Goal: Communication & Community: Answer question/provide support

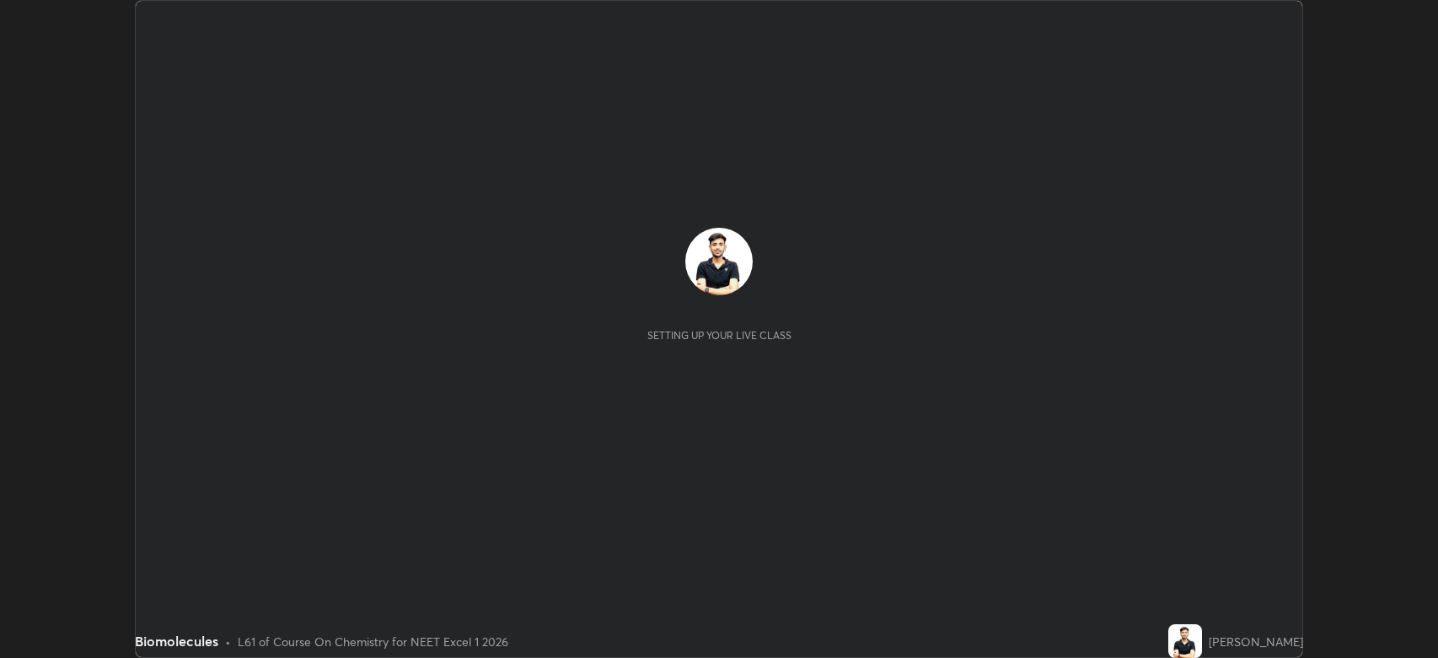
scroll to position [658, 1438]
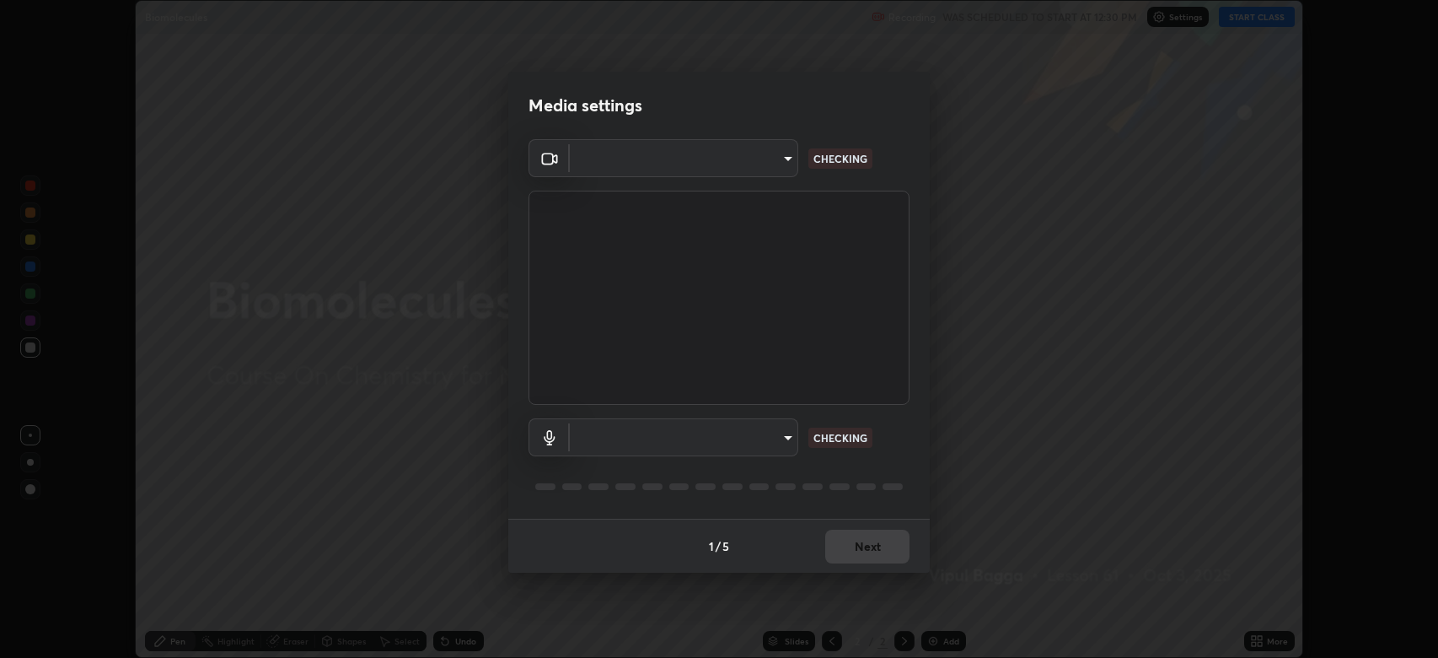
type input "794d03a334ab6cf92daa4269f68d25c817b6d7b5e31d9684855891884d0ab025"
type input "fdb80894c4ebc7df2e002856e42fb67b53546d0361b9f9eb09d9d3152e6861d2"
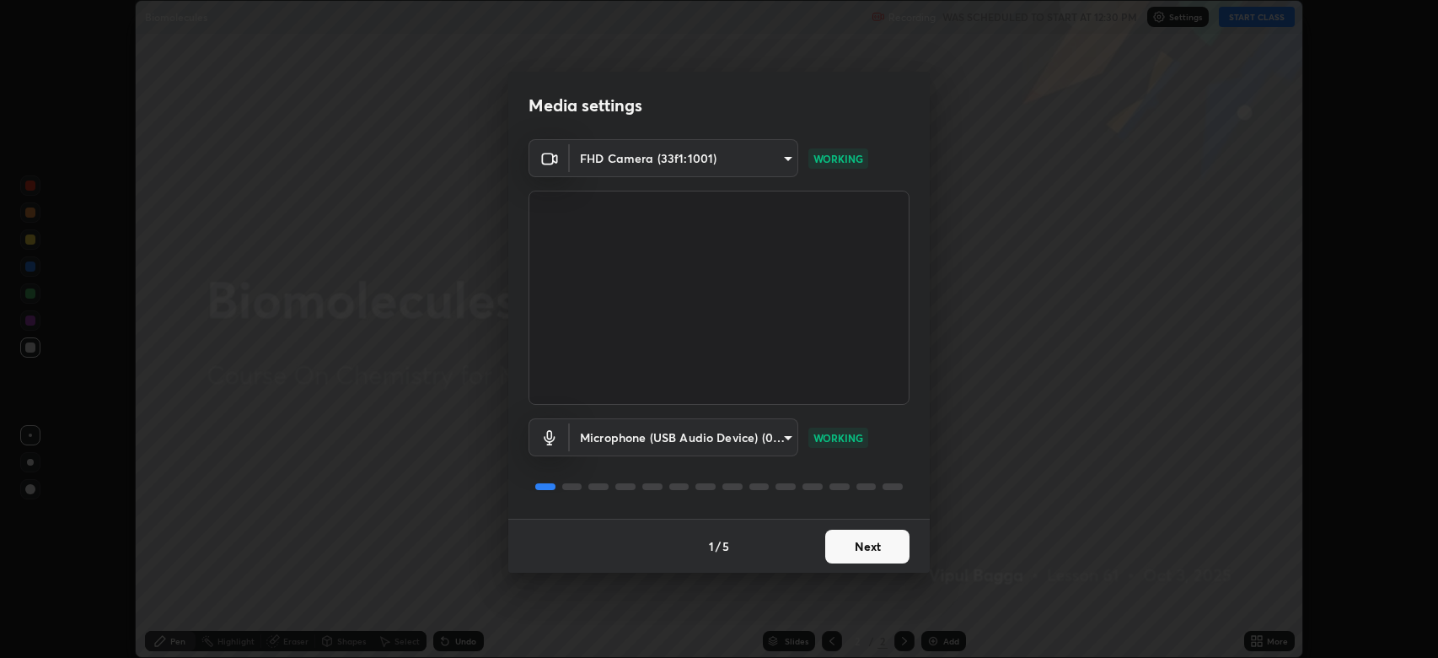
click at [851, 534] on button "Next" at bounding box center [867, 546] width 84 height 34
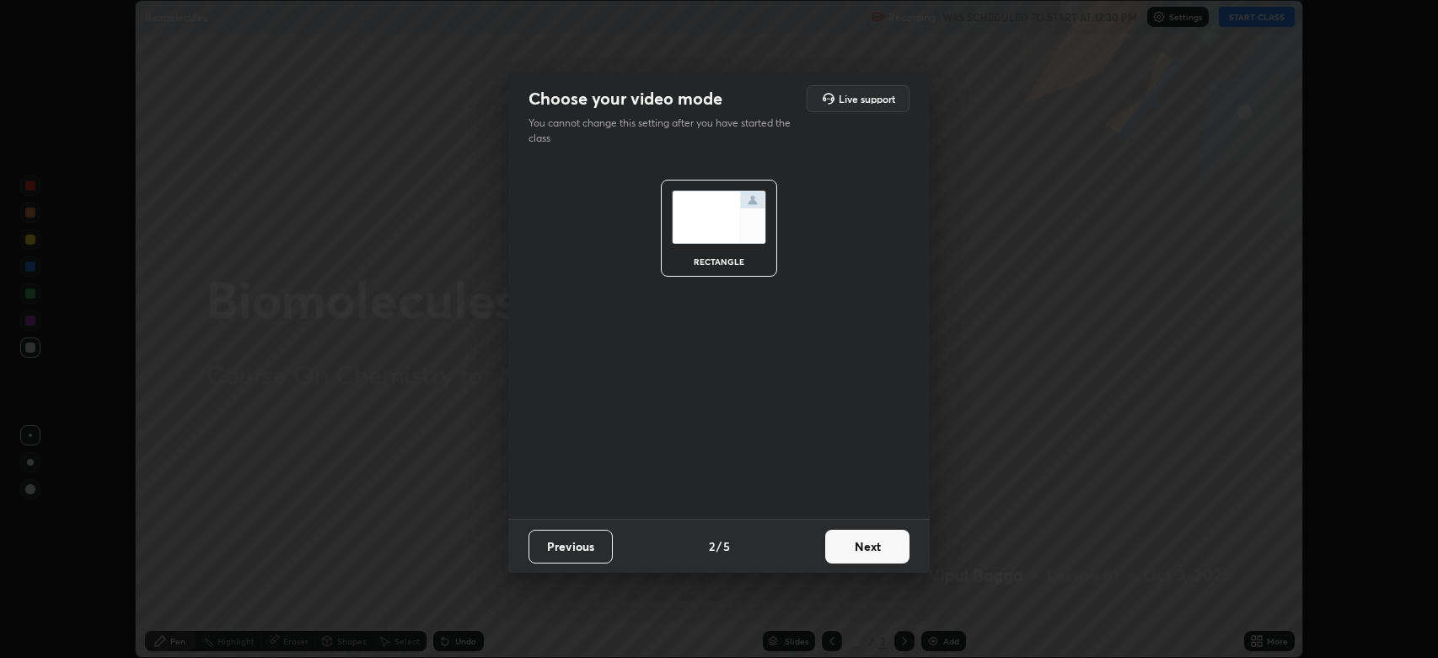
click at [870, 544] on button "Next" at bounding box center [867, 546] width 84 height 34
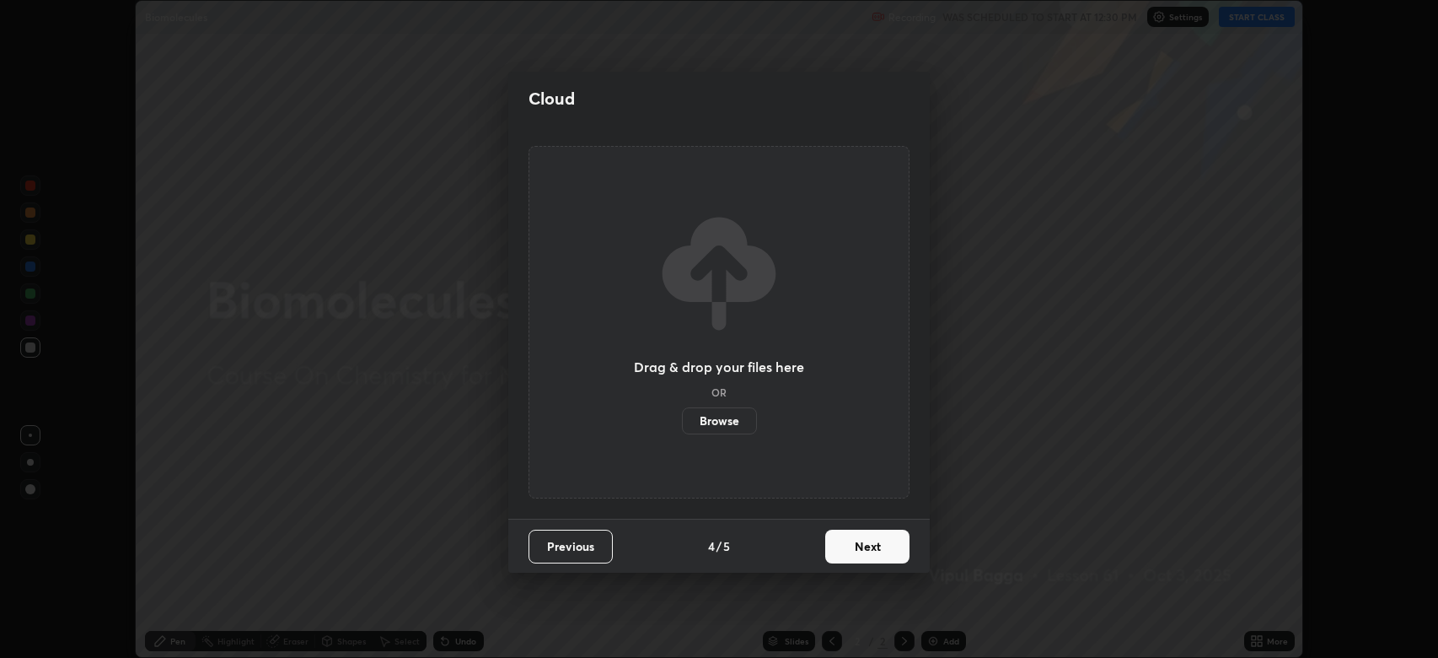
click at [877, 545] on button "Next" at bounding box center [867, 546] width 84 height 34
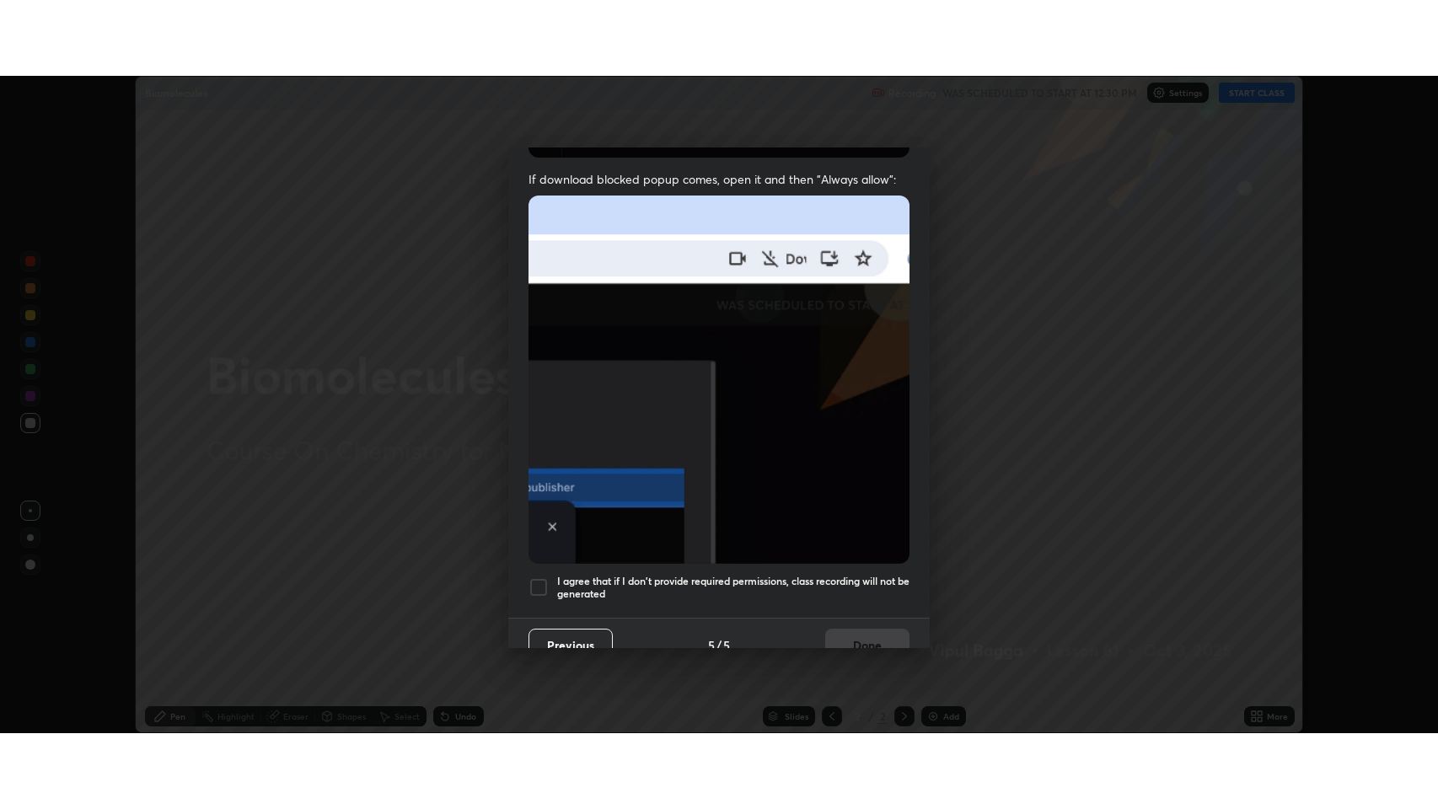
scroll to position [342, 0]
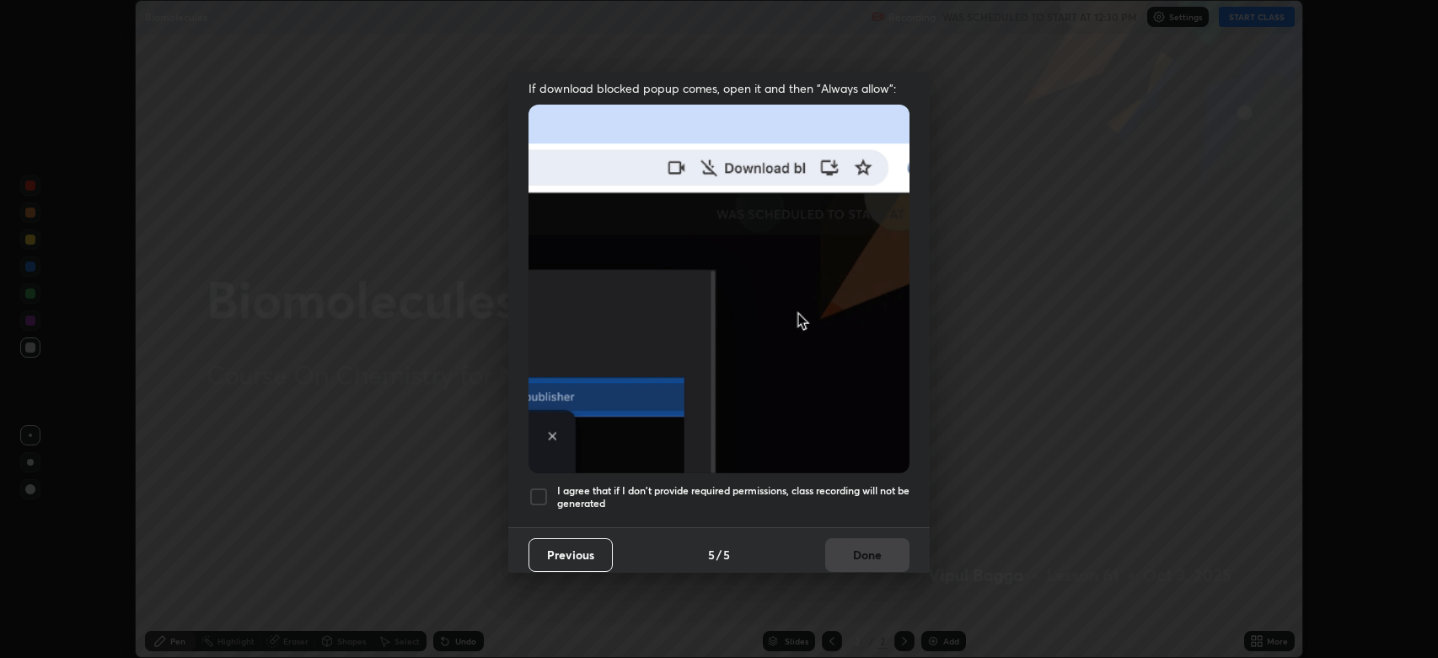
click at [533, 486] on div at bounding box center [539, 496] width 20 height 20
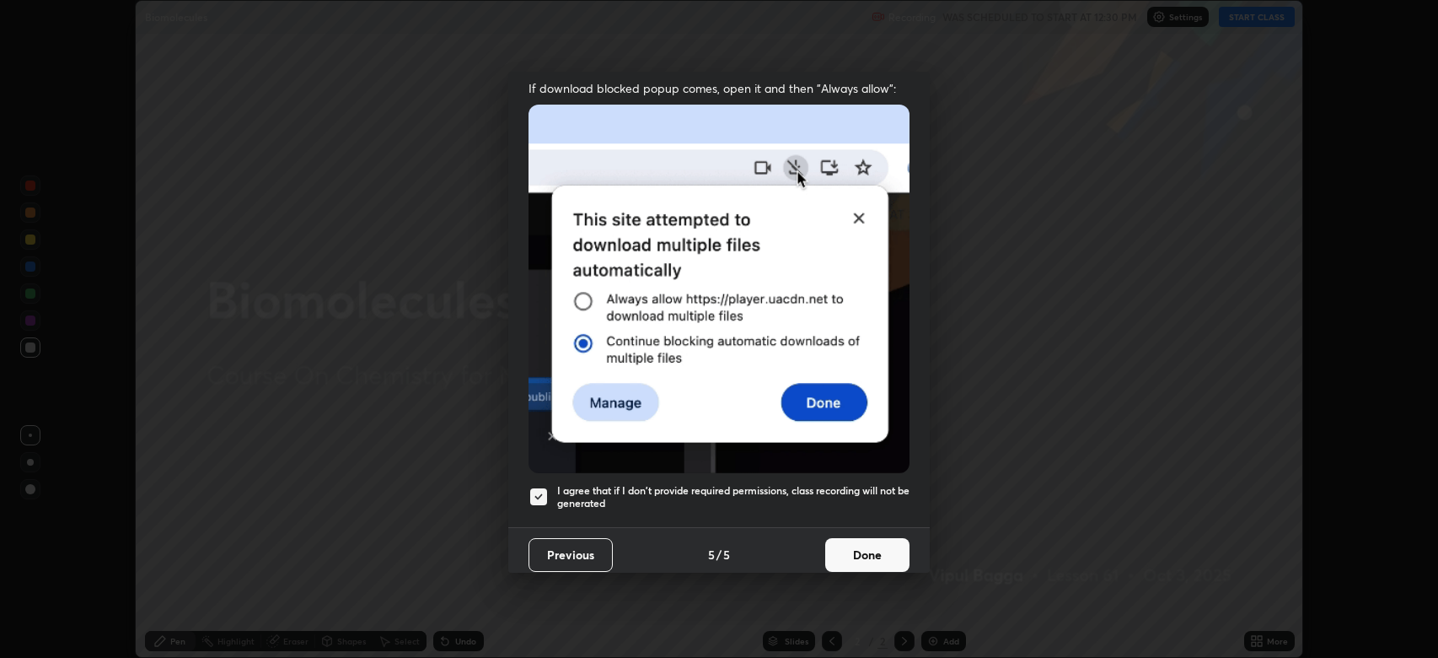
click at [861, 540] on button "Done" at bounding box center [867, 555] width 84 height 34
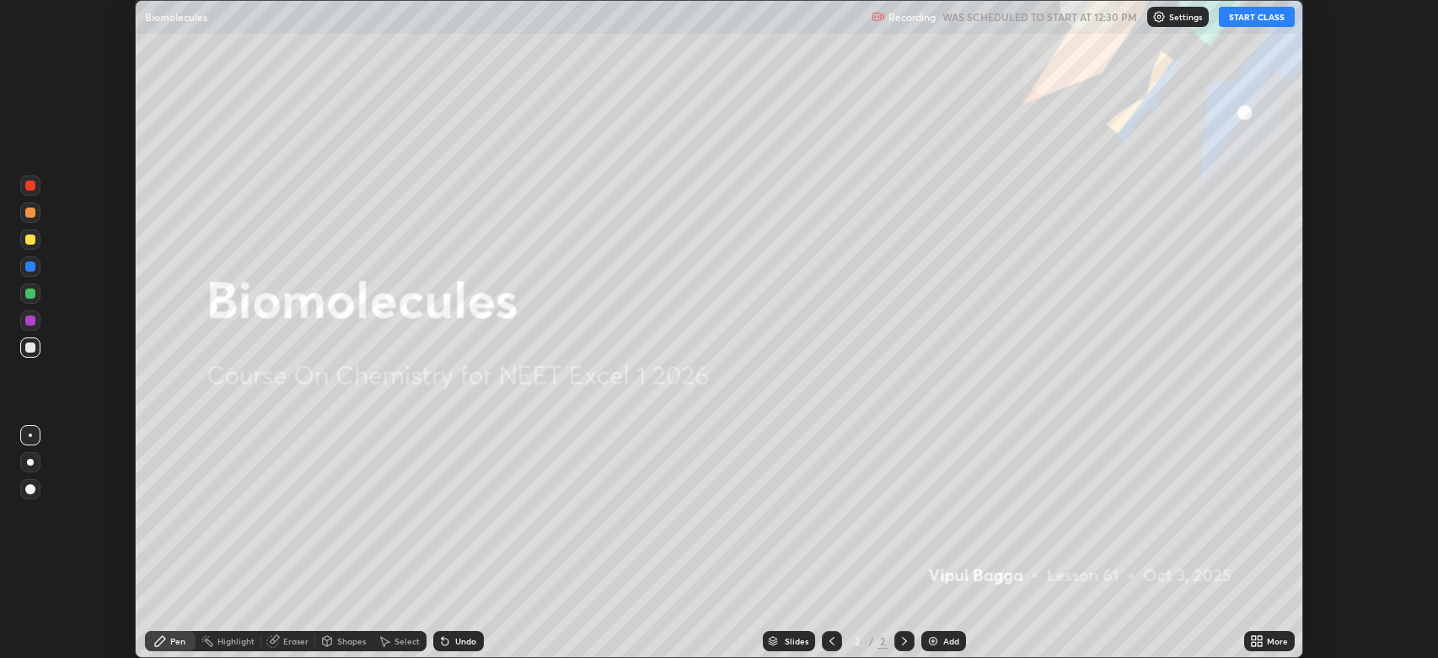
click at [1253, 16] on button "START CLASS" at bounding box center [1257, 17] width 76 height 20
click at [1271, 636] on div "More" at bounding box center [1277, 640] width 21 height 8
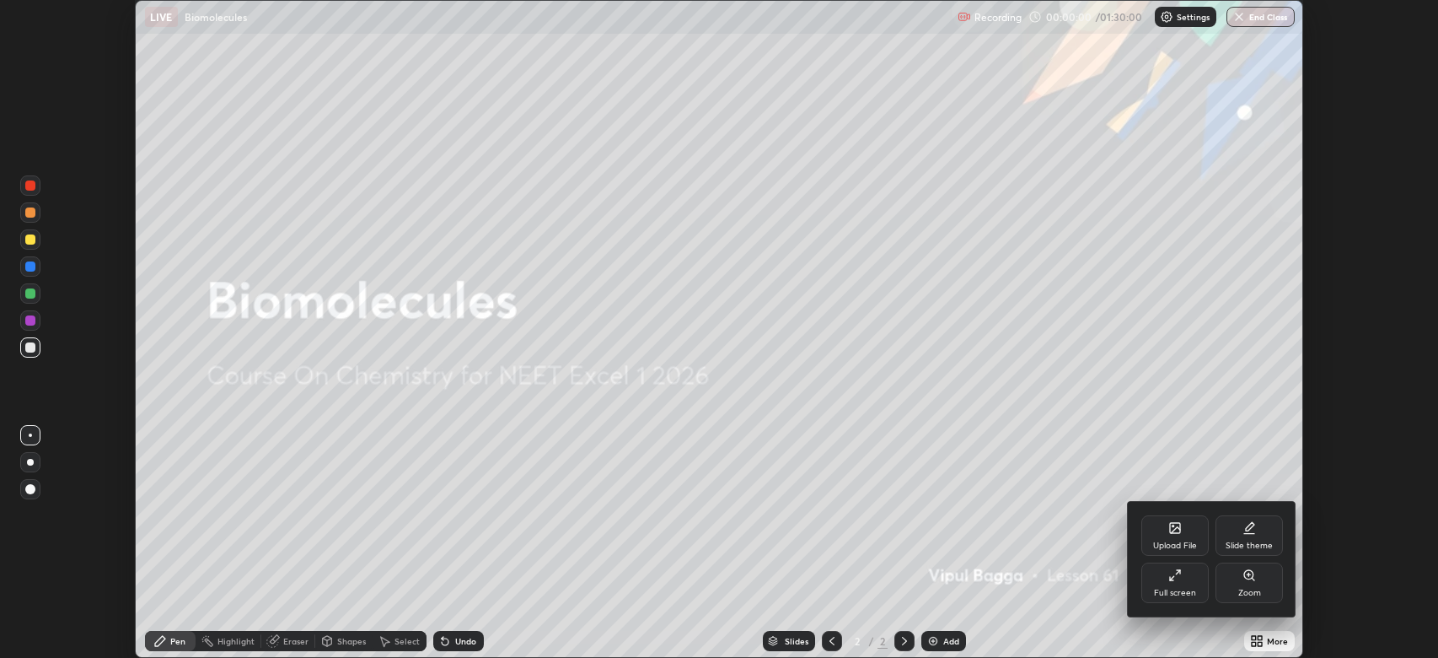
click at [1171, 577] on icon at bounding box center [1171, 578] width 3 height 3
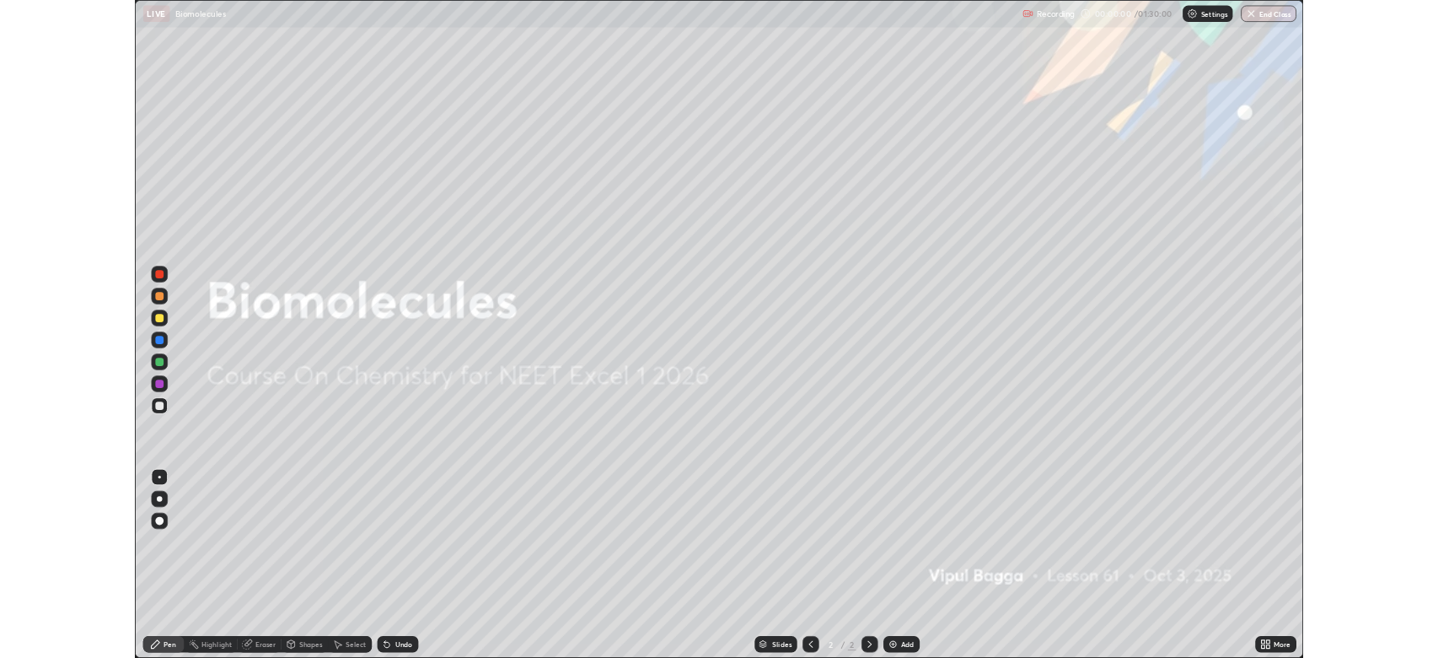
scroll to position [809, 1438]
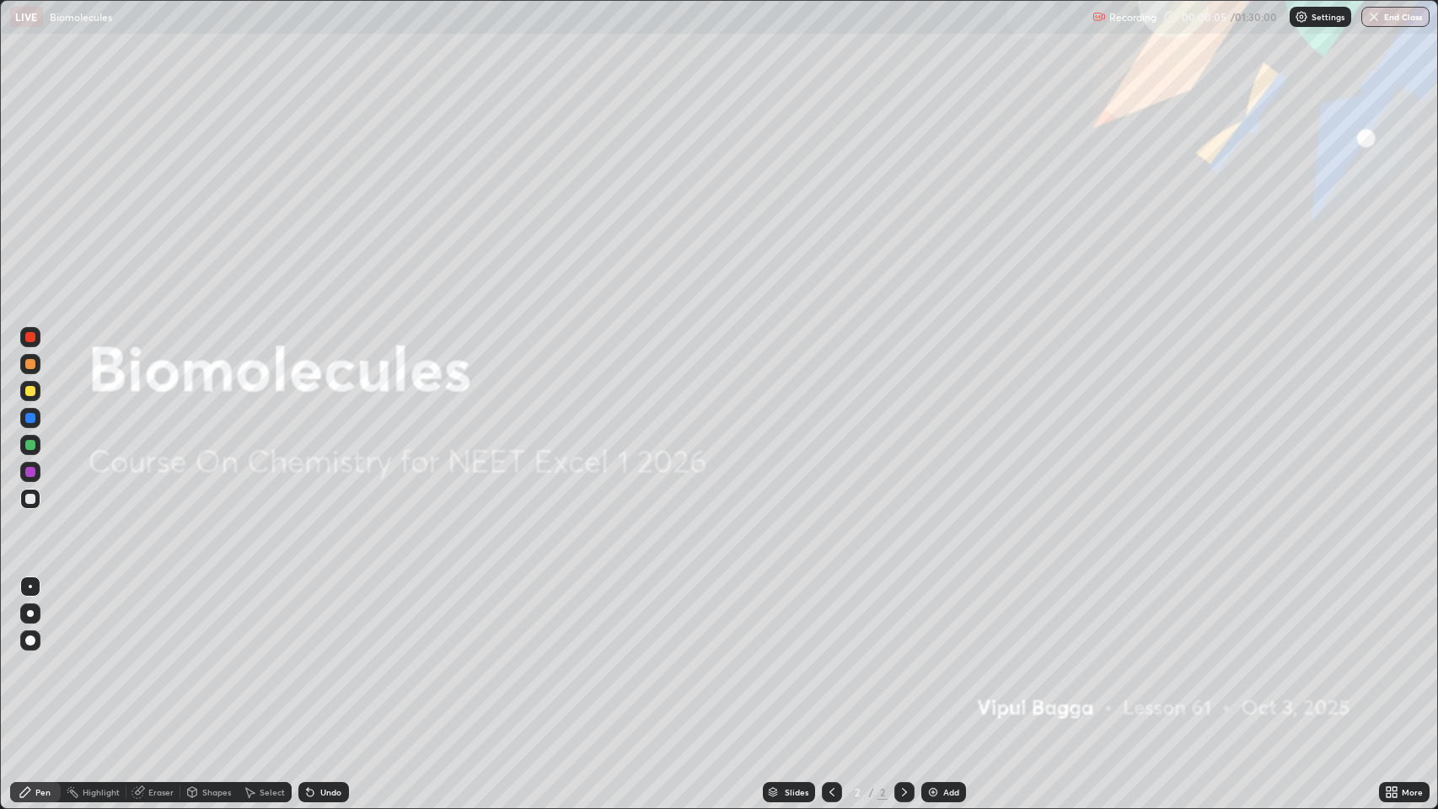
click at [30, 390] on div at bounding box center [30, 391] width 10 height 10
click at [25, 640] on div at bounding box center [30, 641] width 10 height 10
click at [945, 657] on div "Add" at bounding box center [951, 792] width 16 height 8
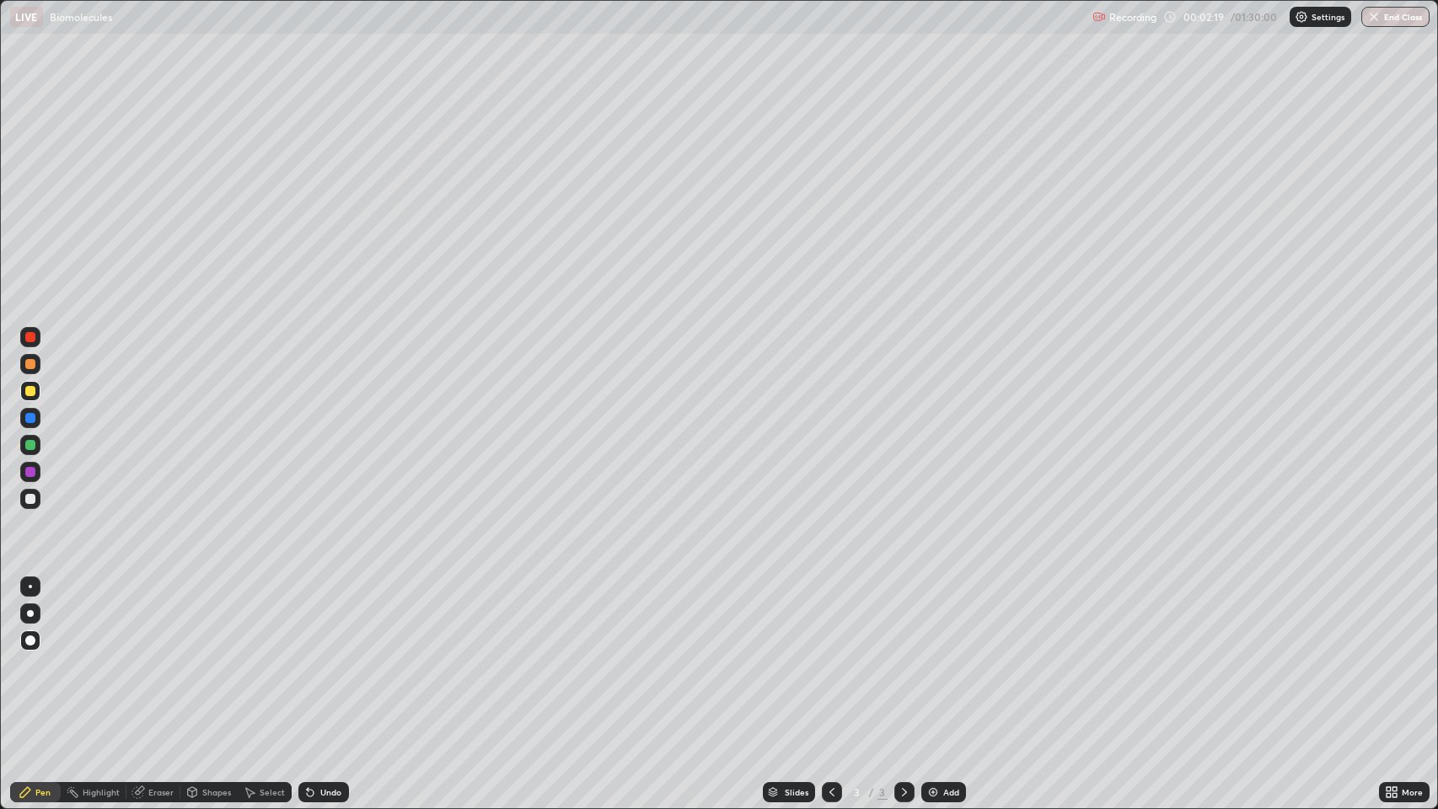
click at [31, 390] on div at bounding box center [30, 391] width 10 height 10
click at [51, 657] on div "Pen" at bounding box center [35, 792] width 51 height 20
click at [235, 657] on div "Shapes" at bounding box center [208, 793] width 57 height 34
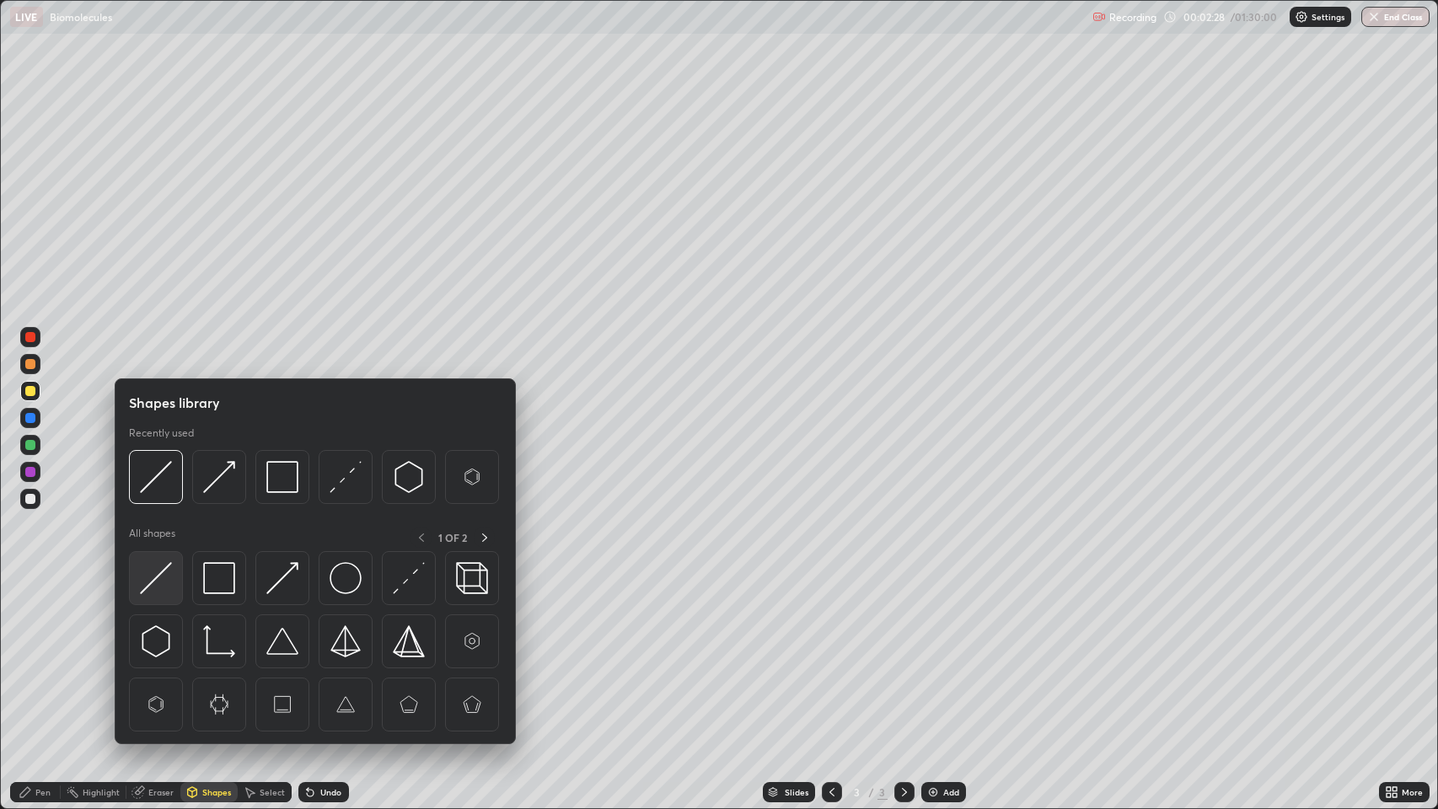
click at [169, 569] on img at bounding box center [156, 578] width 32 height 32
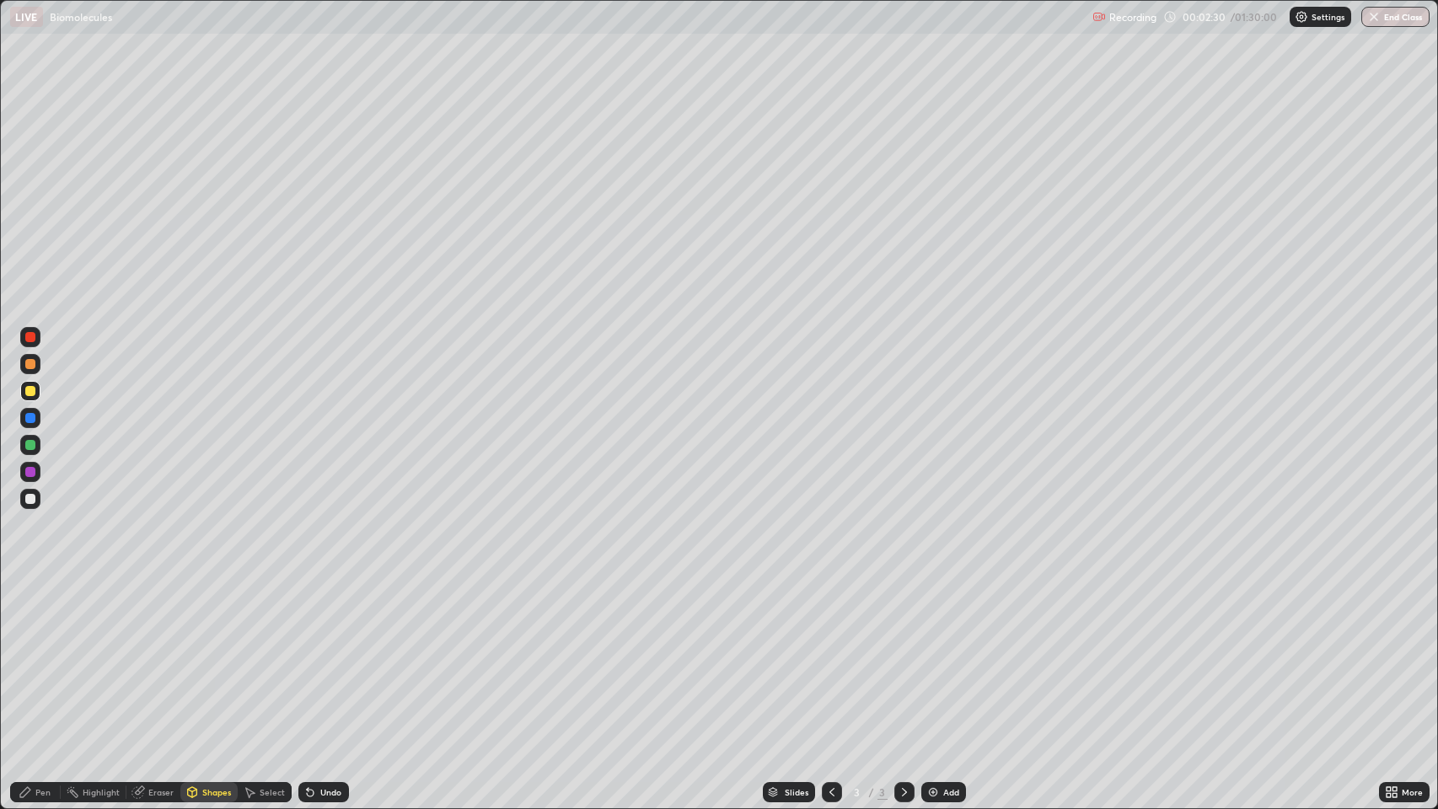
click at [46, 657] on div "Pen" at bounding box center [42, 792] width 15 height 8
click at [30, 498] on div at bounding box center [30, 499] width 10 height 10
click at [38, 657] on div "Pen" at bounding box center [42, 792] width 15 height 8
click at [208, 657] on div "Shapes" at bounding box center [216, 792] width 29 height 8
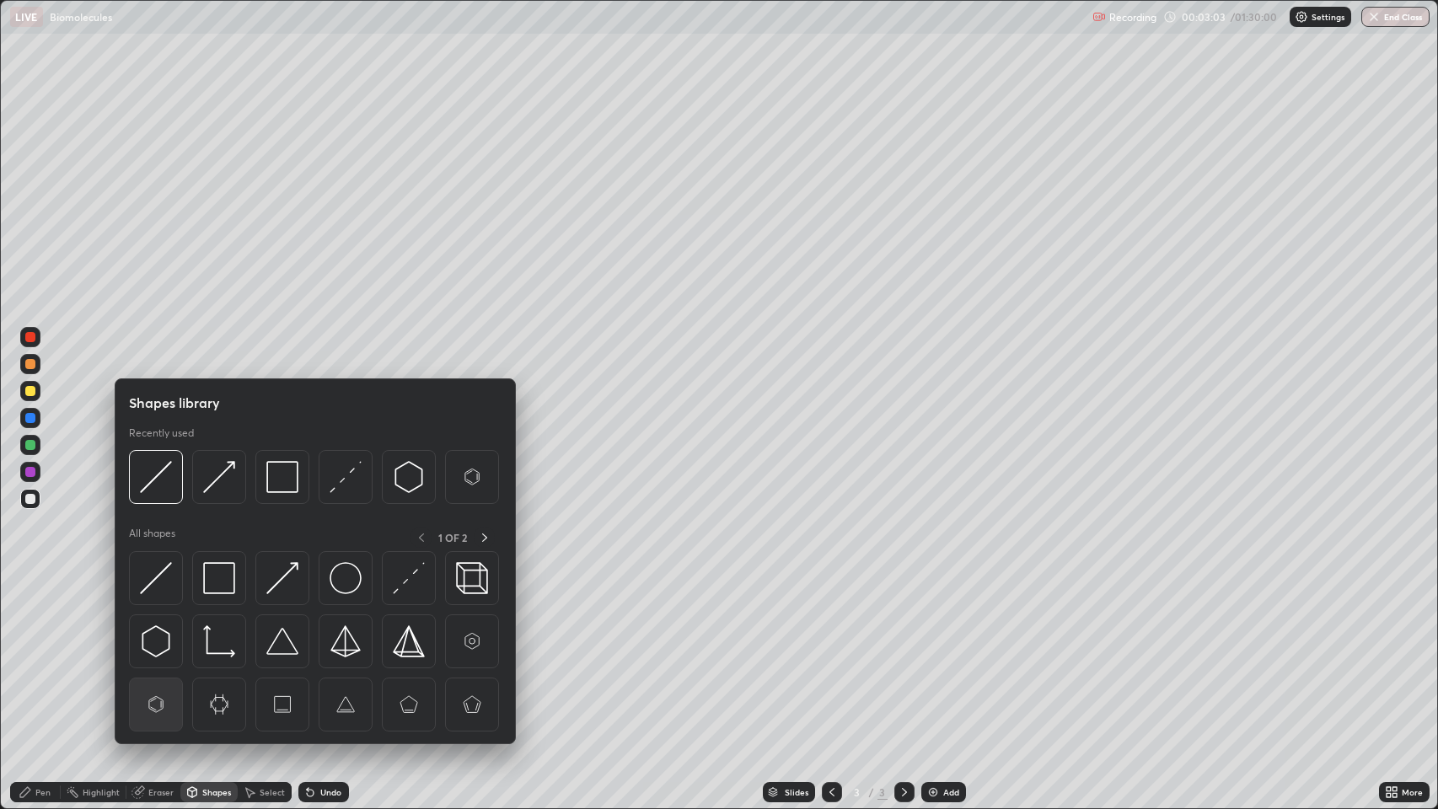
click at [165, 657] on img at bounding box center [156, 705] width 32 height 32
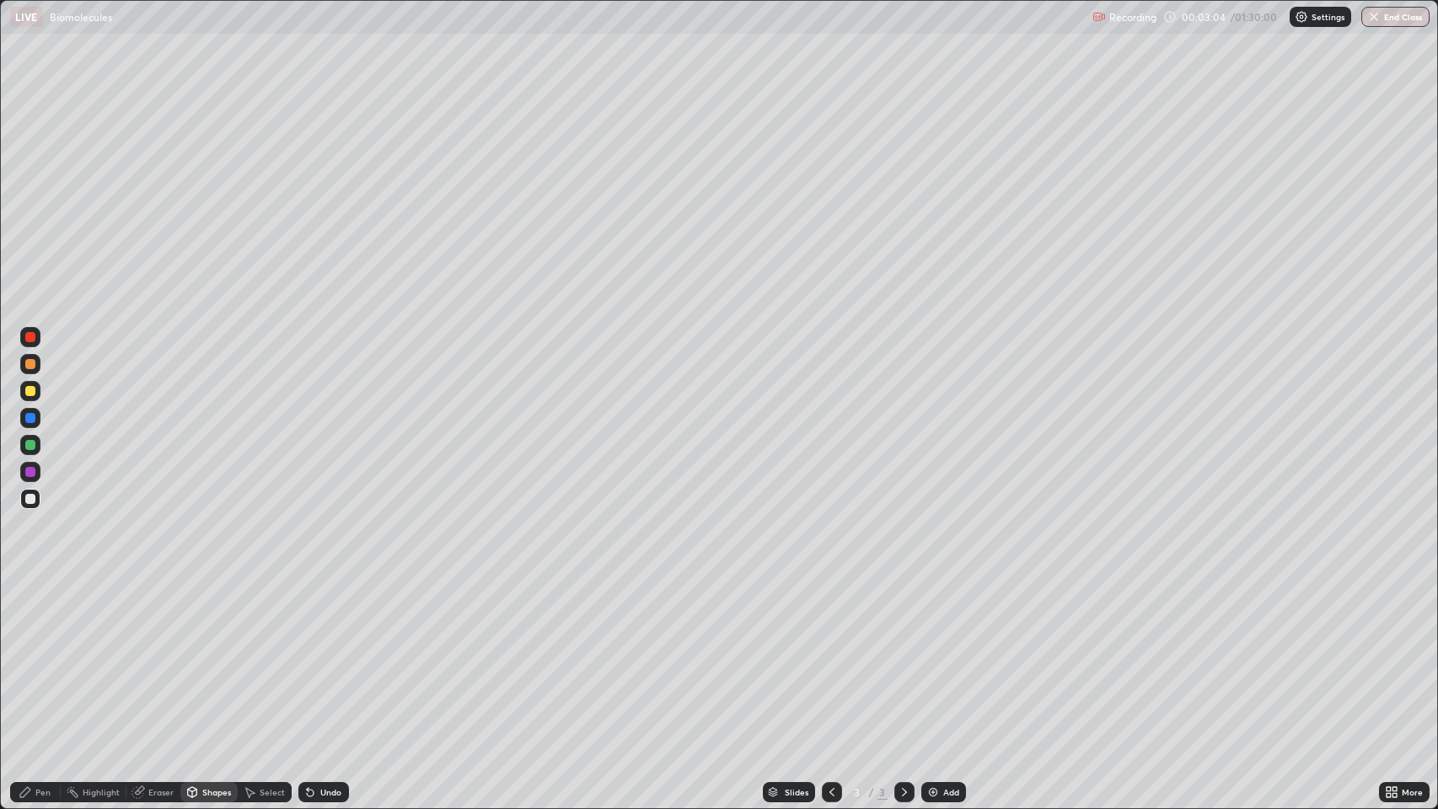
click at [38, 657] on div "Pen" at bounding box center [42, 792] width 15 height 8
click at [212, 657] on div "Shapes" at bounding box center [216, 792] width 29 height 8
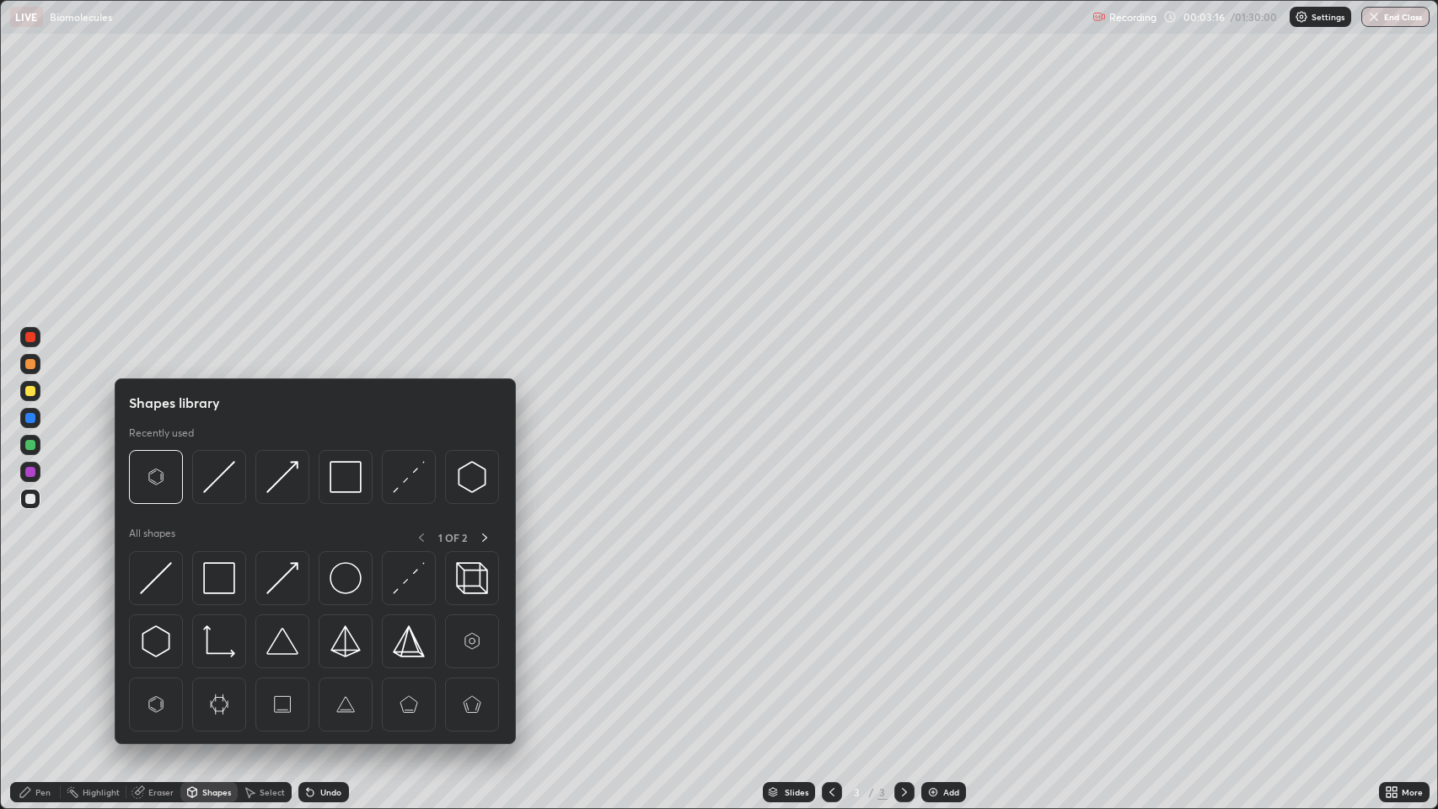
click at [152, 657] on img at bounding box center [156, 705] width 32 height 32
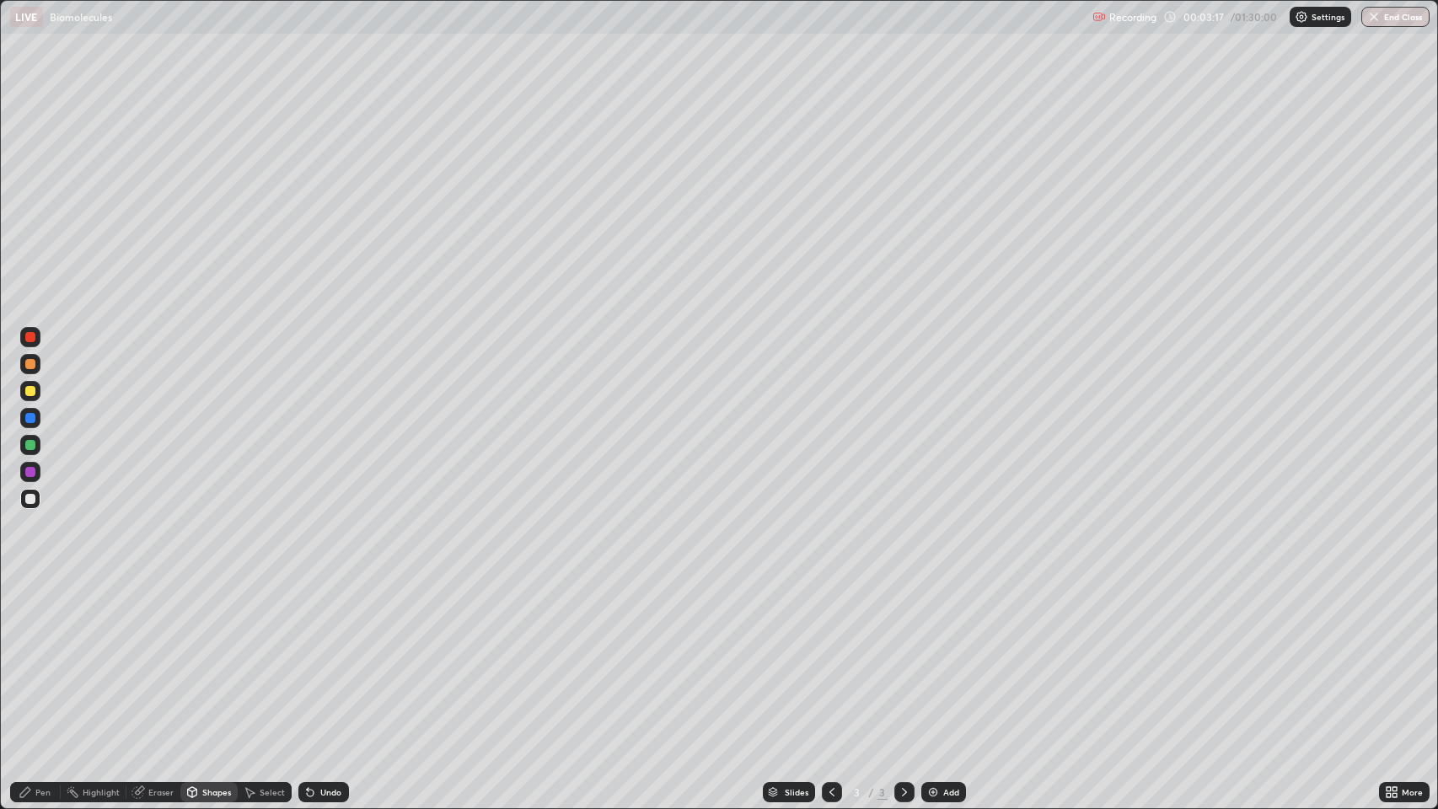
click at [36, 657] on div "Pen" at bounding box center [42, 792] width 15 height 8
click at [33, 657] on div "Pen" at bounding box center [35, 792] width 51 height 20
click at [931, 657] on img at bounding box center [932, 792] width 13 height 13
click at [217, 657] on div "Shapes" at bounding box center [216, 792] width 29 height 8
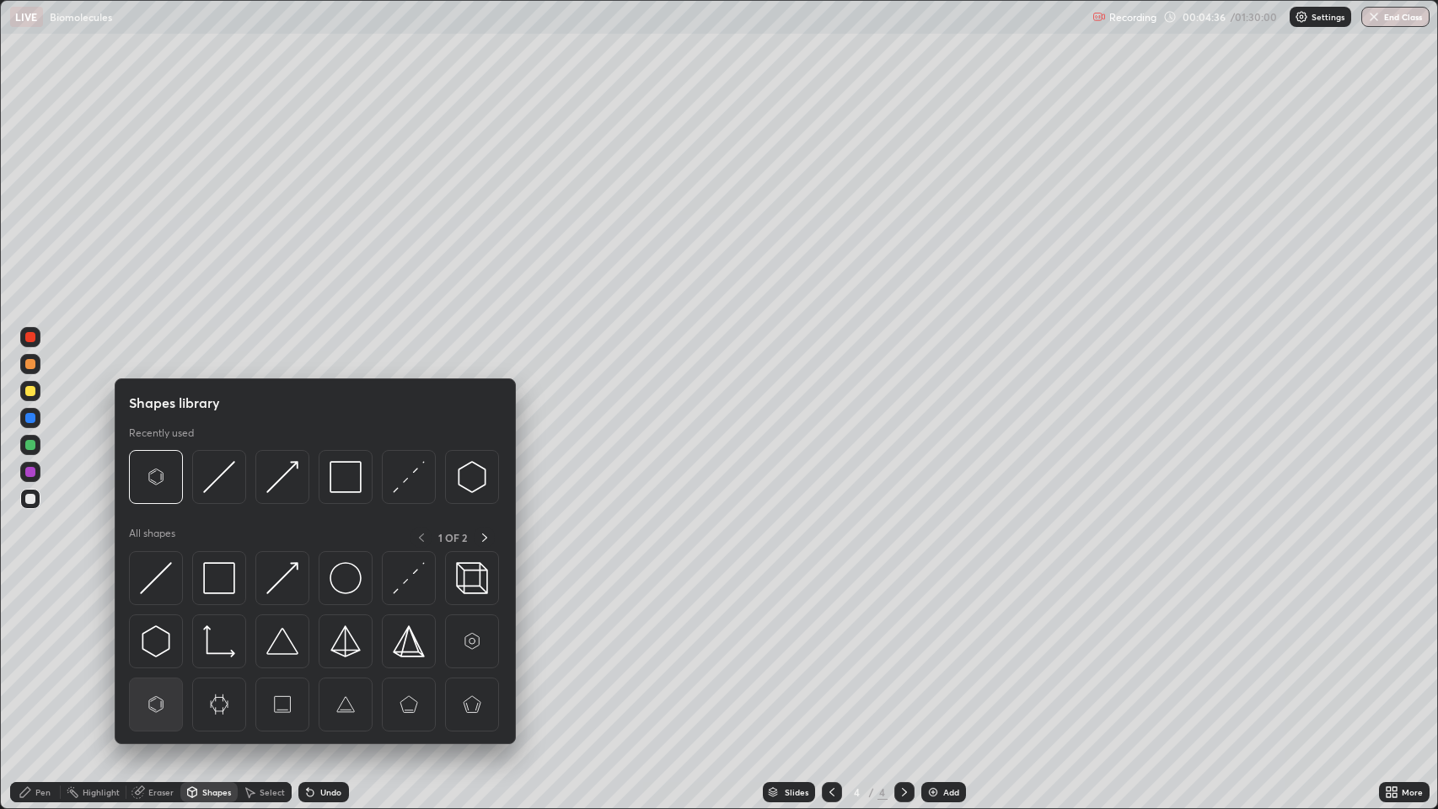
click at [164, 657] on img at bounding box center [156, 705] width 32 height 32
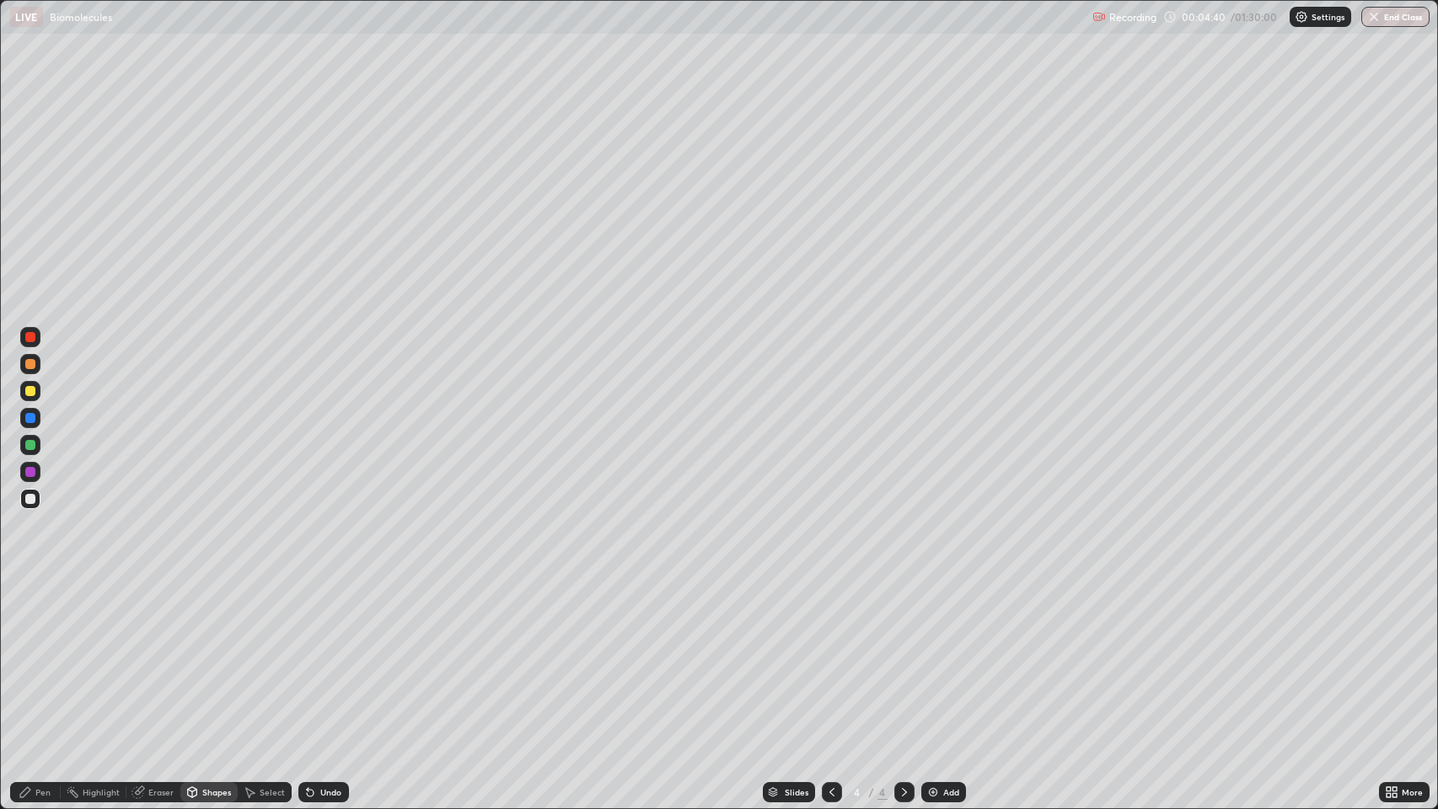
click at [33, 657] on div "Pen" at bounding box center [35, 792] width 51 height 20
click at [206, 657] on div "Shapes" at bounding box center [216, 792] width 29 height 8
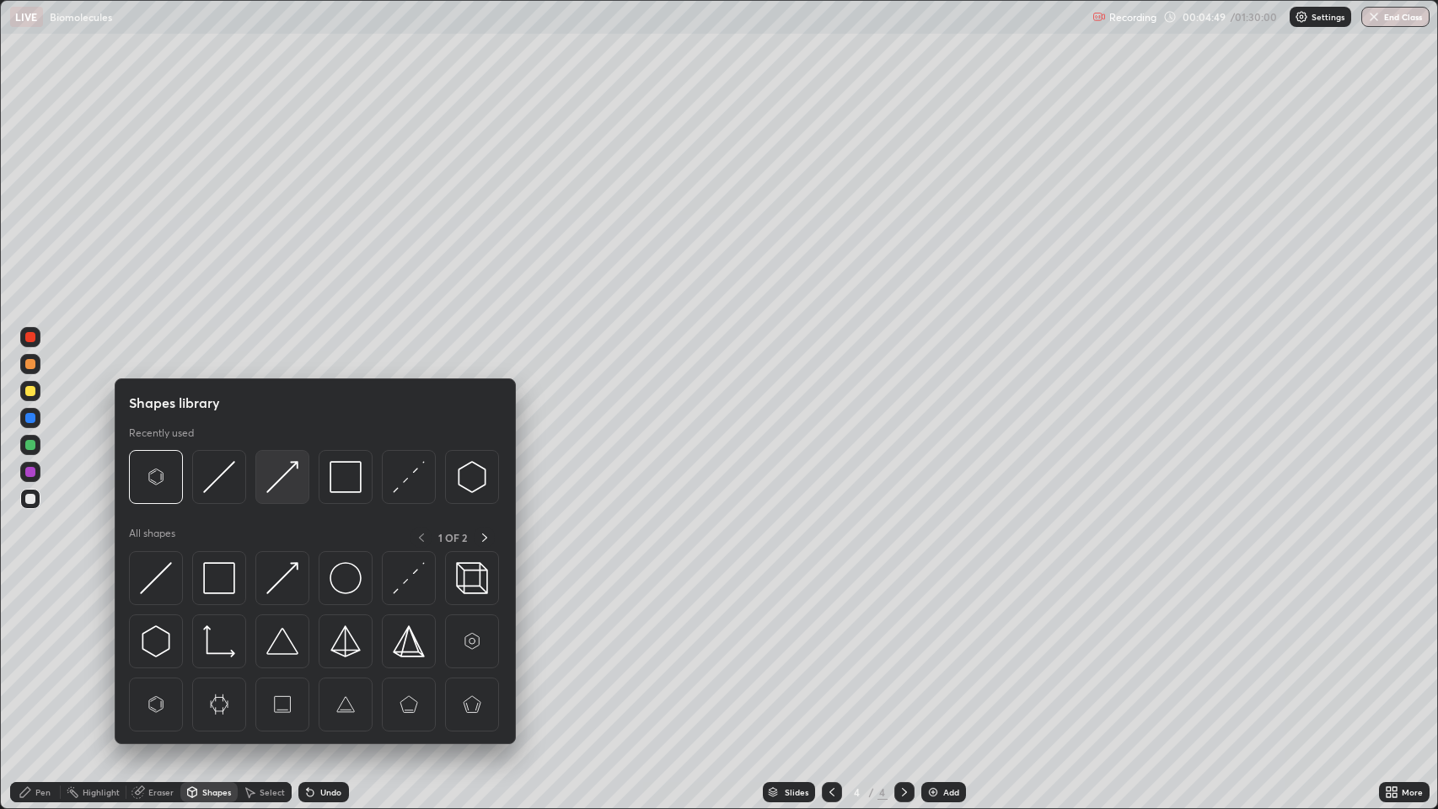
click at [279, 479] on img at bounding box center [282, 477] width 32 height 32
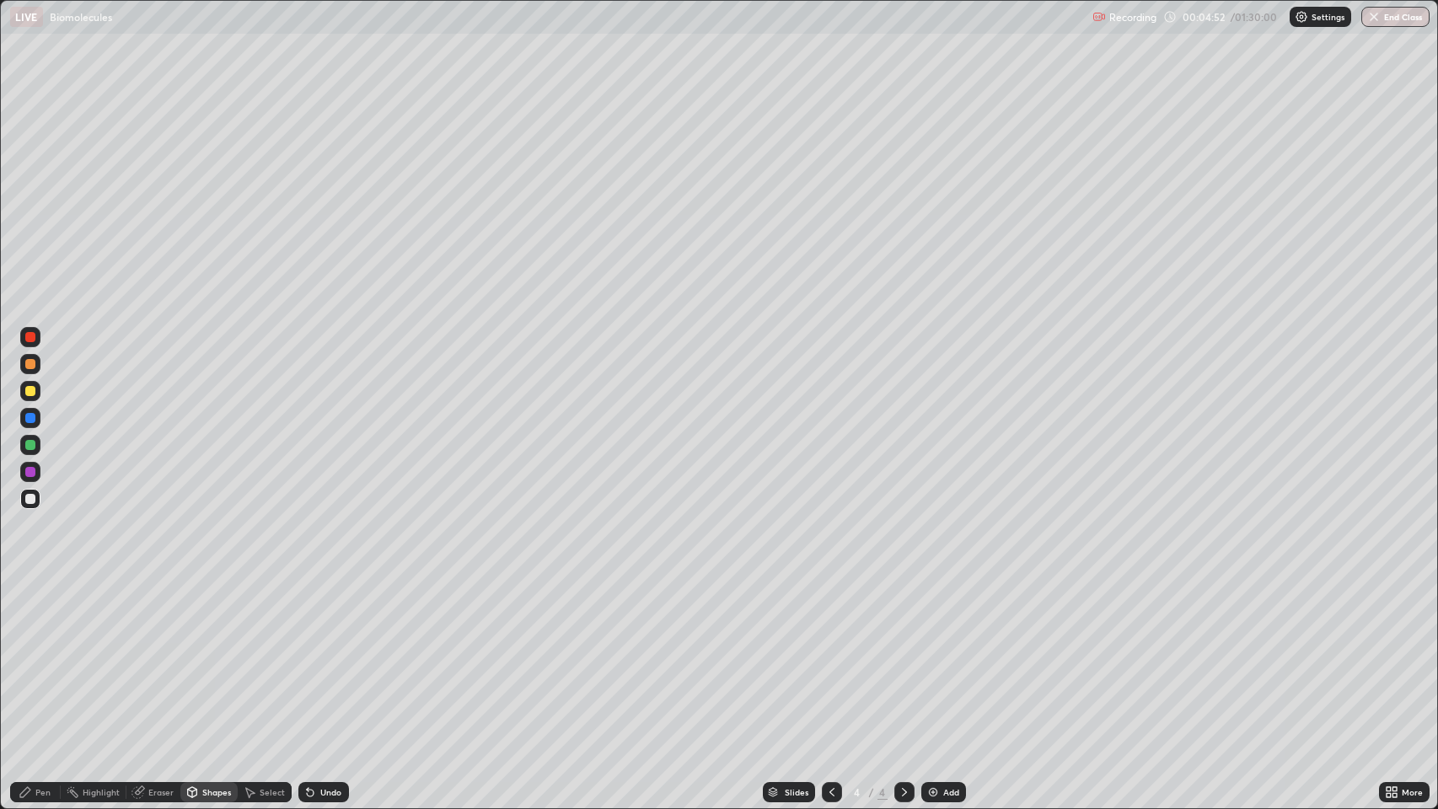
click at [43, 657] on div "Pen" at bounding box center [42, 792] width 15 height 8
click at [30, 368] on div at bounding box center [30, 364] width 10 height 10
click at [322, 657] on div "Undo" at bounding box center [323, 792] width 51 height 20
click at [157, 657] on div "Eraser" at bounding box center [160, 792] width 25 height 8
click at [207, 657] on div "Shapes" at bounding box center [216, 792] width 29 height 8
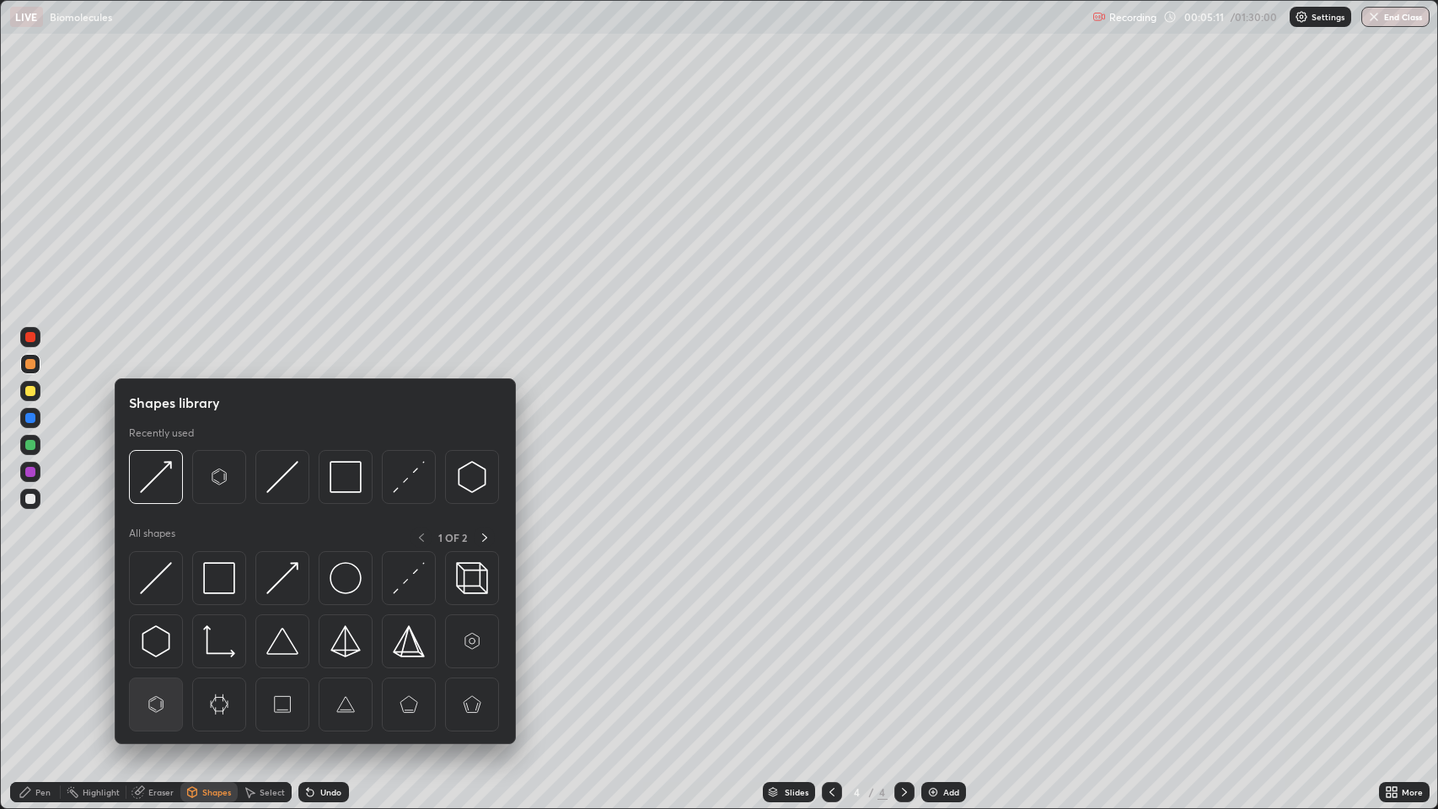
click at [151, 657] on img at bounding box center [156, 705] width 32 height 32
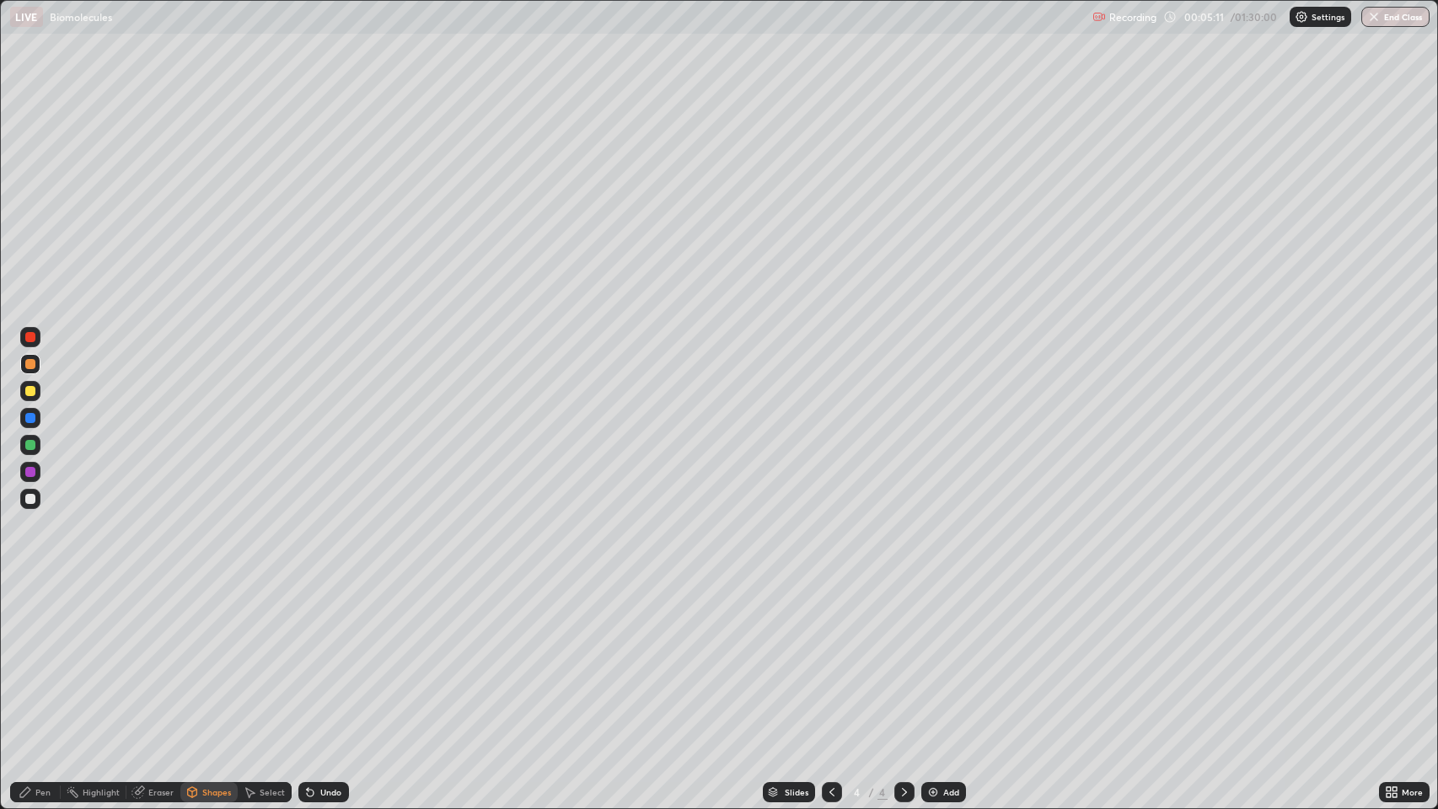
click at [30, 499] on div at bounding box center [30, 499] width 10 height 10
click at [51, 657] on div "Pen" at bounding box center [35, 792] width 51 height 20
click at [28, 339] on div at bounding box center [30, 337] width 10 height 10
click at [29, 391] on div at bounding box center [30, 391] width 10 height 10
click at [947, 657] on div "Add" at bounding box center [951, 792] width 16 height 8
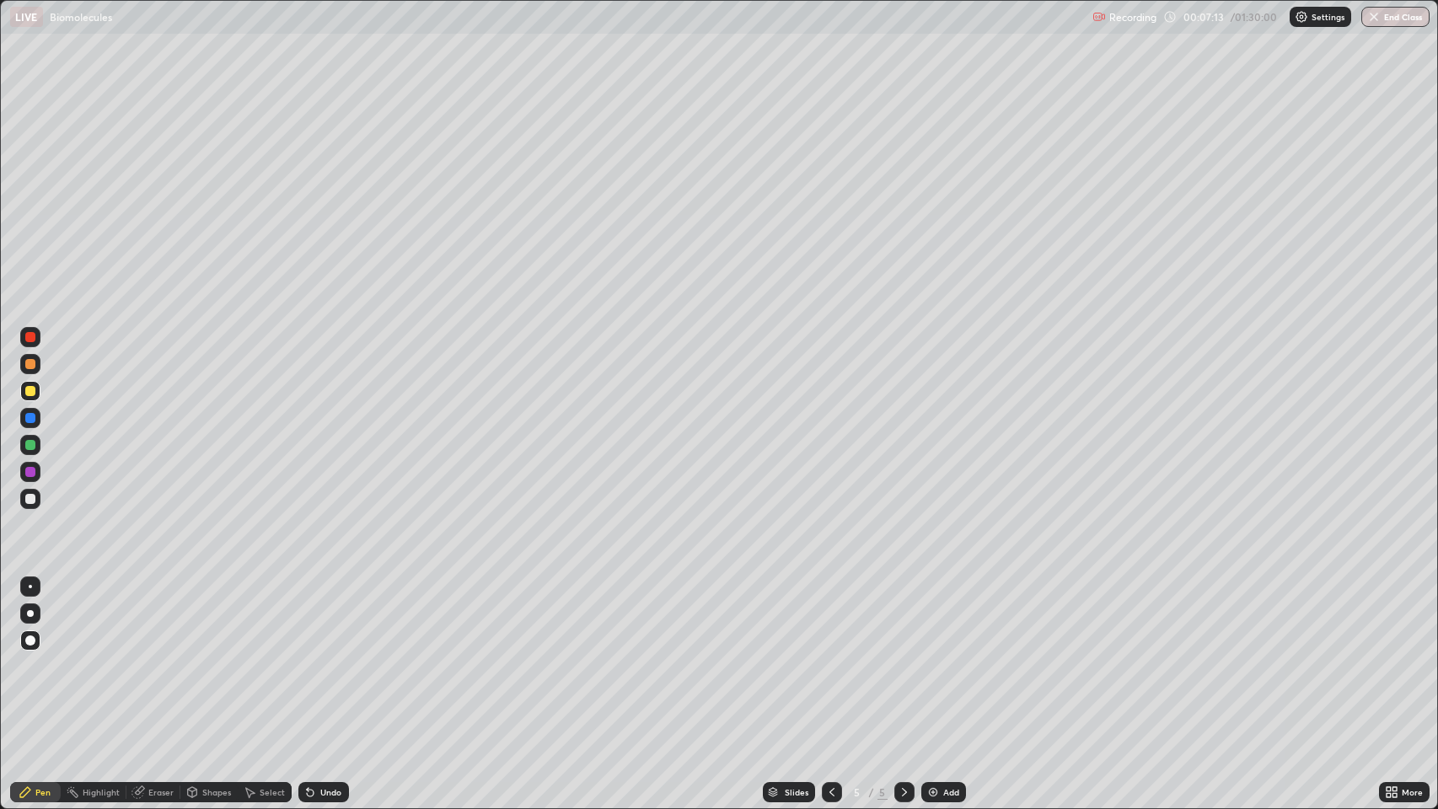
click at [212, 657] on div "Shapes" at bounding box center [216, 792] width 29 height 8
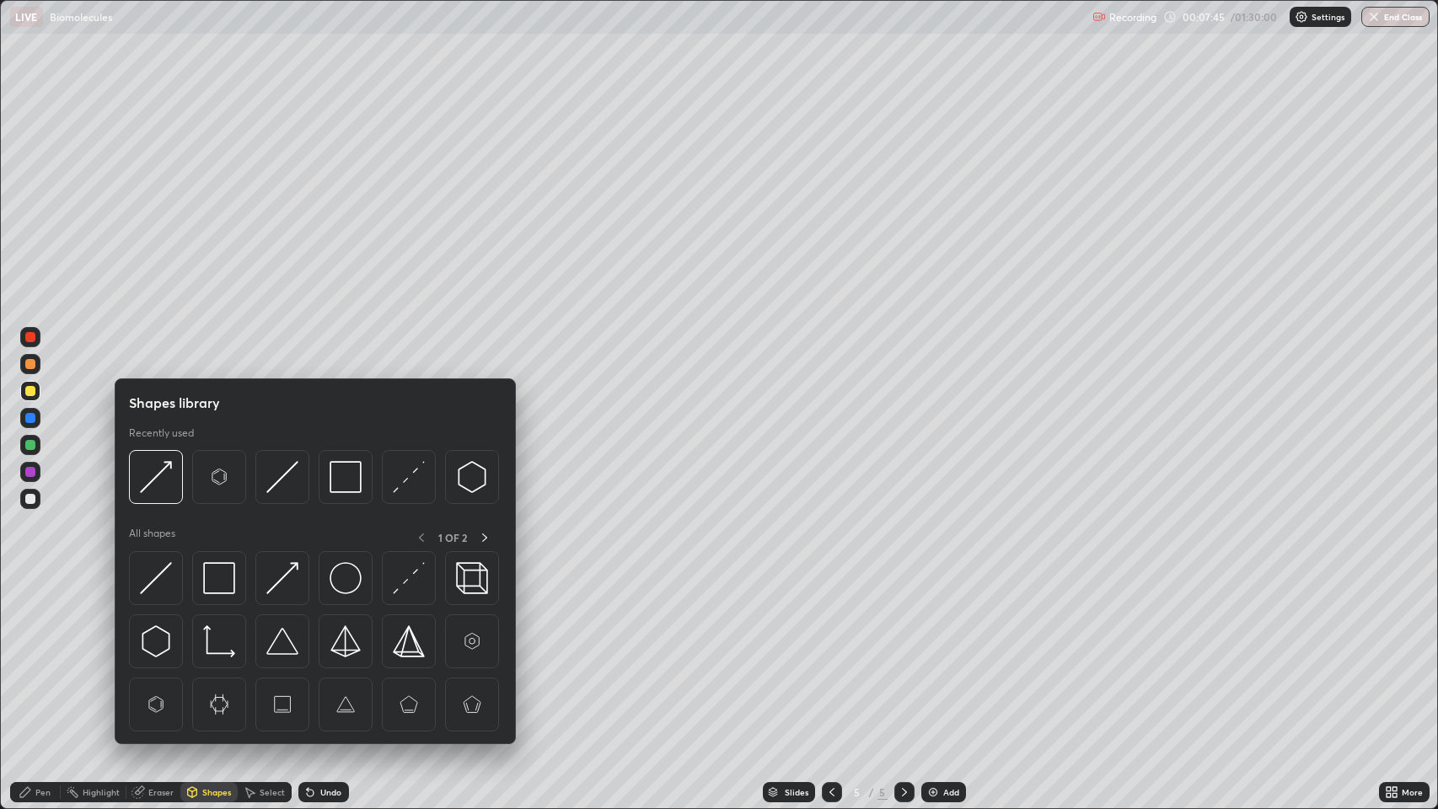
click at [36, 657] on div "Pen" at bounding box center [35, 792] width 51 height 20
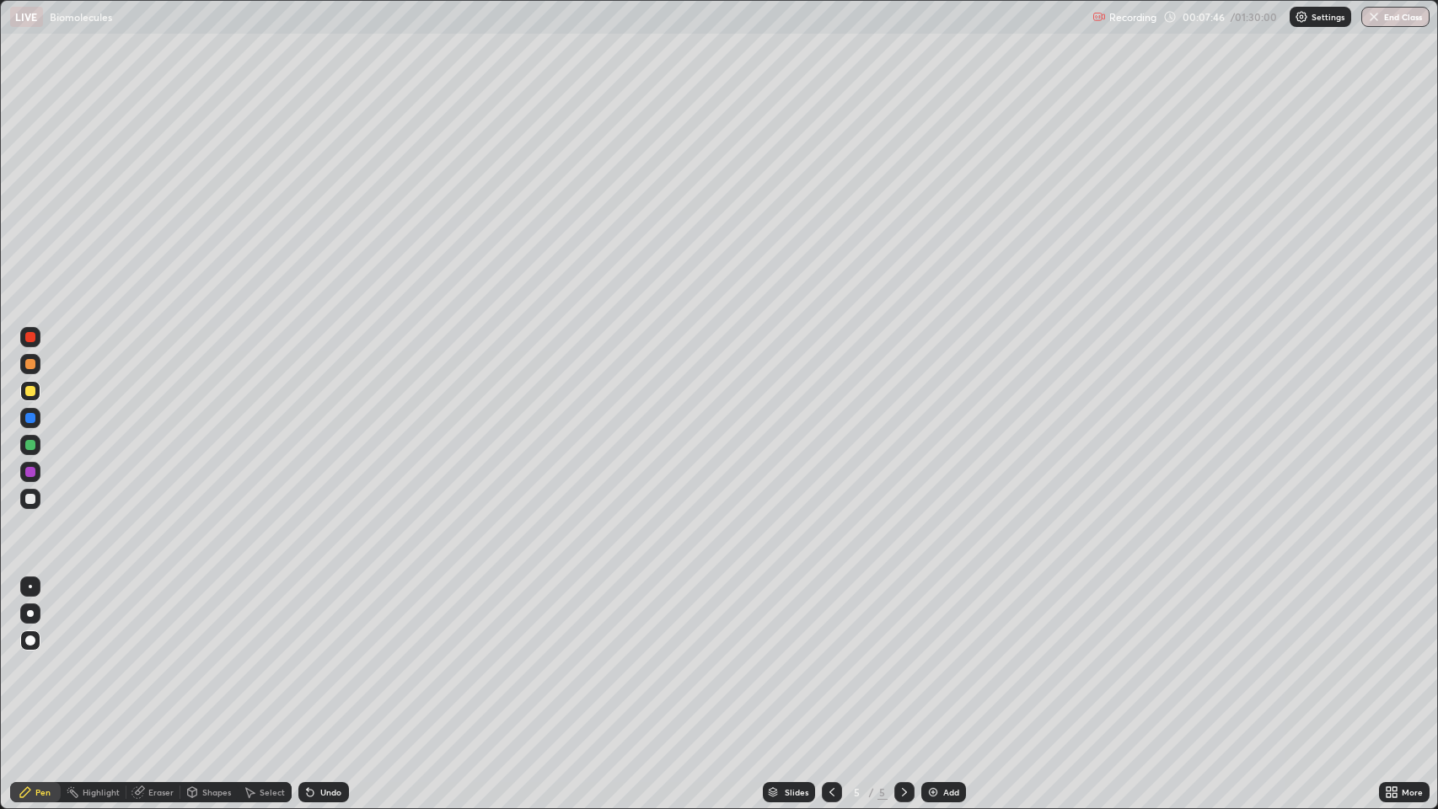
click at [27, 492] on div at bounding box center [30, 499] width 20 height 20
click at [30, 336] on div at bounding box center [30, 337] width 10 height 10
click at [29, 390] on div at bounding box center [30, 391] width 10 height 10
click at [27, 415] on div at bounding box center [30, 418] width 10 height 10
click at [31, 499] on div at bounding box center [30, 499] width 10 height 10
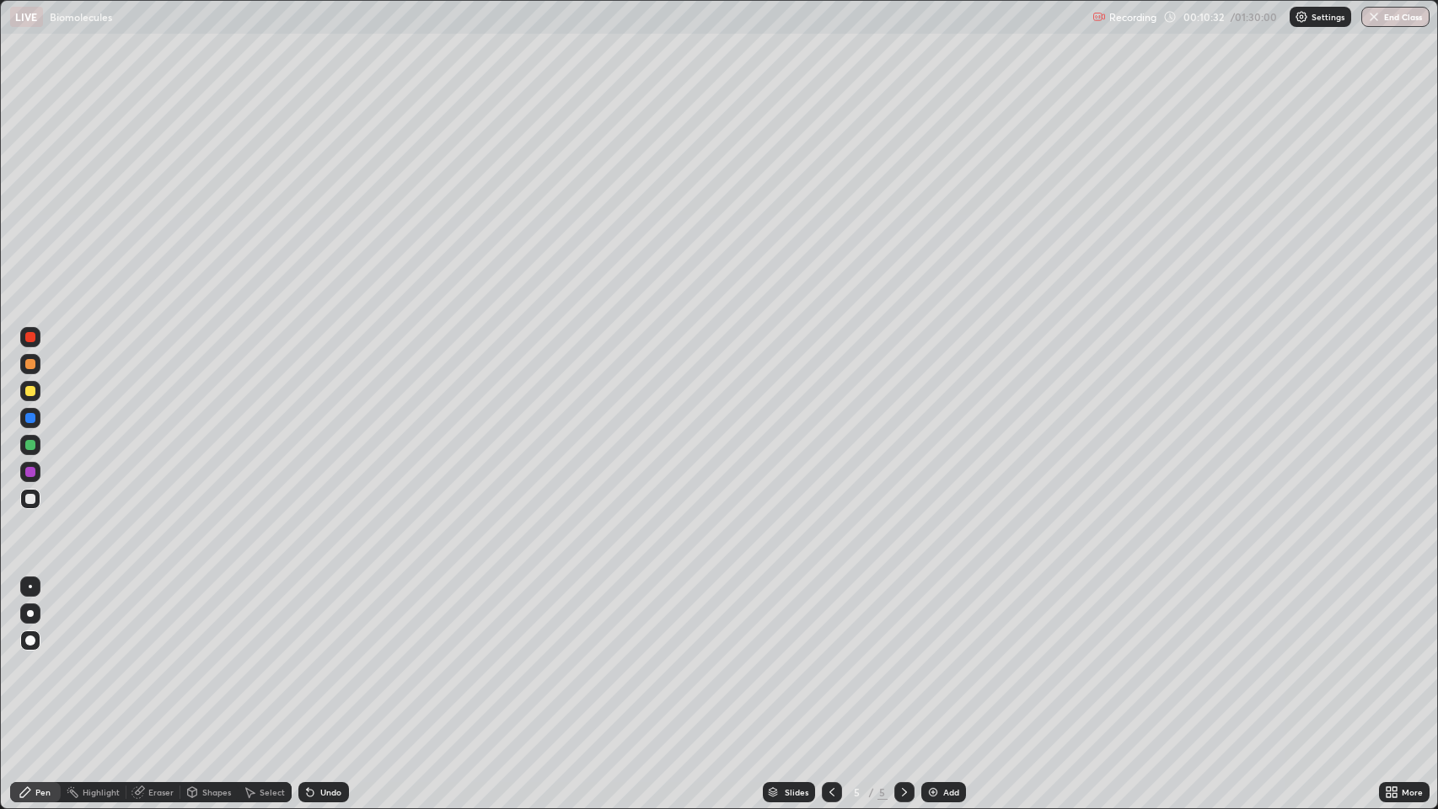
click at [941, 657] on div "Add" at bounding box center [943, 792] width 45 height 20
click at [219, 657] on div "Shapes" at bounding box center [216, 792] width 29 height 8
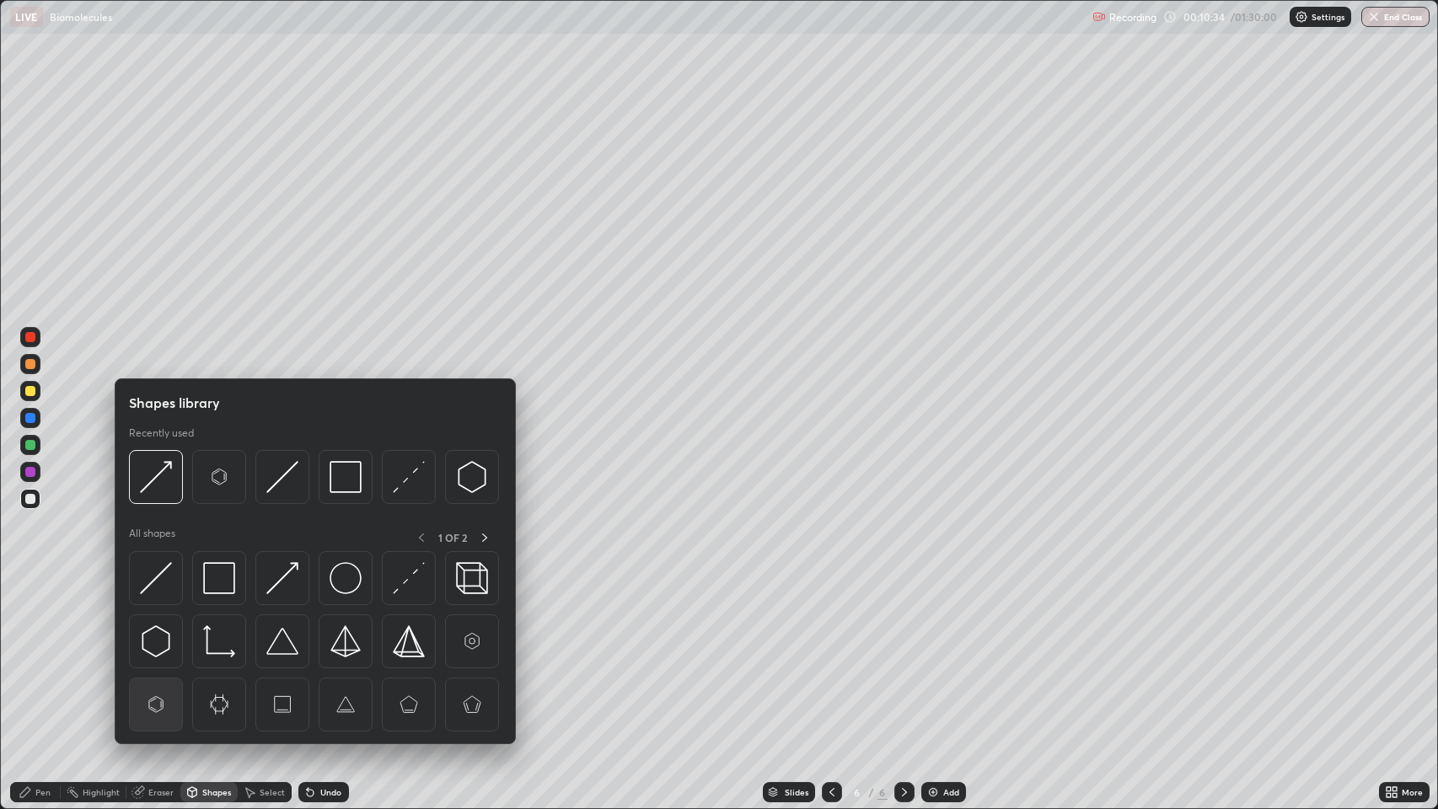
click at [157, 657] on img at bounding box center [156, 705] width 32 height 32
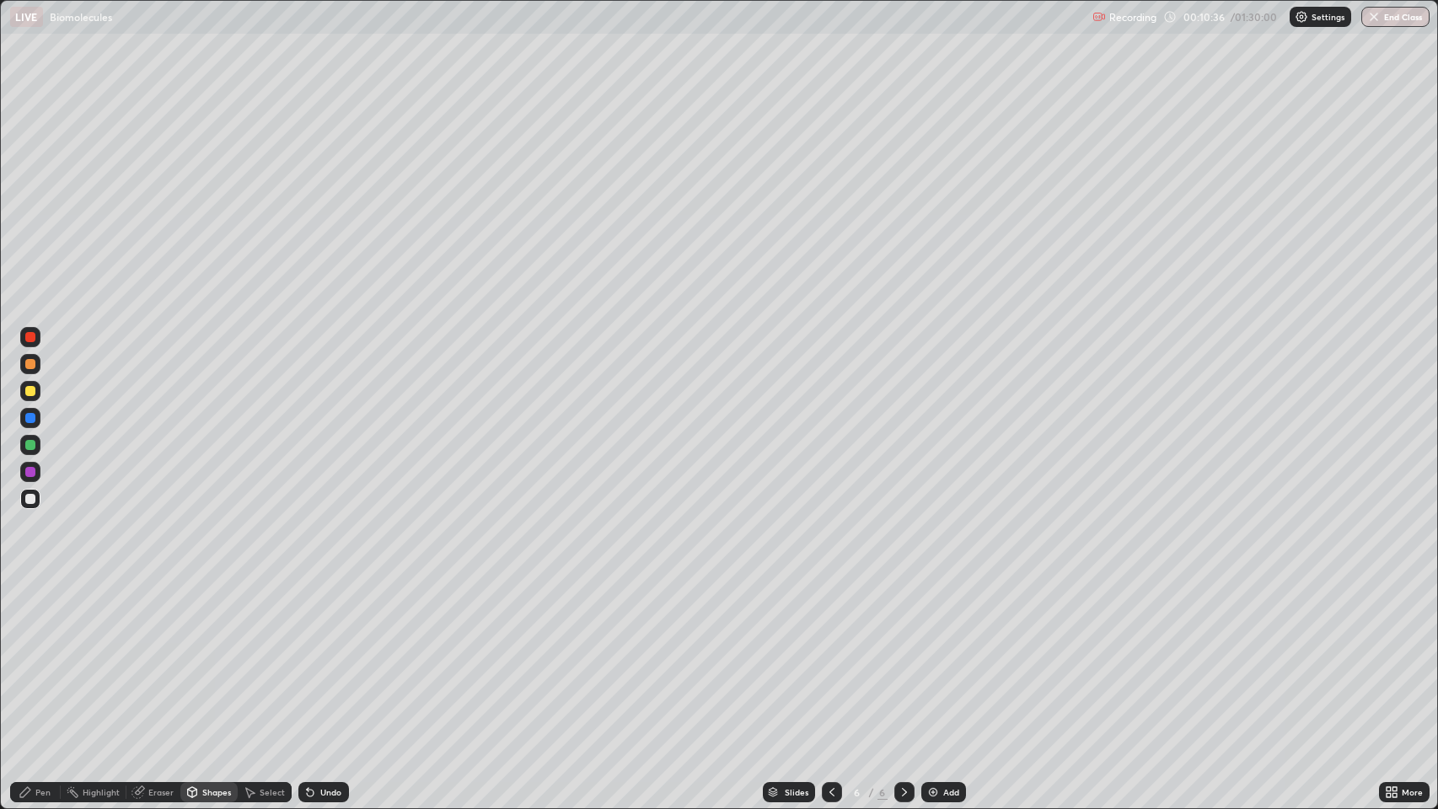
click at [37, 657] on div "Pen" at bounding box center [42, 792] width 15 height 8
click at [210, 657] on div "Shapes" at bounding box center [216, 792] width 29 height 8
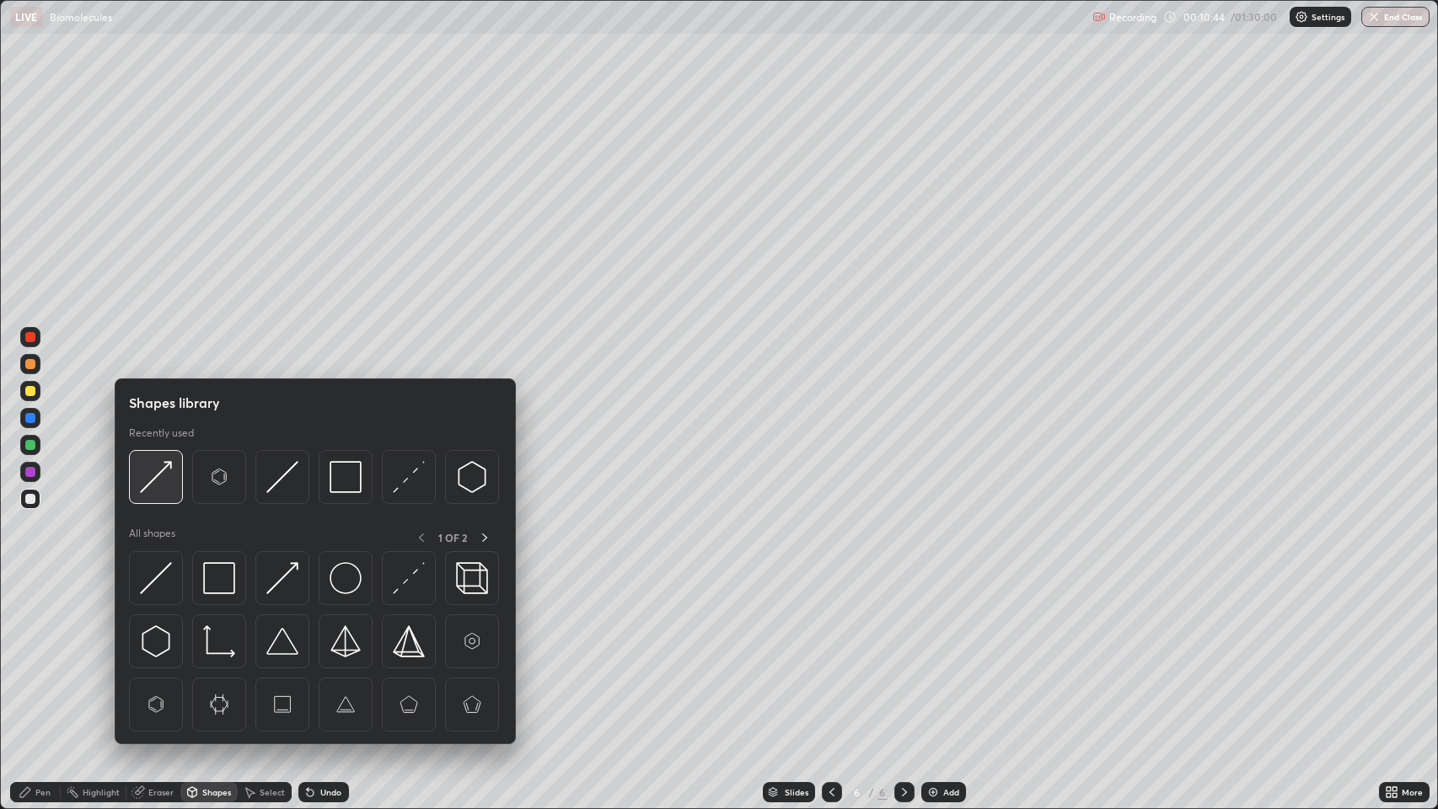
click at [158, 478] on img at bounding box center [156, 477] width 32 height 32
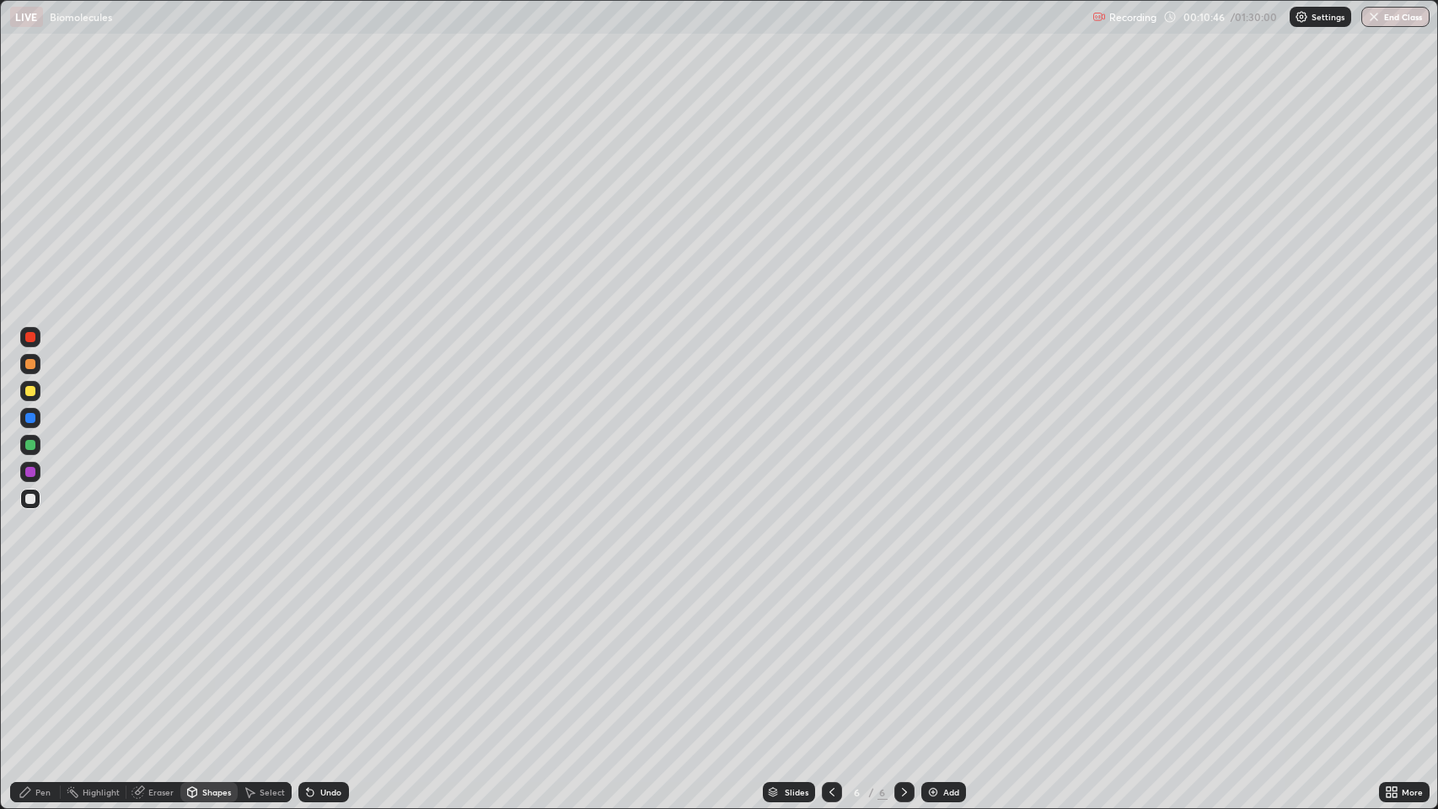
click at [46, 657] on div "Pen" at bounding box center [42, 792] width 15 height 8
click at [218, 657] on div "Shapes" at bounding box center [216, 792] width 29 height 8
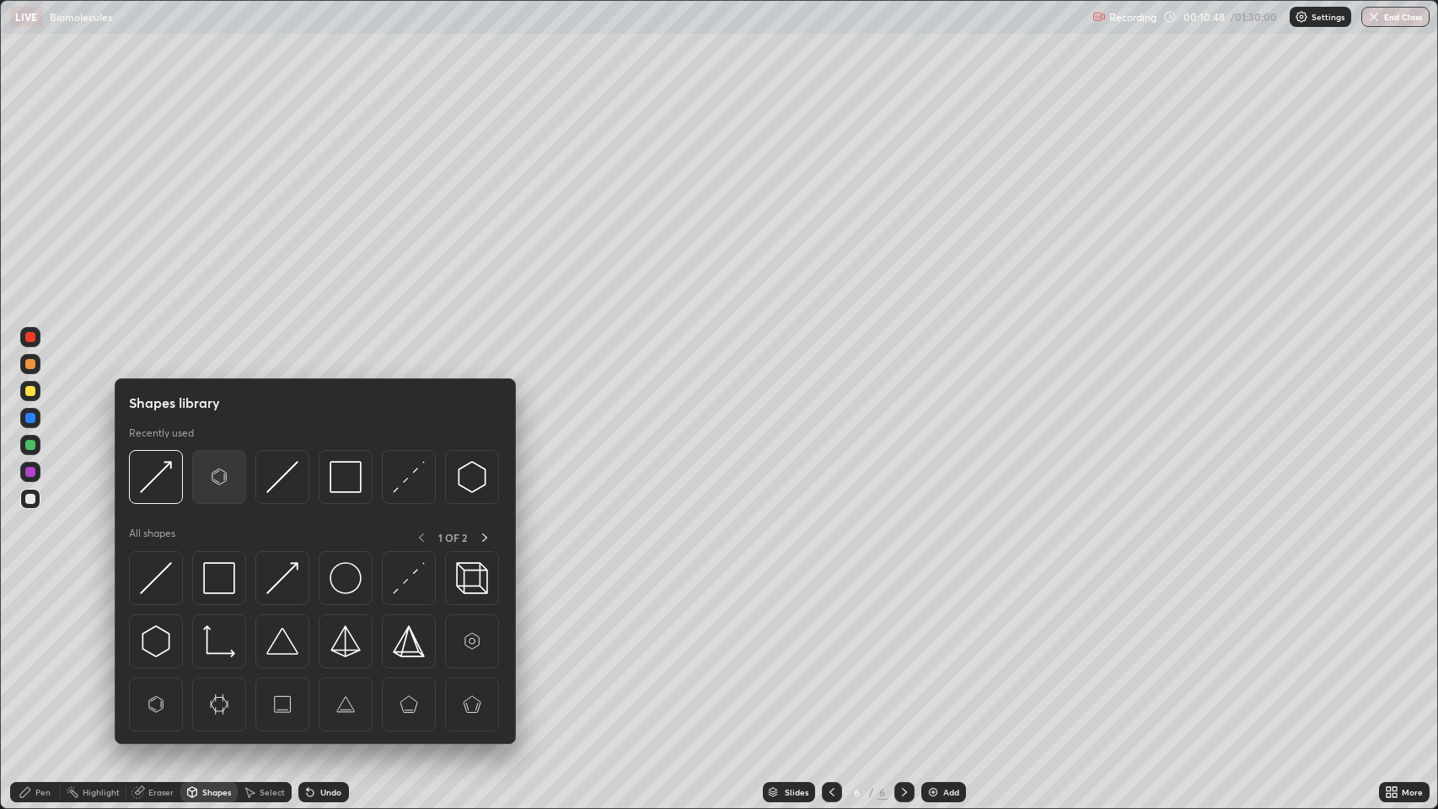
click at [217, 477] on img at bounding box center [219, 477] width 32 height 32
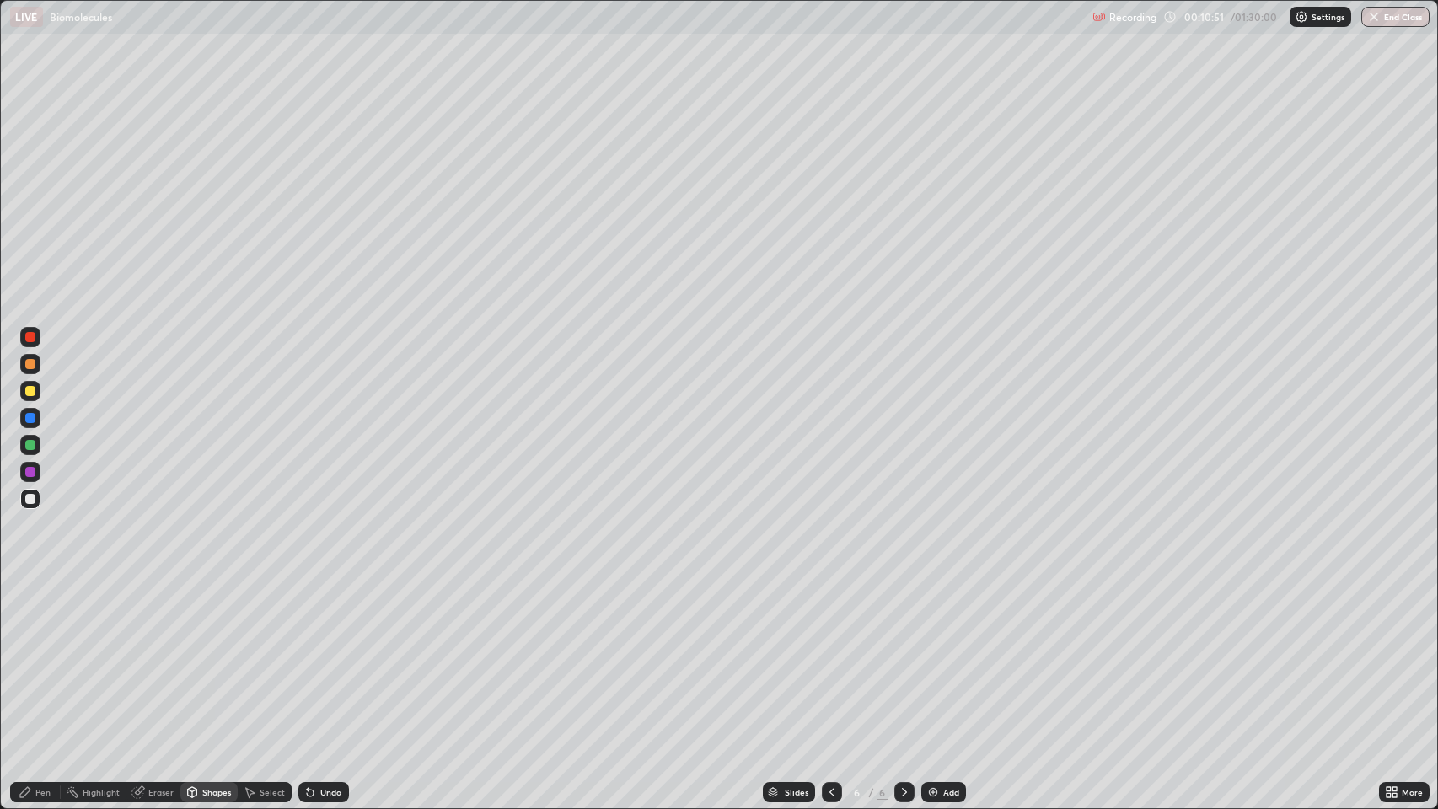
click at [35, 657] on div "Pen" at bounding box center [42, 792] width 15 height 8
click at [328, 657] on div "Undo" at bounding box center [330, 792] width 21 height 8
click at [209, 657] on div "Shapes" at bounding box center [216, 792] width 29 height 8
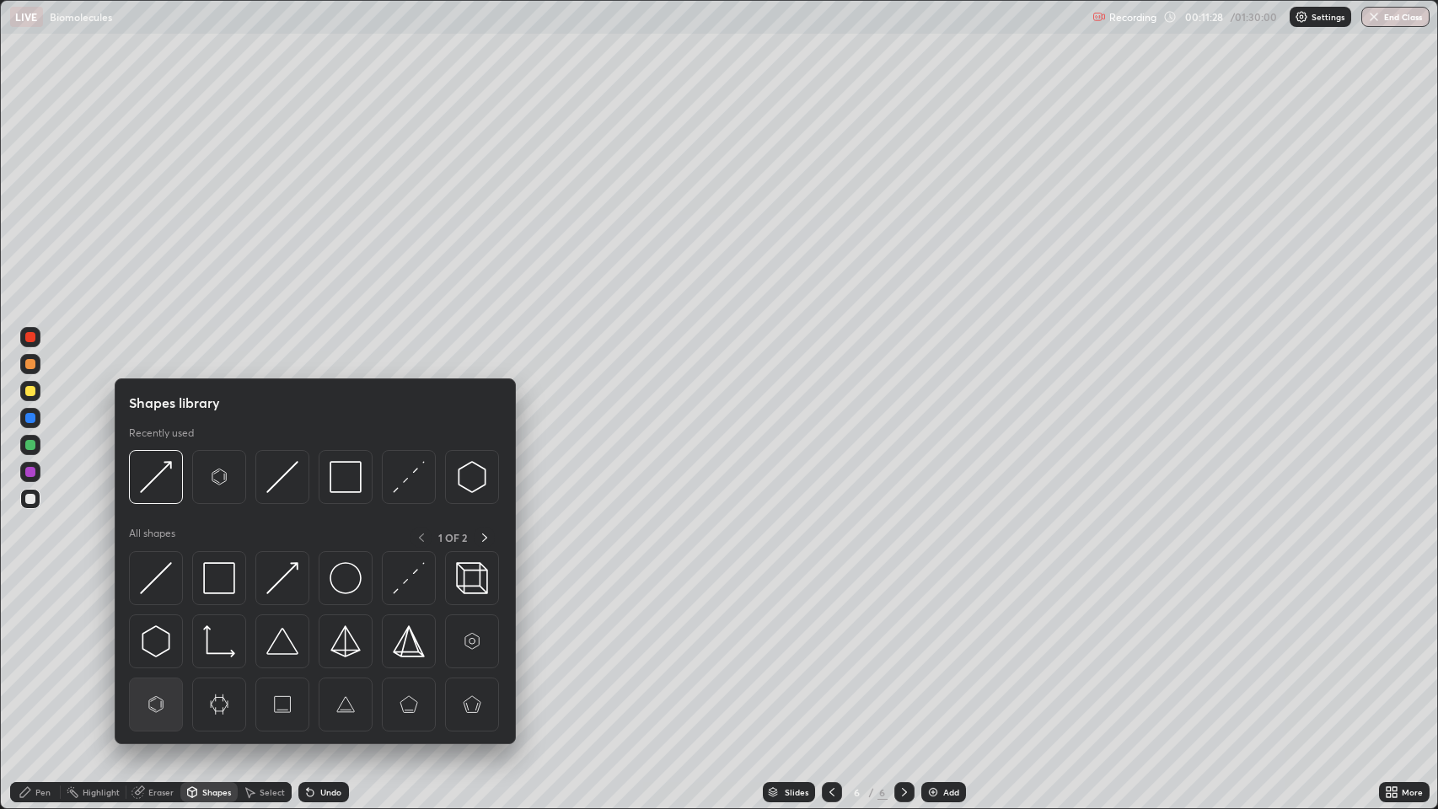
click at [155, 657] on img at bounding box center [156, 705] width 32 height 32
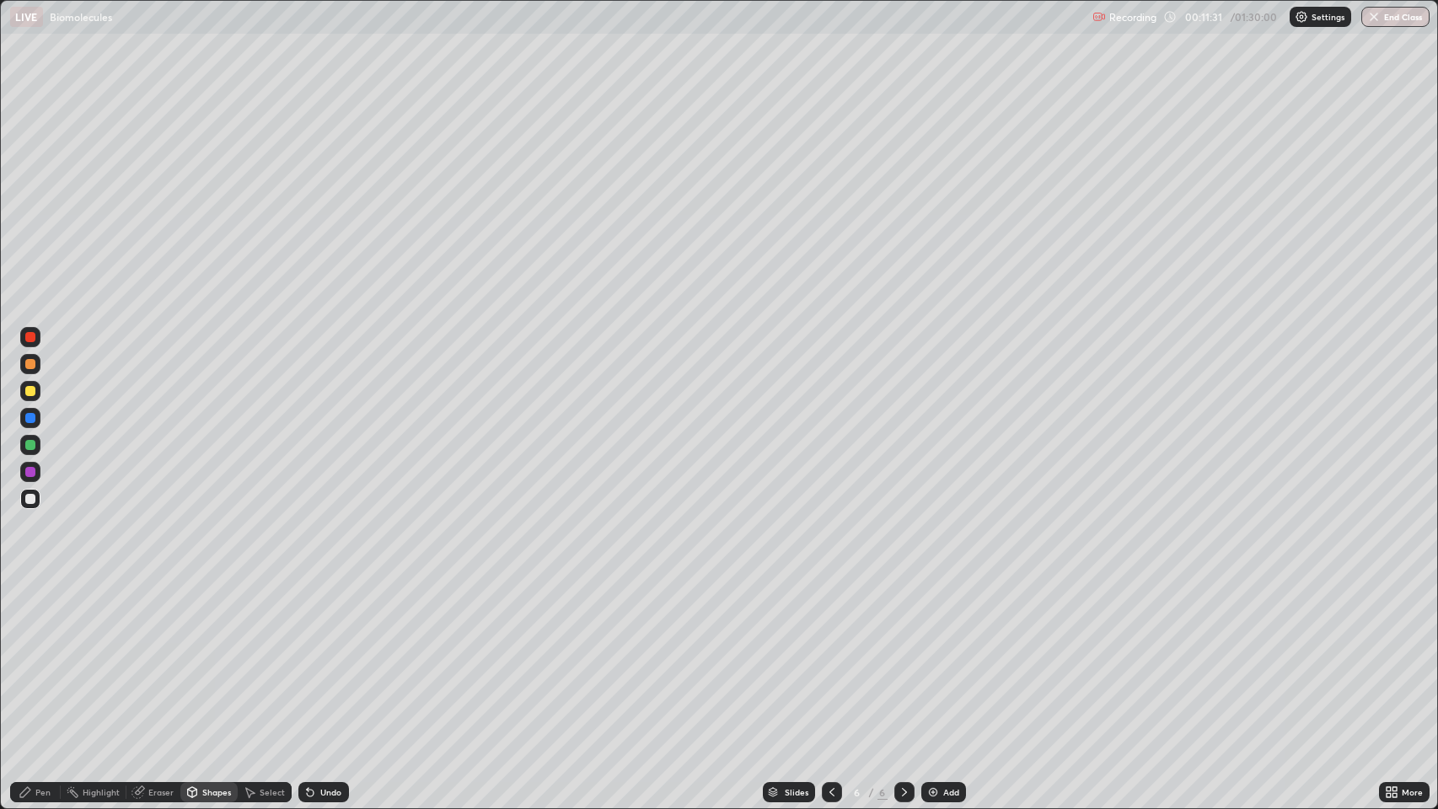
click at [36, 657] on div "Pen" at bounding box center [42, 792] width 15 height 8
click at [327, 657] on div "Undo" at bounding box center [330, 792] width 21 height 8
click at [330, 657] on div "Undo" at bounding box center [330, 792] width 21 height 8
click at [335, 657] on div "Undo" at bounding box center [330, 792] width 21 height 8
click at [334, 657] on div "Undo" at bounding box center [330, 792] width 21 height 8
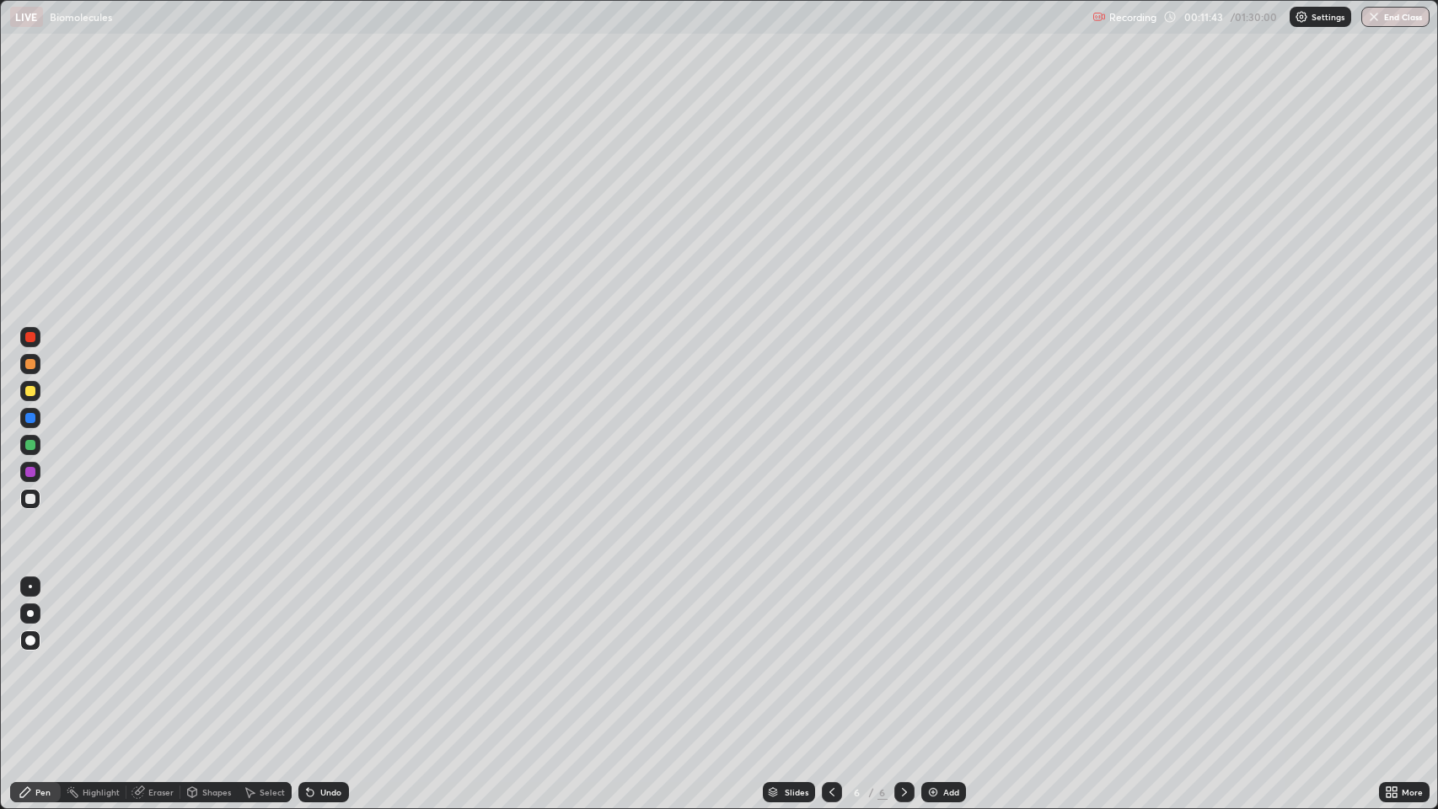
click at [335, 657] on div "Undo" at bounding box center [323, 792] width 51 height 20
click at [329, 657] on div "Undo" at bounding box center [323, 792] width 51 height 20
click at [54, 657] on div "Pen" at bounding box center [35, 792] width 51 height 20
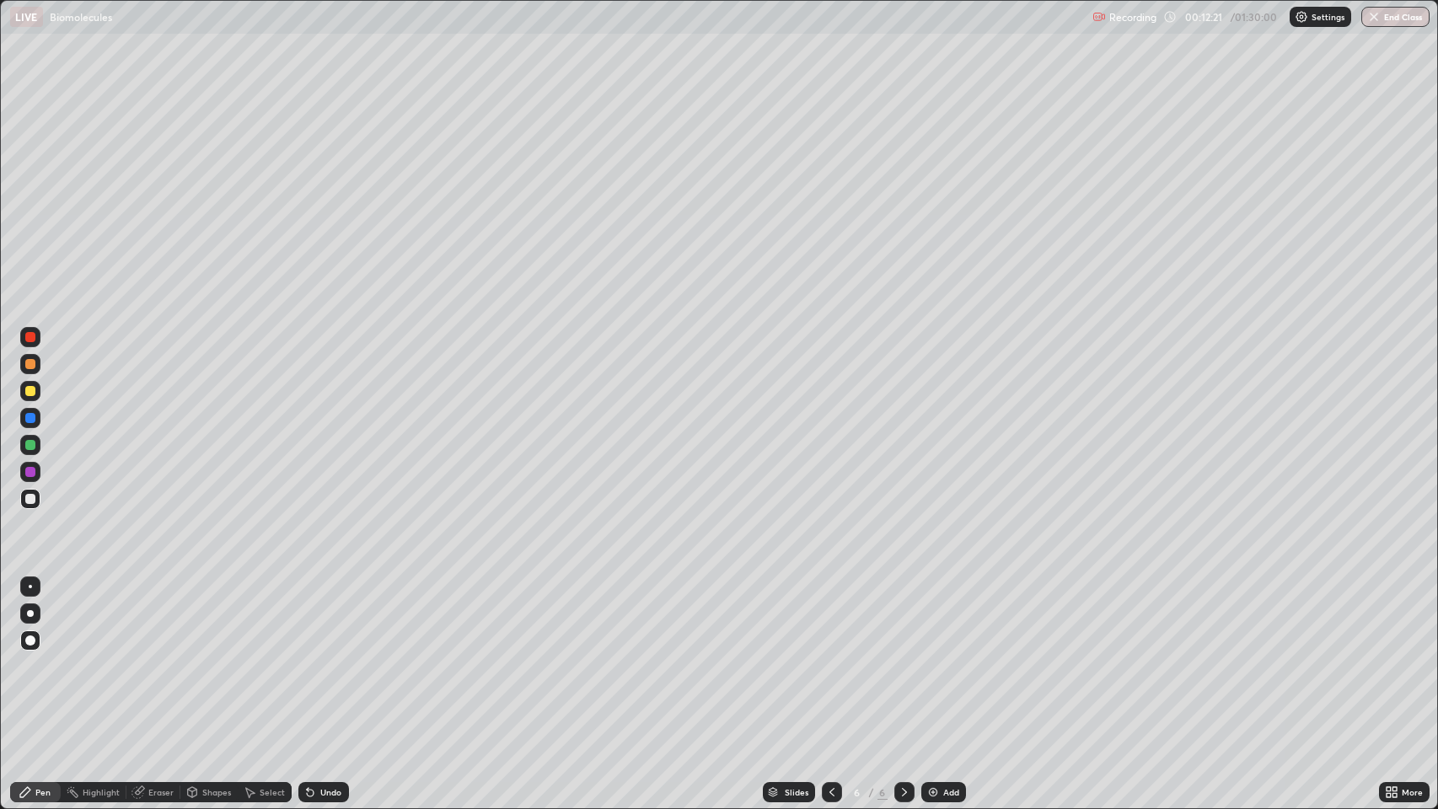
click at [28, 496] on div at bounding box center [30, 499] width 10 height 10
click at [935, 657] on img at bounding box center [932, 792] width 13 height 13
click at [41, 657] on div "Pen" at bounding box center [35, 792] width 51 height 20
click at [30, 389] on div at bounding box center [30, 391] width 10 height 10
click at [195, 657] on icon at bounding box center [191, 792] width 9 height 10
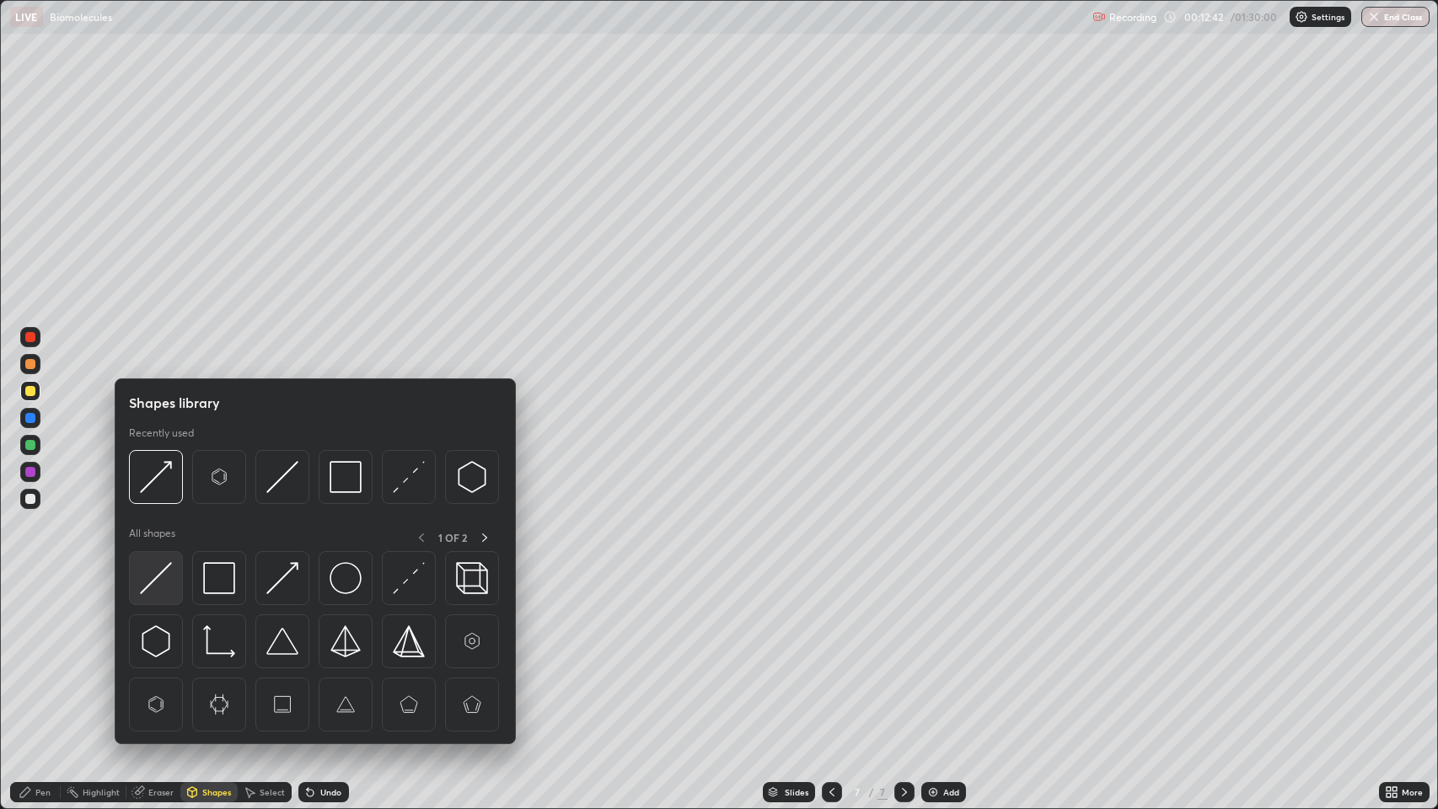
click at [158, 580] on img at bounding box center [156, 578] width 32 height 32
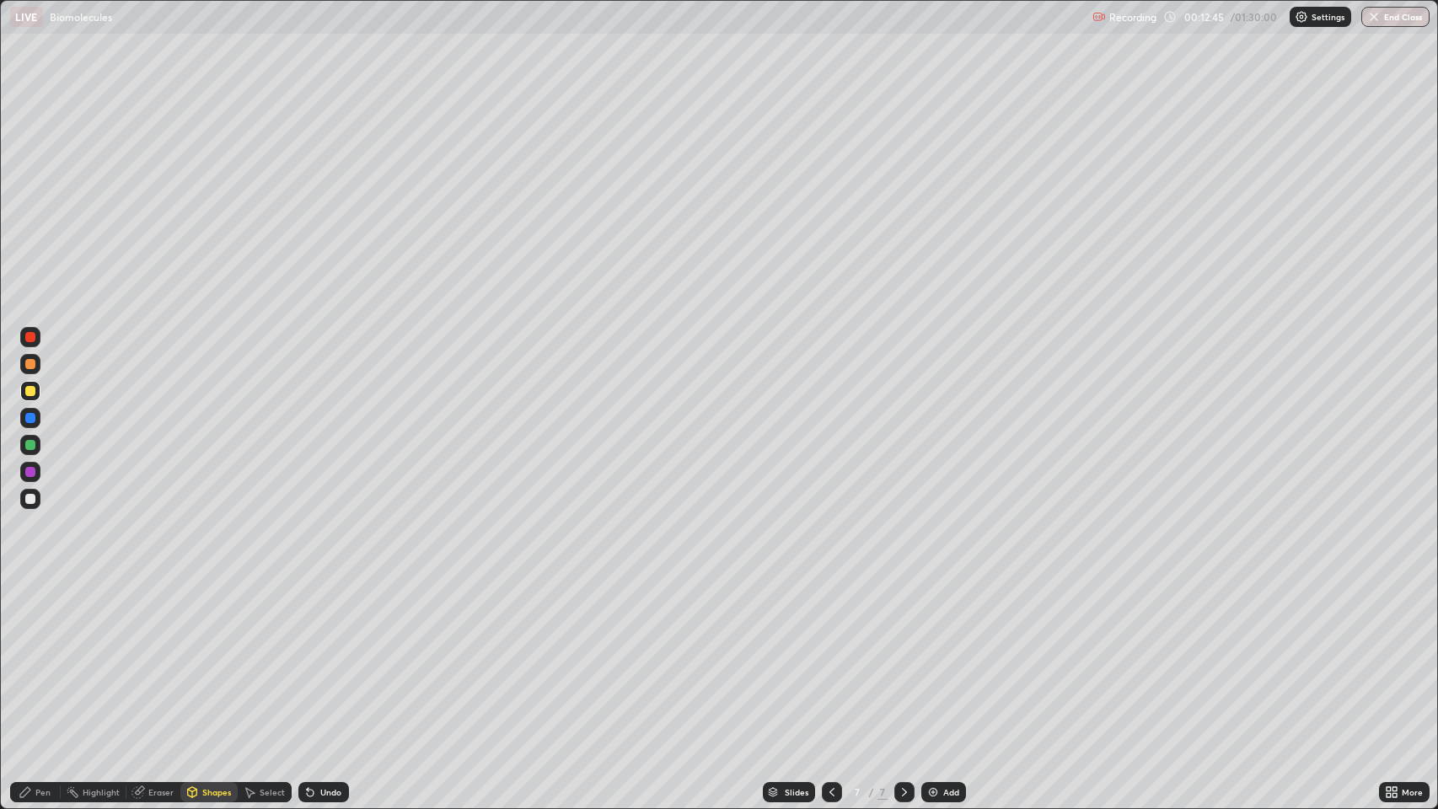
click at [34, 657] on div "Pen" at bounding box center [35, 792] width 51 height 20
click at [30, 495] on div at bounding box center [30, 499] width 10 height 10
click at [42, 657] on div "Pen" at bounding box center [42, 792] width 15 height 8
click at [27, 336] on div at bounding box center [30, 337] width 10 height 10
click at [212, 657] on div "Shapes" at bounding box center [216, 792] width 29 height 8
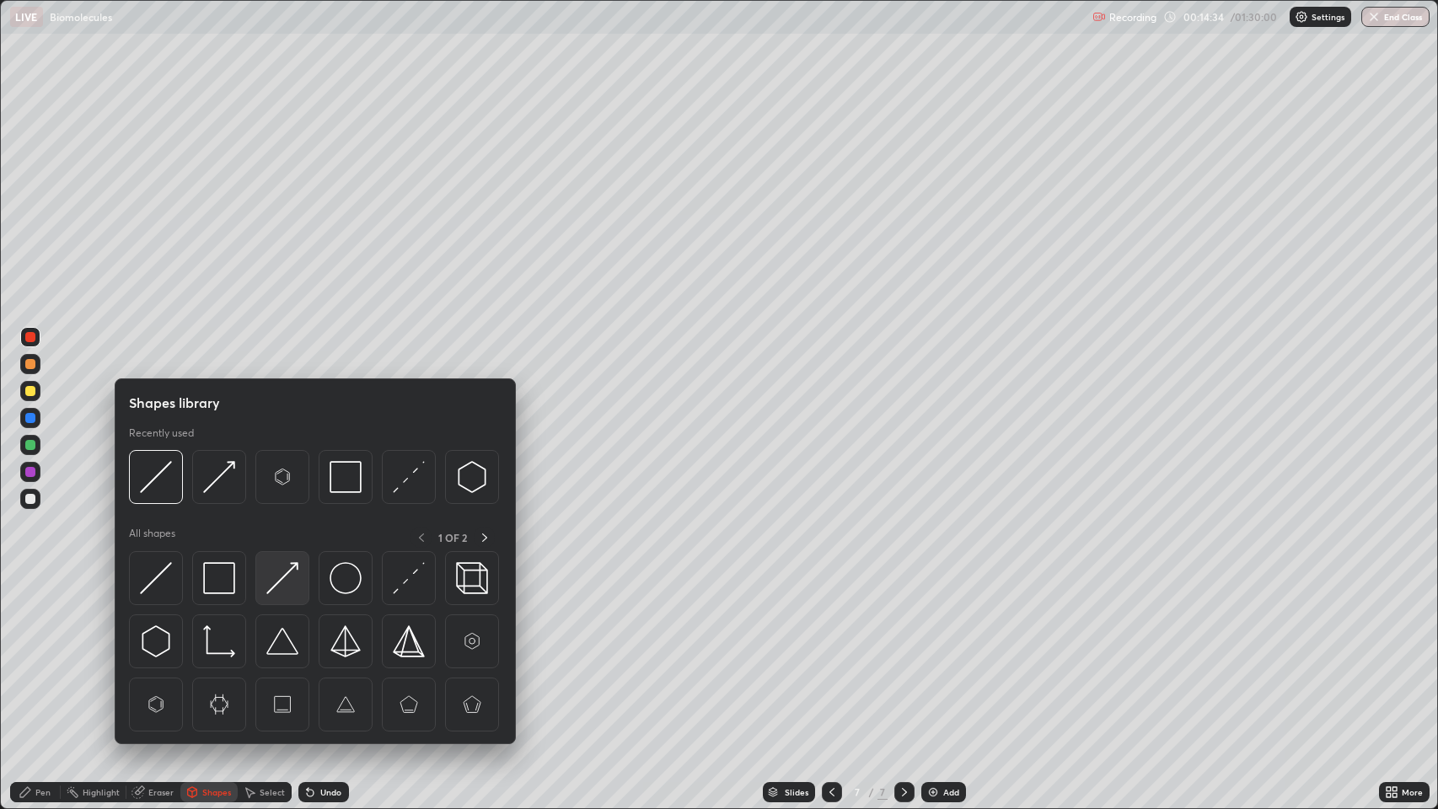
click at [272, 572] on img at bounding box center [282, 578] width 32 height 32
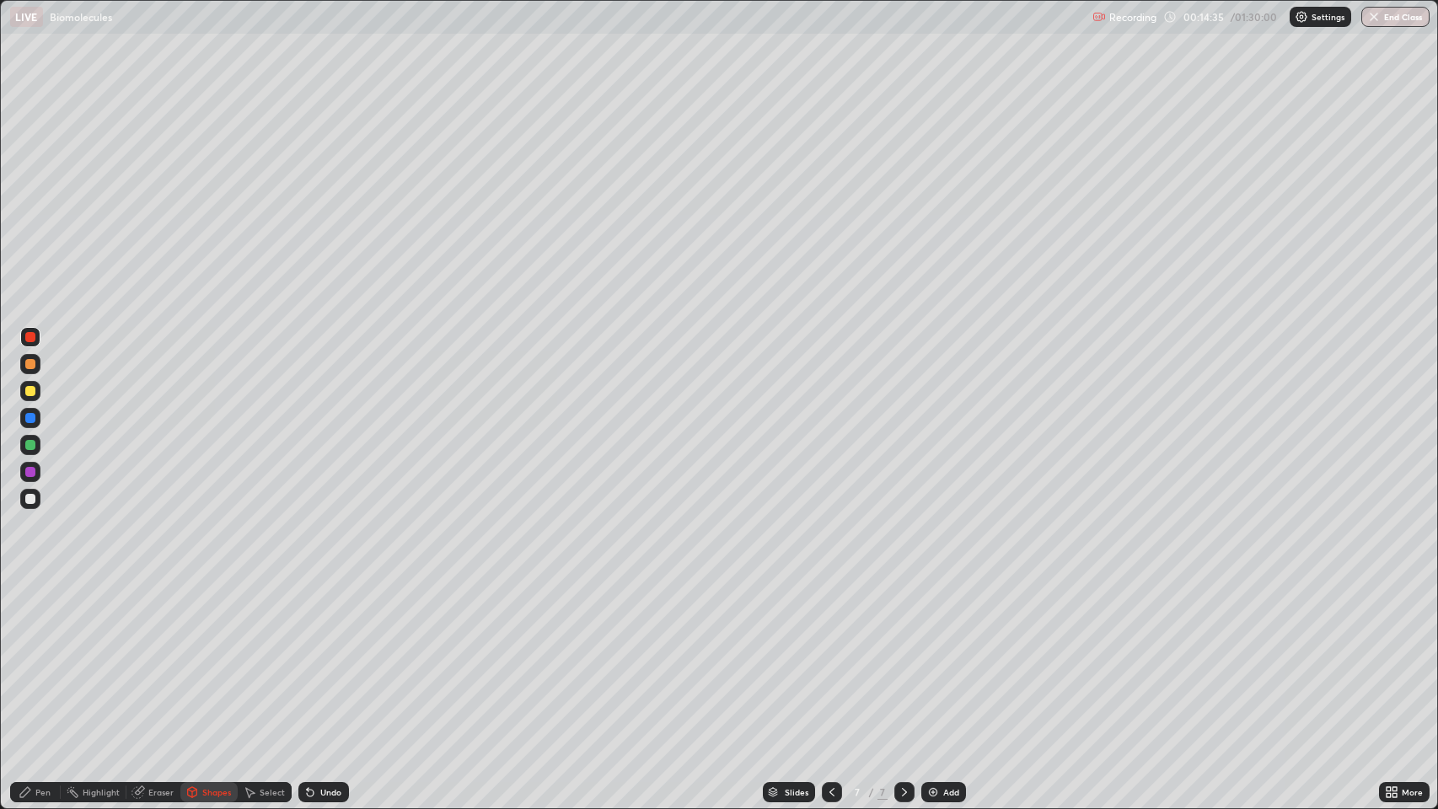
click at [31, 501] on div at bounding box center [30, 499] width 10 height 10
click at [40, 657] on div "Pen" at bounding box center [42, 792] width 15 height 8
click at [30, 334] on div at bounding box center [30, 337] width 10 height 10
click at [210, 657] on div "Shapes" at bounding box center [216, 792] width 29 height 8
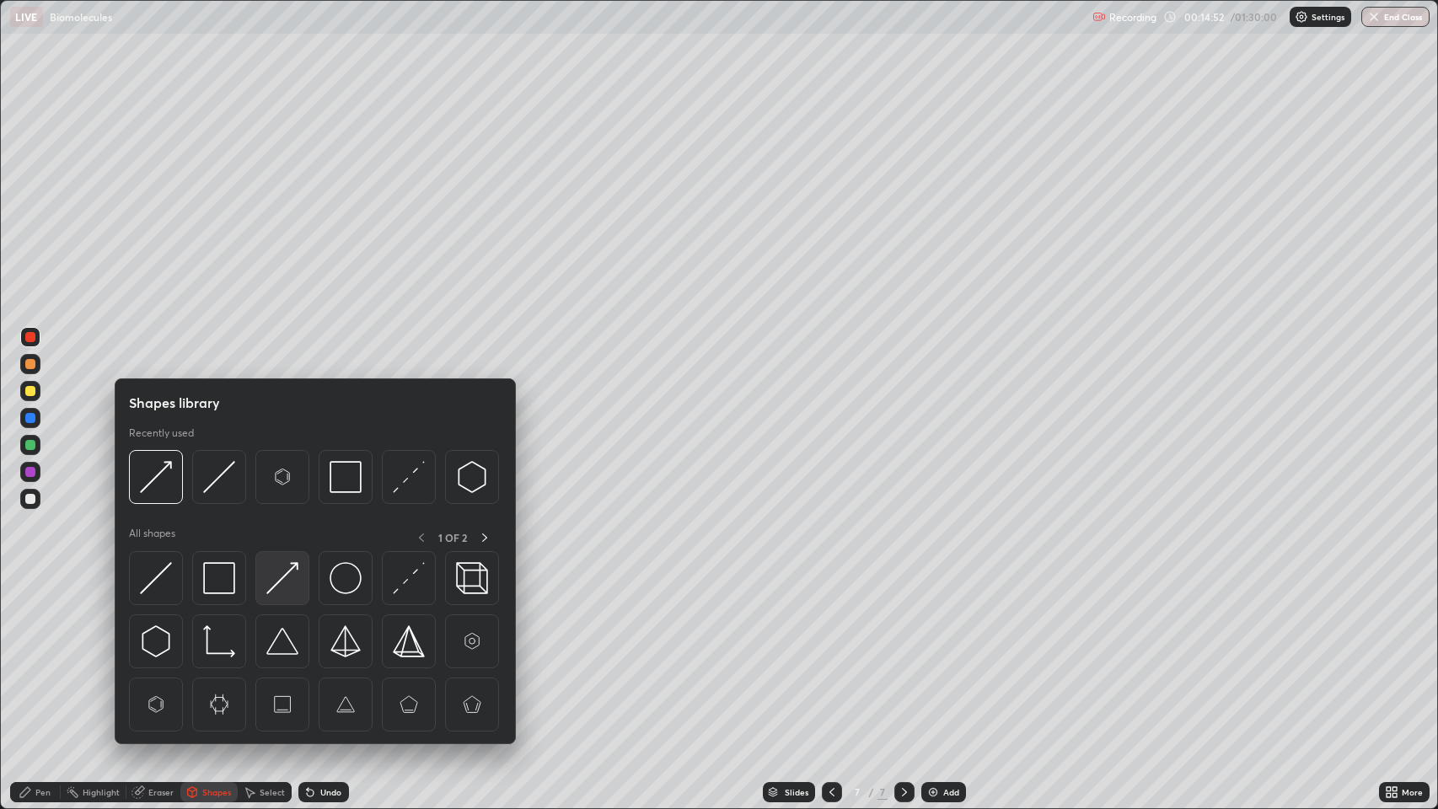
click at [277, 573] on img at bounding box center [282, 578] width 32 height 32
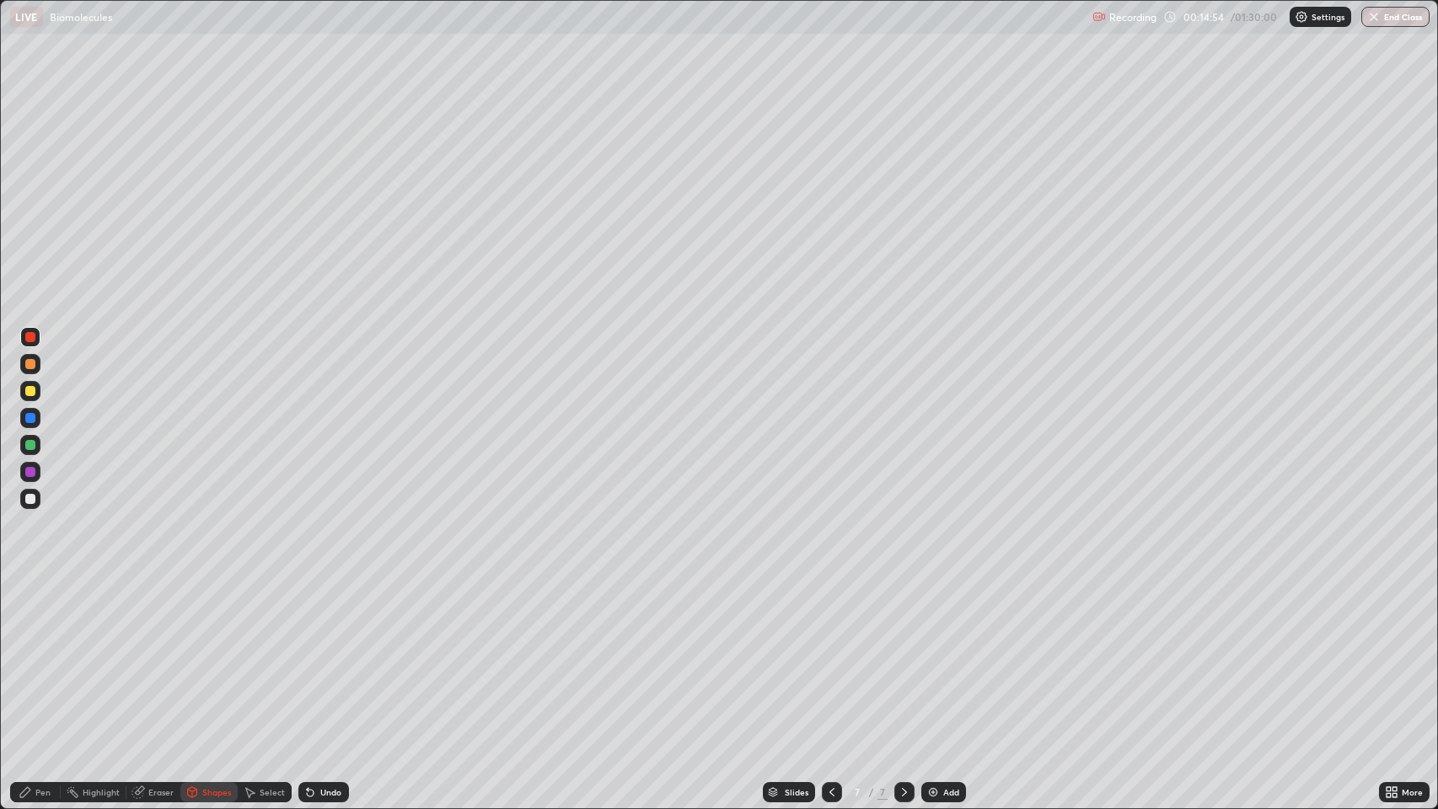
click at [25, 496] on div at bounding box center [30, 499] width 10 height 10
click at [44, 657] on div "Pen" at bounding box center [42, 792] width 15 height 8
click at [29, 368] on div at bounding box center [30, 364] width 10 height 10
click at [30, 418] on div at bounding box center [30, 418] width 10 height 10
click at [334, 657] on div "Undo" at bounding box center [330, 792] width 21 height 8
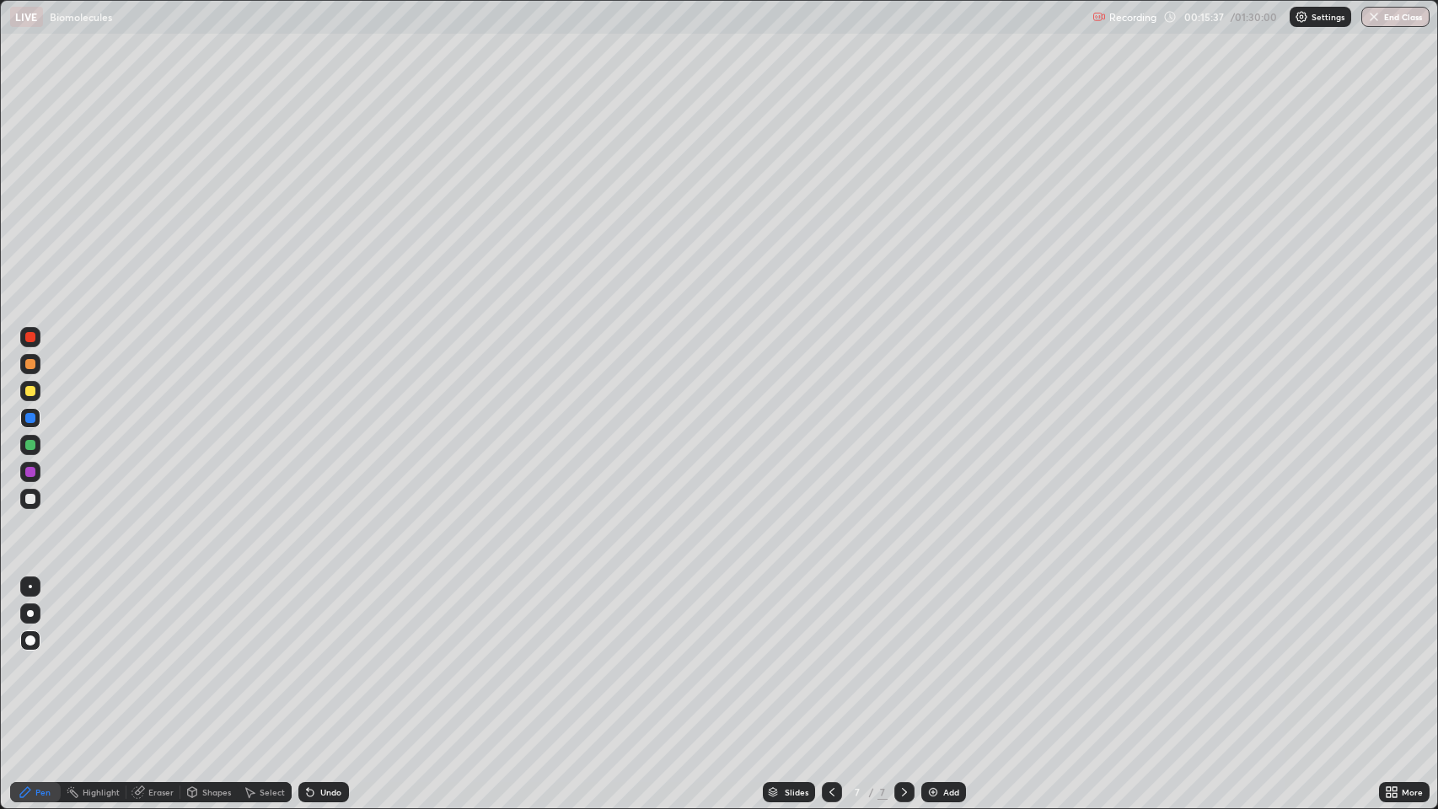
click at [322, 657] on div "Undo" at bounding box center [323, 792] width 51 height 20
click at [320, 657] on div "Undo" at bounding box center [323, 792] width 51 height 20
click at [320, 657] on div "Undo" at bounding box center [330, 792] width 21 height 8
click at [327, 657] on div "Undo" at bounding box center [330, 792] width 21 height 8
click at [25, 443] on div at bounding box center [30, 445] width 10 height 10
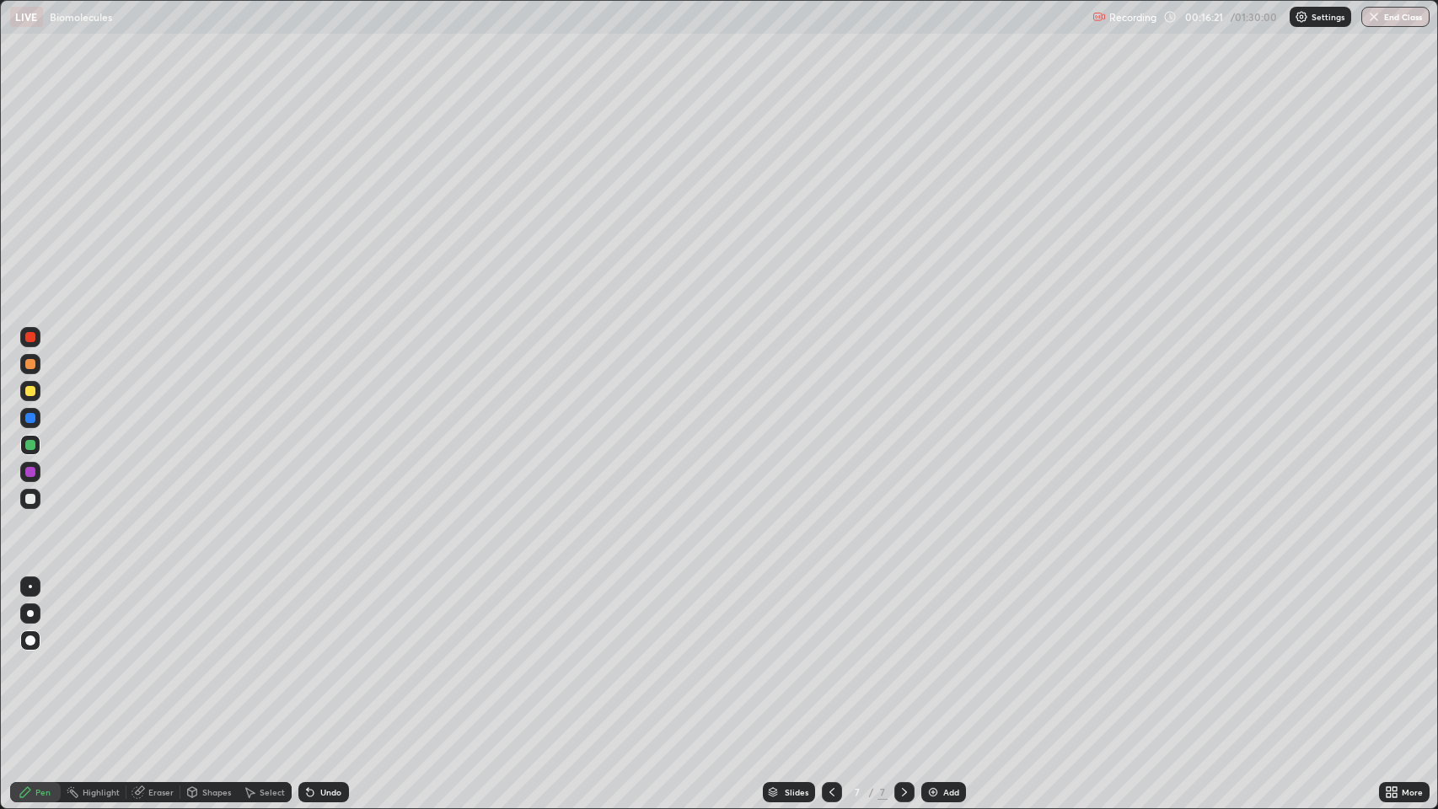
click at [27, 470] on div at bounding box center [30, 472] width 10 height 10
click at [30, 440] on div at bounding box center [30, 445] width 10 height 10
click at [31, 499] on div at bounding box center [30, 499] width 10 height 10
click at [25, 502] on div at bounding box center [30, 499] width 20 height 20
click at [35, 657] on div "Pen" at bounding box center [42, 792] width 15 height 8
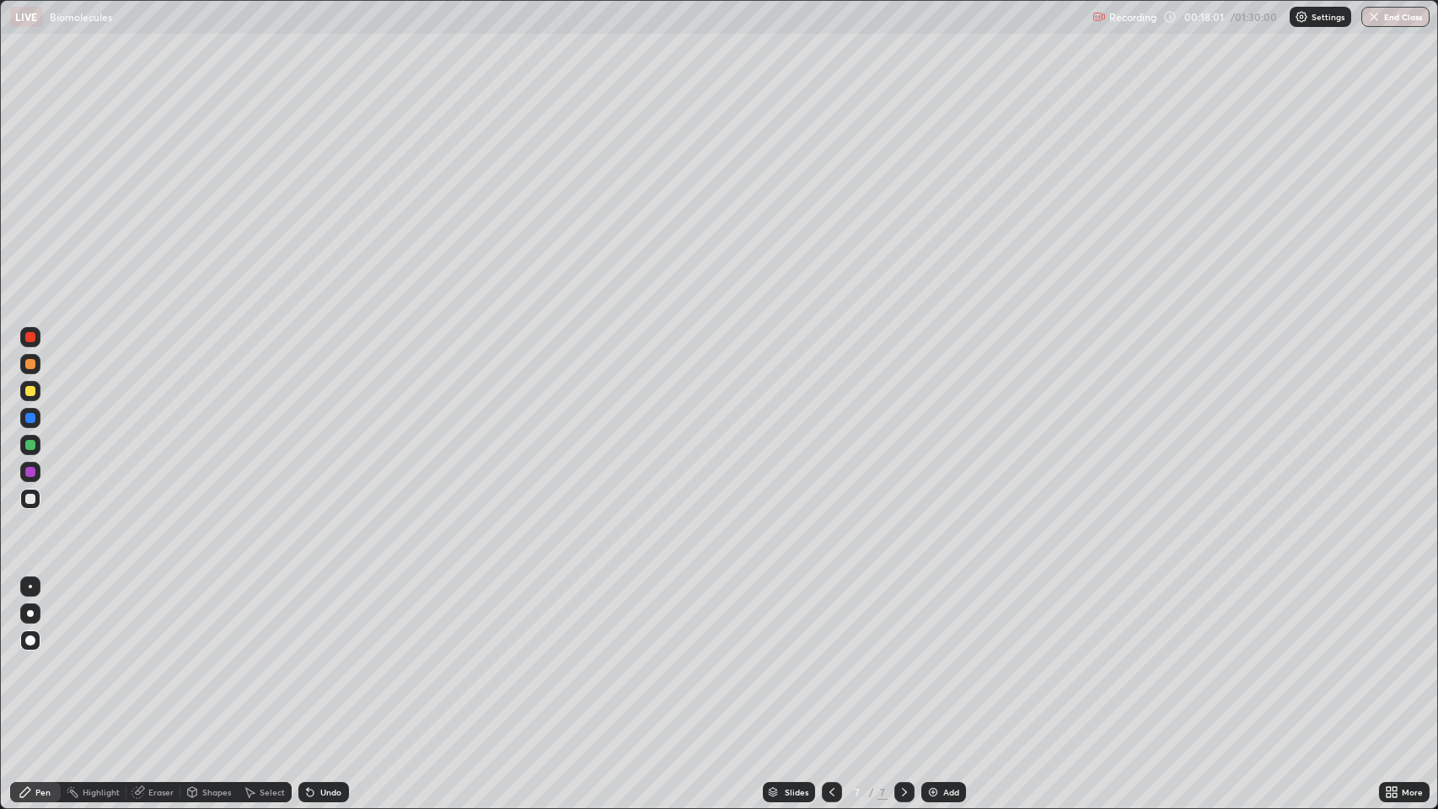
click at [930, 657] on img at bounding box center [932, 792] width 13 height 13
click at [330, 657] on div "Undo" at bounding box center [330, 792] width 21 height 8
click at [213, 657] on div "Shapes" at bounding box center [216, 792] width 29 height 8
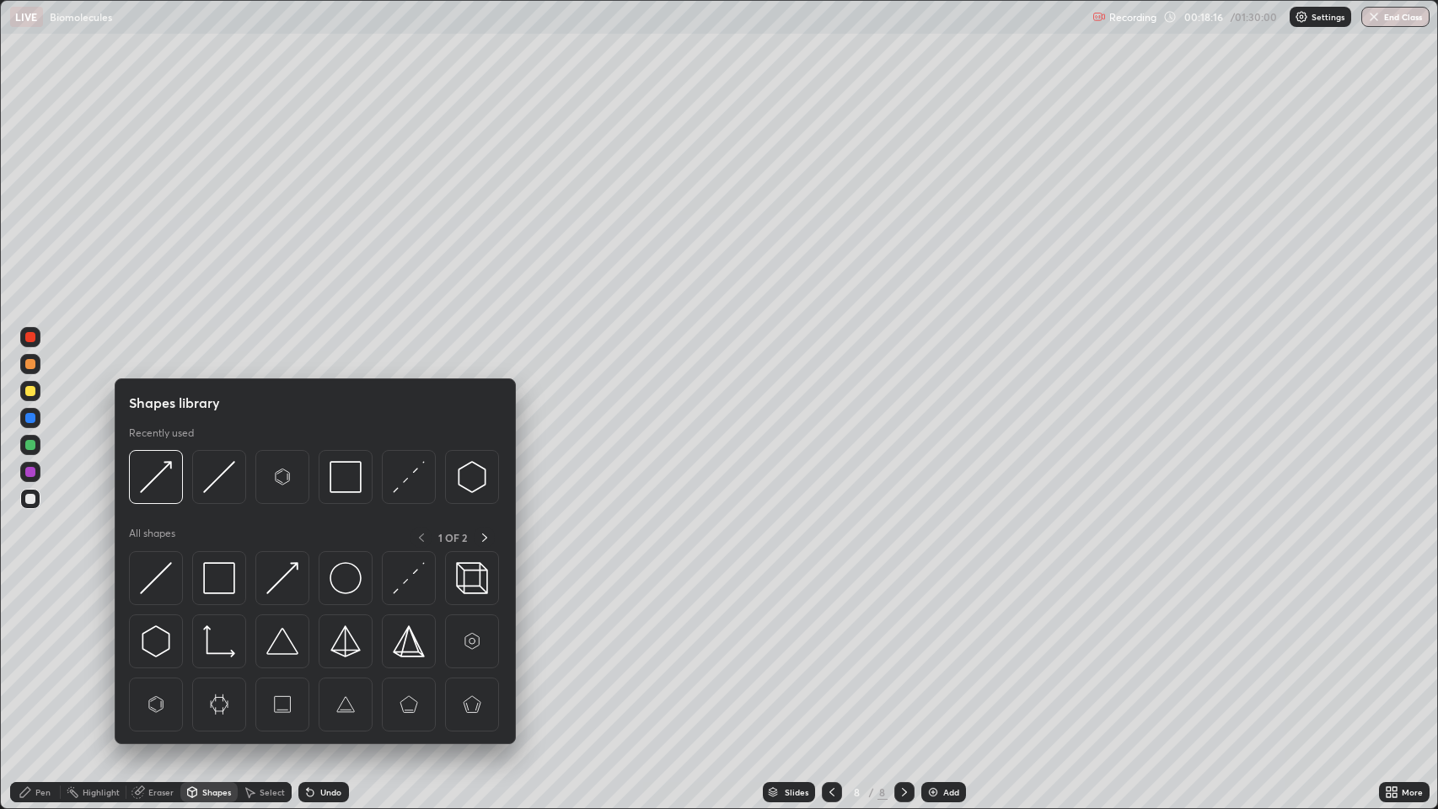
click at [393, 572] on img at bounding box center [409, 578] width 32 height 32
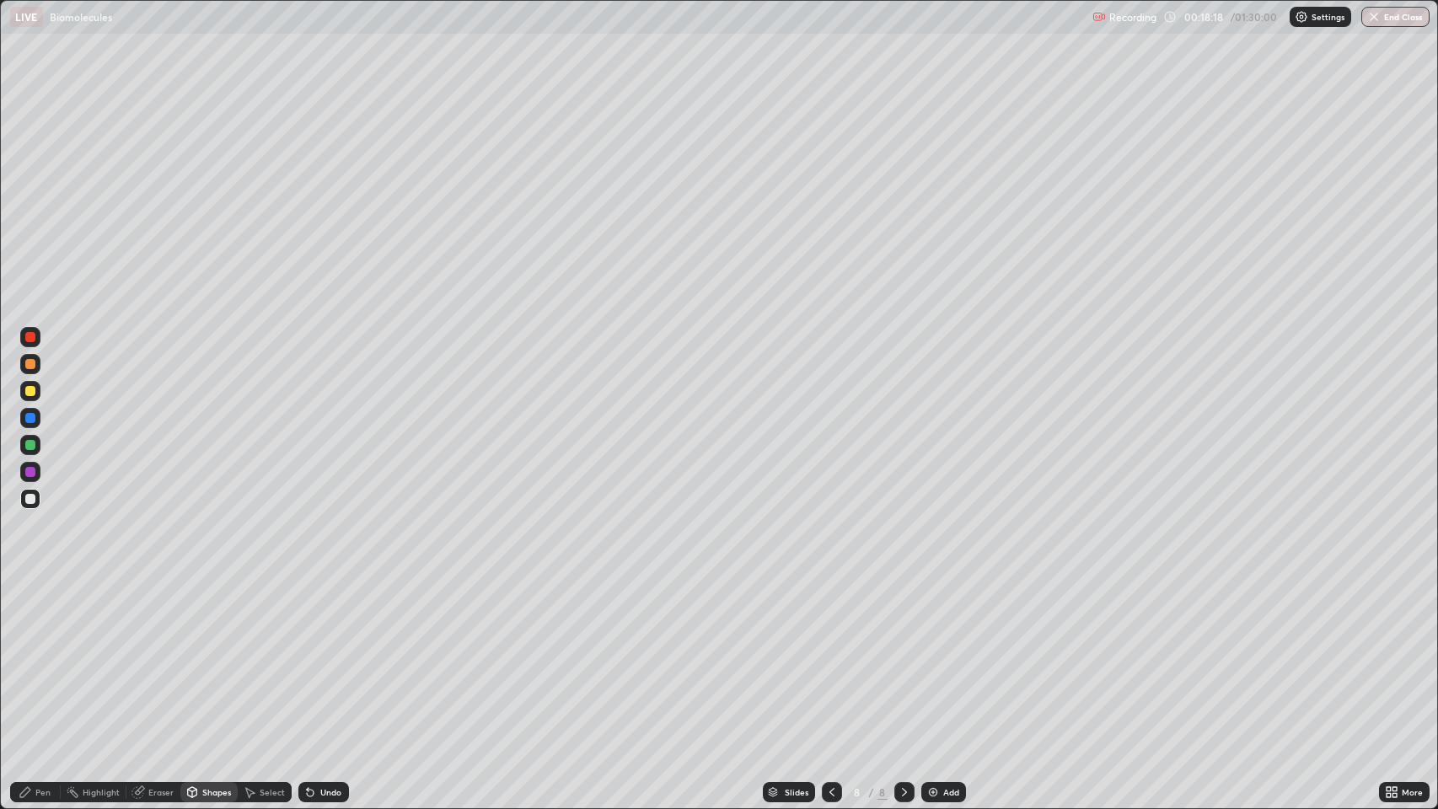
click at [31, 657] on icon at bounding box center [25, 792] width 13 height 13
click at [325, 657] on div "Undo" at bounding box center [330, 792] width 21 height 8
click at [330, 657] on div "Undo" at bounding box center [330, 792] width 21 height 8
click at [326, 657] on div "Undo" at bounding box center [330, 792] width 21 height 8
click at [316, 657] on div "Undo" at bounding box center [323, 792] width 51 height 20
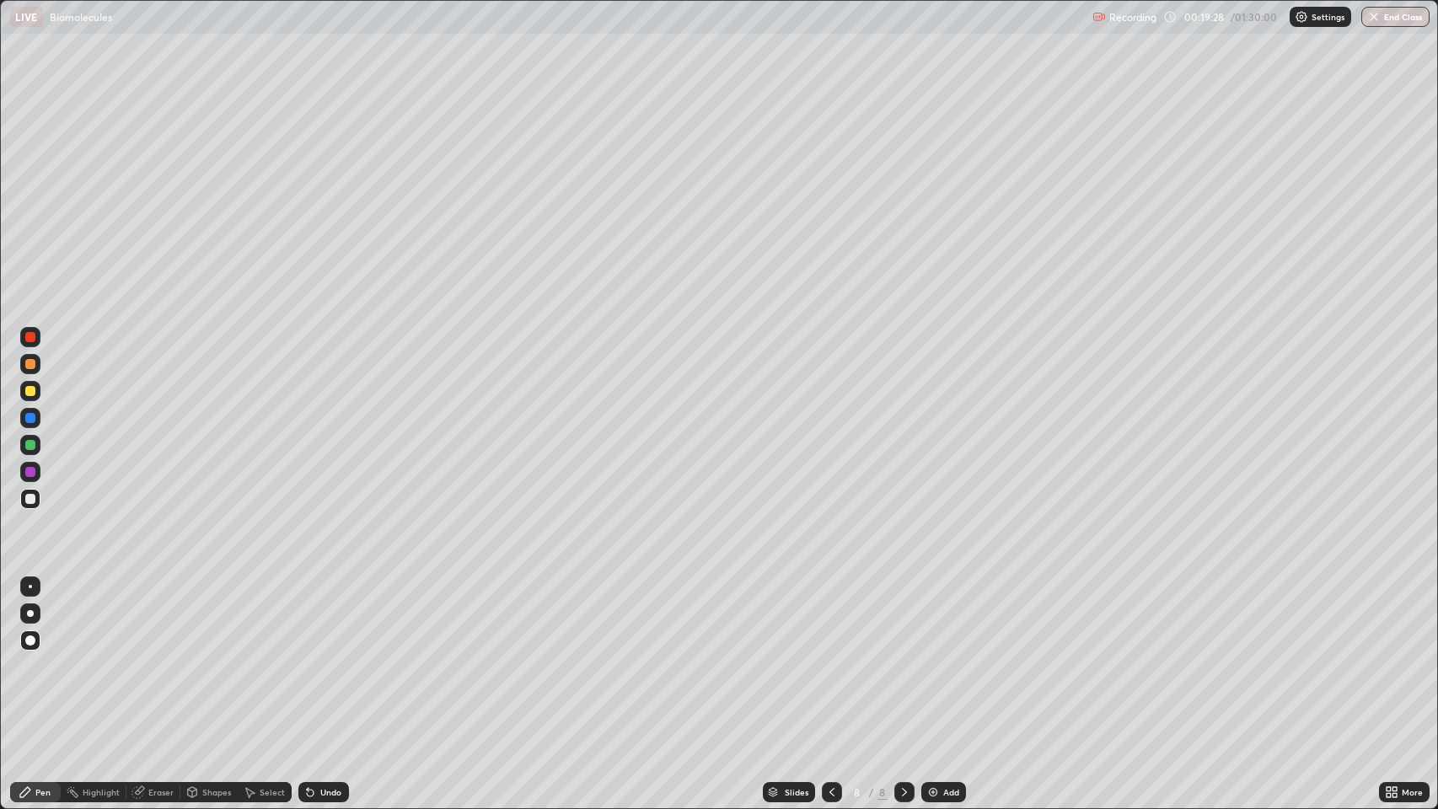
click at [30, 337] on div at bounding box center [30, 337] width 10 height 10
click at [31, 362] on div at bounding box center [30, 364] width 10 height 10
click at [29, 364] on div at bounding box center [30, 364] width 10 height 10
click at [29, 421] on div at bounding box center [30, 418] width 10 height 10
click at [30, 337] on div at bounding box center [30, 337] width 10 height 10
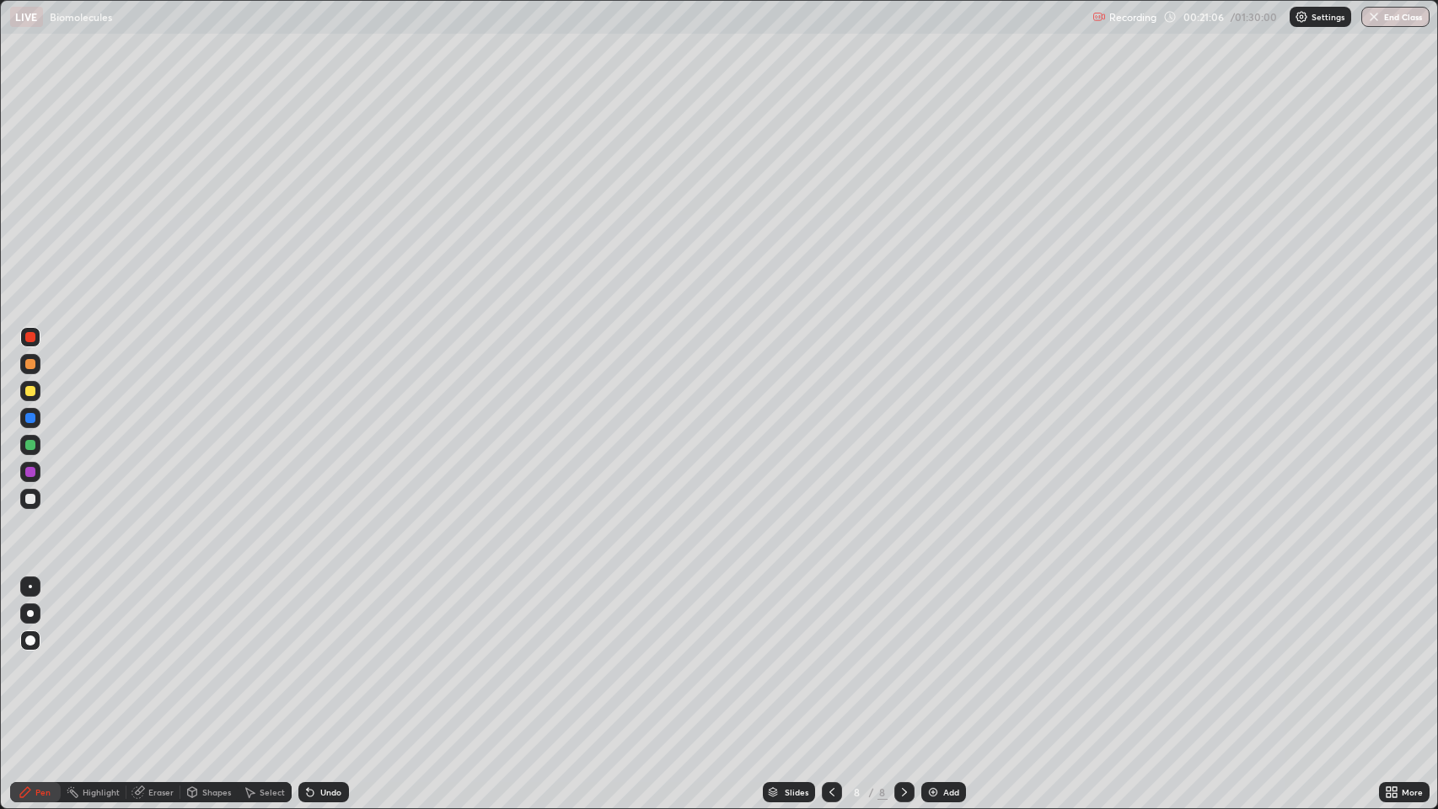
click at [28, 365] on div at bounding box center [30, 364] width 10 height 10
click at [28, 415] on div at bounding box center [30, 418] width 10 height 10
click at [27, 496] on div at bounding box center [30, 499] width 10 height 10
click at [33, 446] on div at bounding box center [30, 445] width 10 height 10
click at [32, 639] on div at bounding box center [30, 641] width 10 height 10
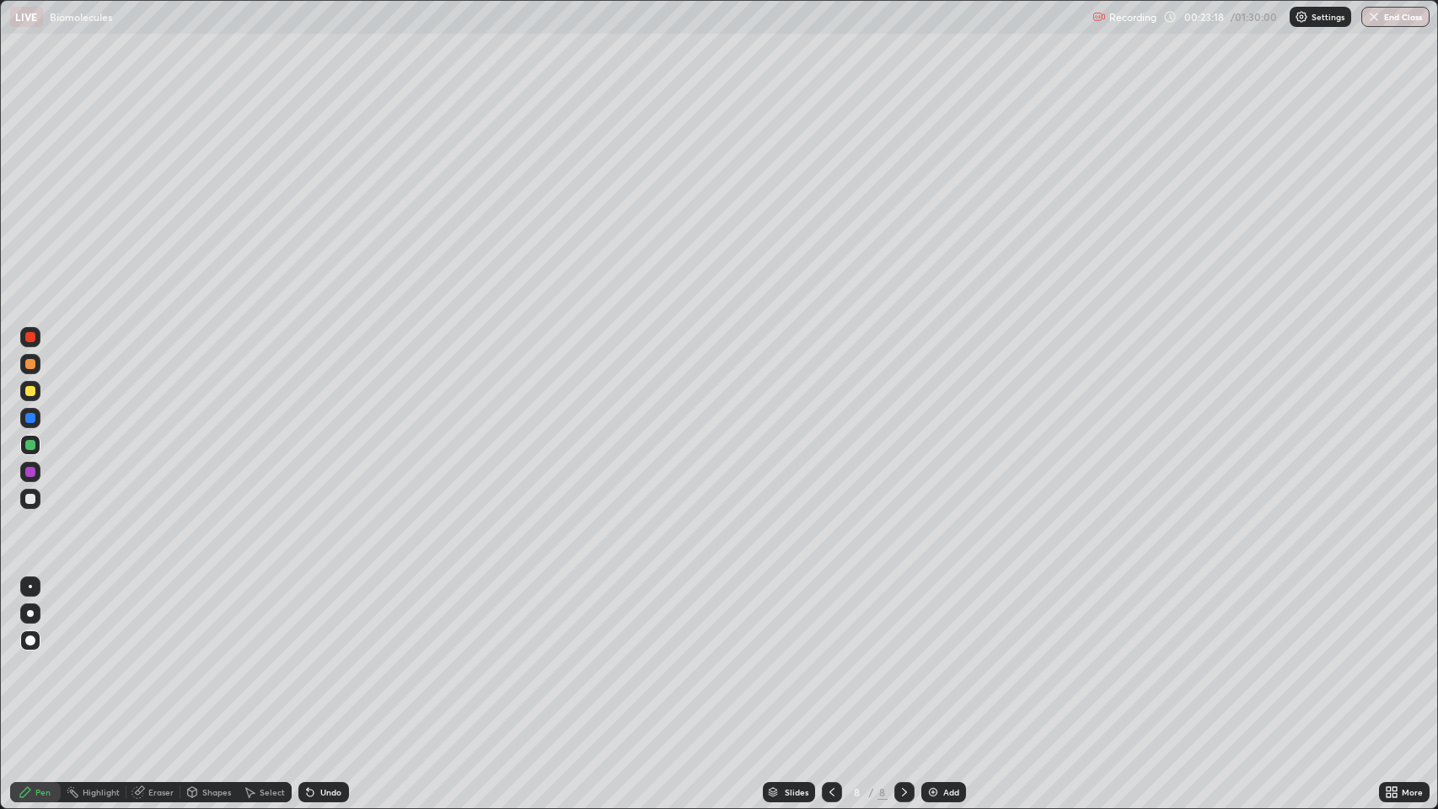
click at [927, 657] on img at bounding box center [932, 792] width 13 height 13
click at [822, 657] on div at bounding box center [832, 793] width 20 height 34
click at [25, 657] on icon at bounding box center [25, 792] width 10 height 10
click at [30, 499] on div at bounding box center [30, 499] width 10 height 10
click at [899, 657] on icon at bounding box center [904, 792] width 13 height 13
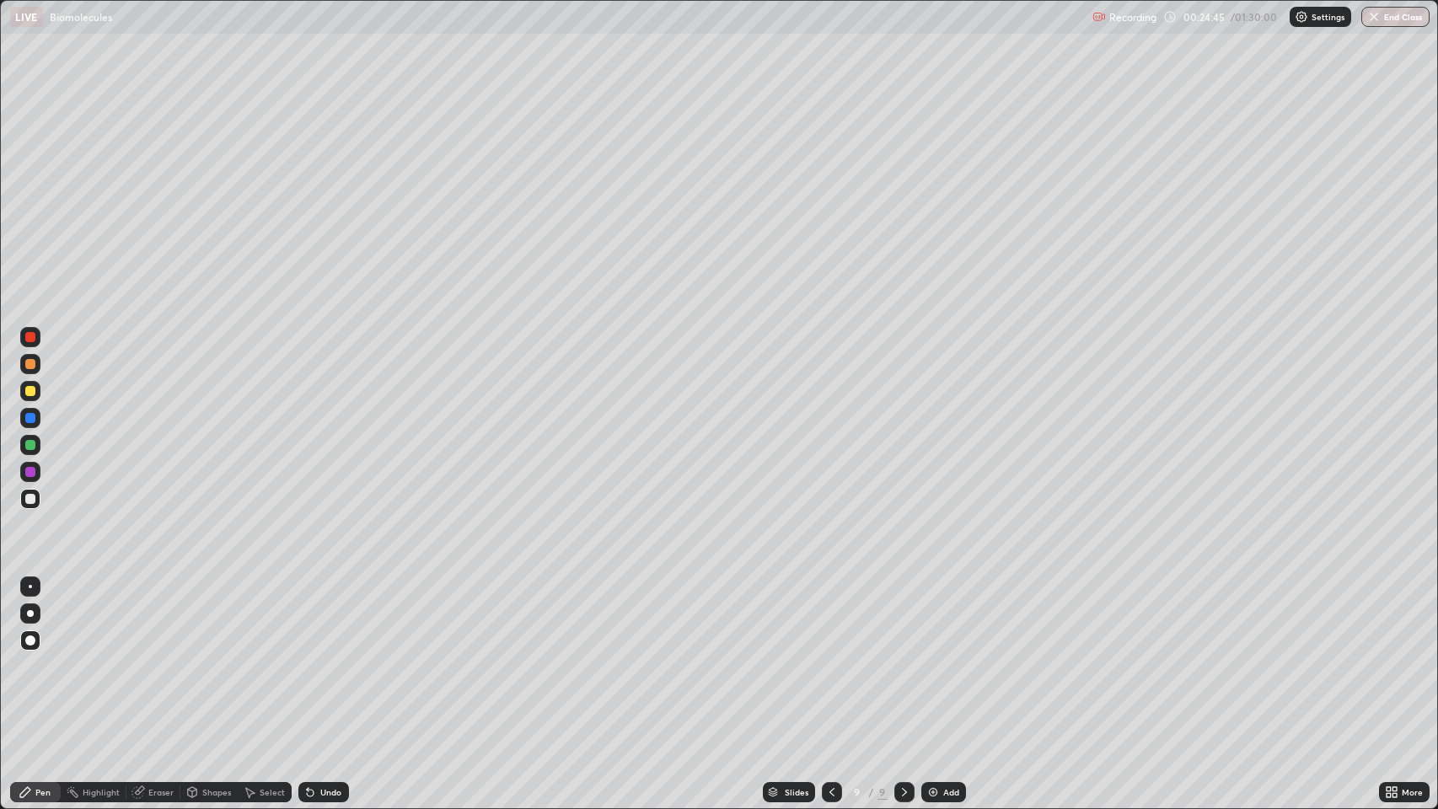
click at [208, 657] on div "Shapes" at bounding box center [216, 792] width 29 height 8
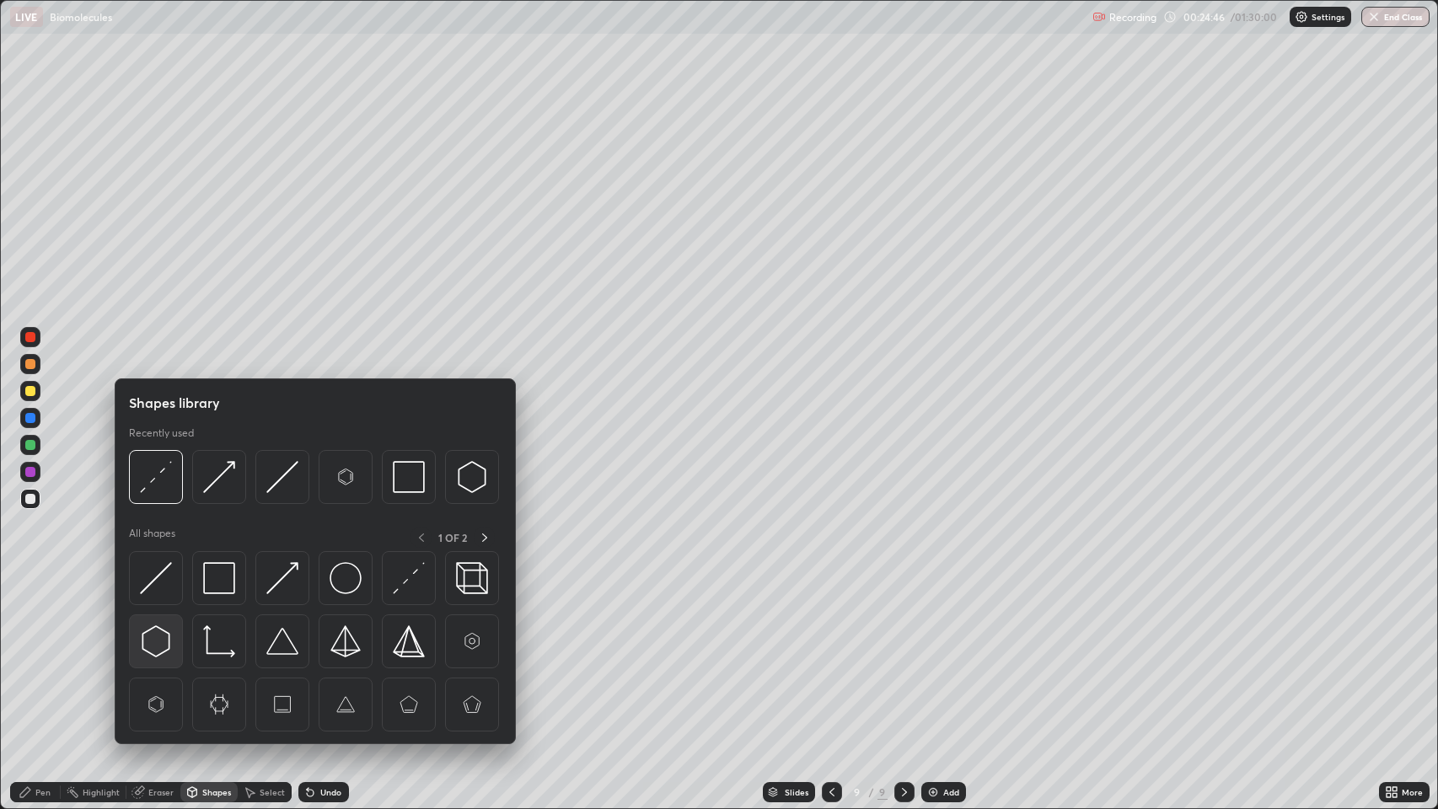
click at [153, 652] on img at bounding box center [156, 641] width 32 height 32
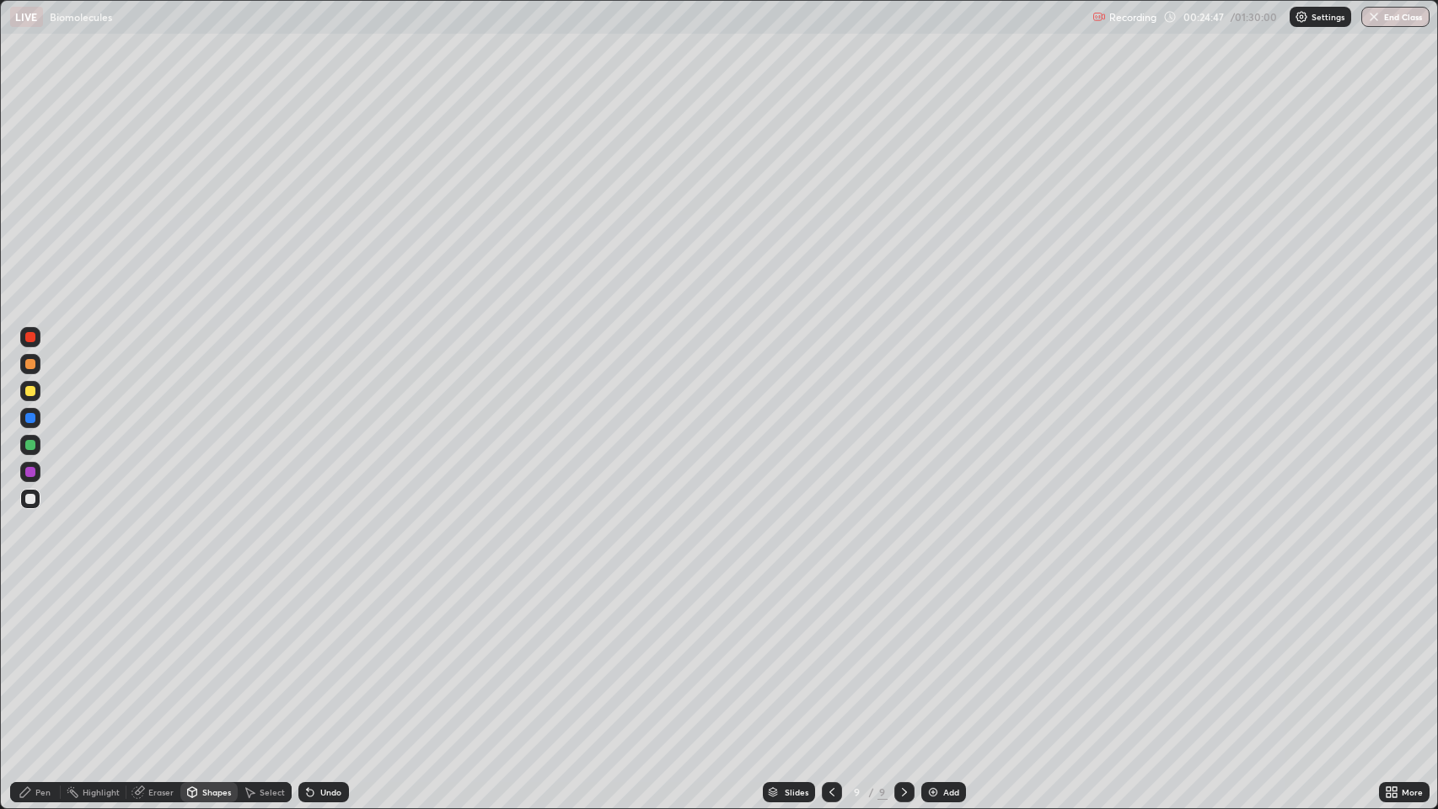
click at [40, 657] on div "Pen" at bounding box center [42, 792] width 15 height 8
click at [325, 657] on div "Undo" at bounding box center [330, 792] width 21 height 8
click at [202, 657] on div "Shapes" at bounding box center [208, 792] width 57 height 20
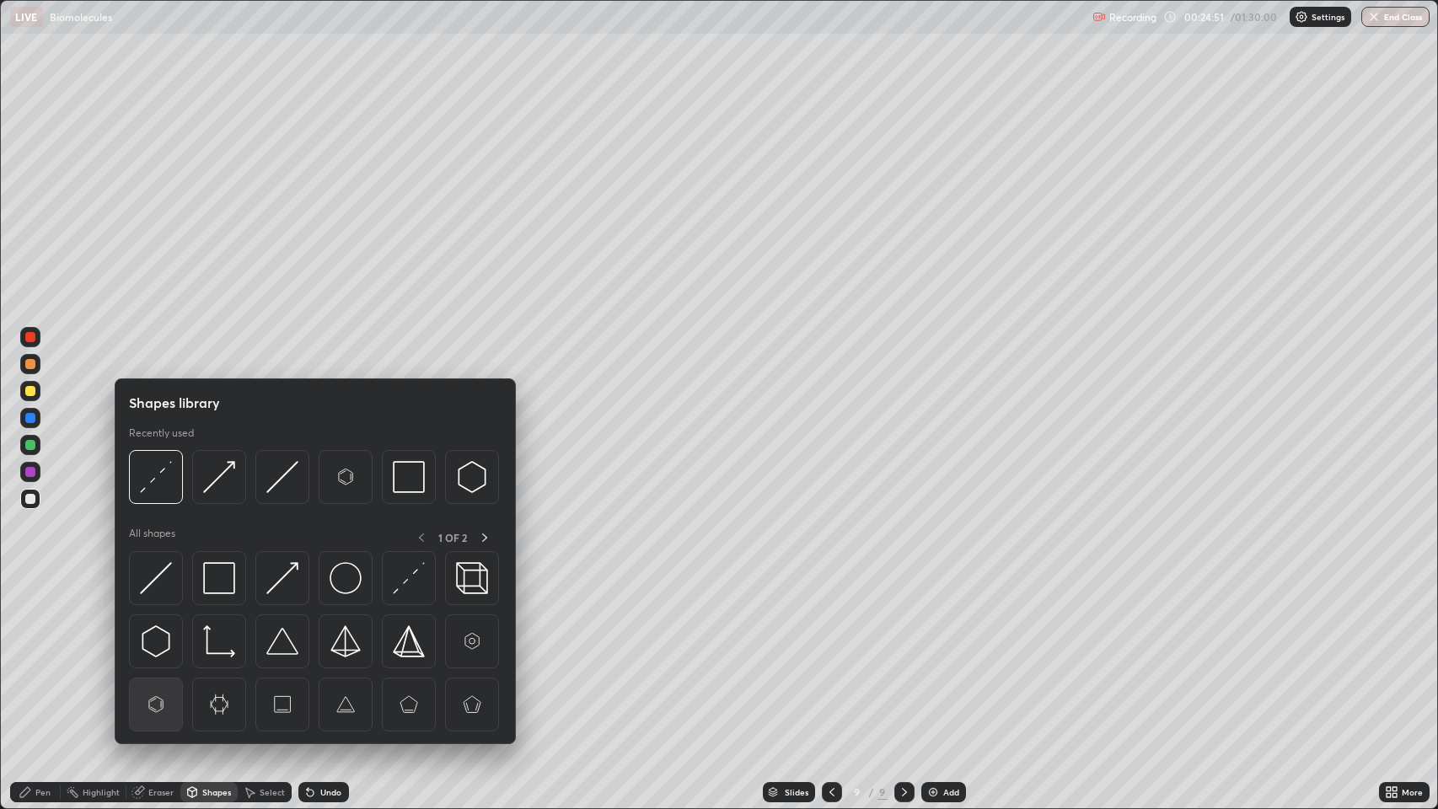
click at [155, 657] on img at bounding box center [156, 705] width 32 height 32
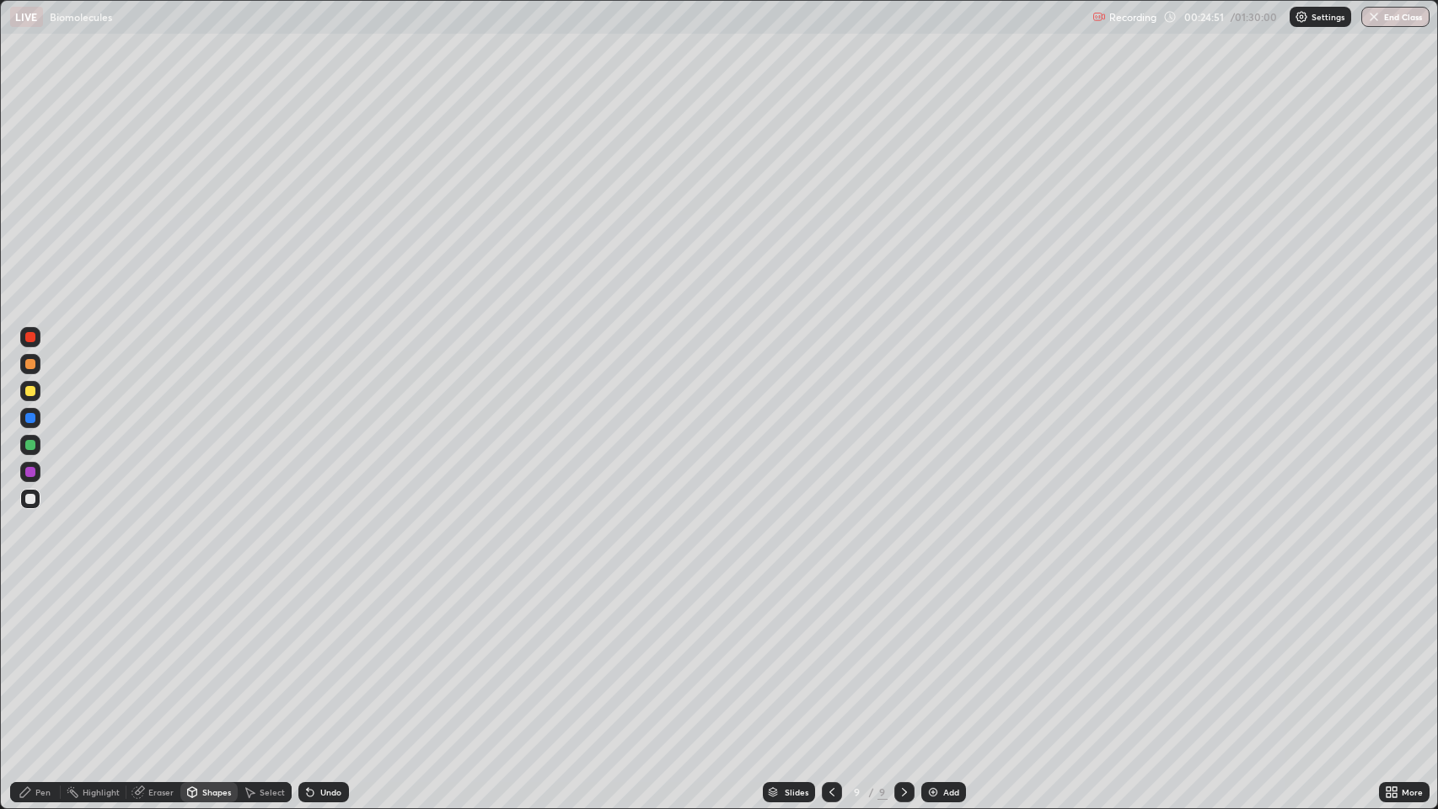
click at [324, 657] on div "Undo" at bounding box center [330, 792] width 21 height 8
click at [40, 657] on div "Pen" at bounding box center [35, 792] width 51 height 20
click at [162, 657] on div "Eraser" at bounding box center [160, 792] width 25 height 8
click at [28, 657] on div at bounding box center [30, 708] width 20 height 20
click at [35, 657] on div "Pen" at bounding box center [35, 792] width 51 height 20
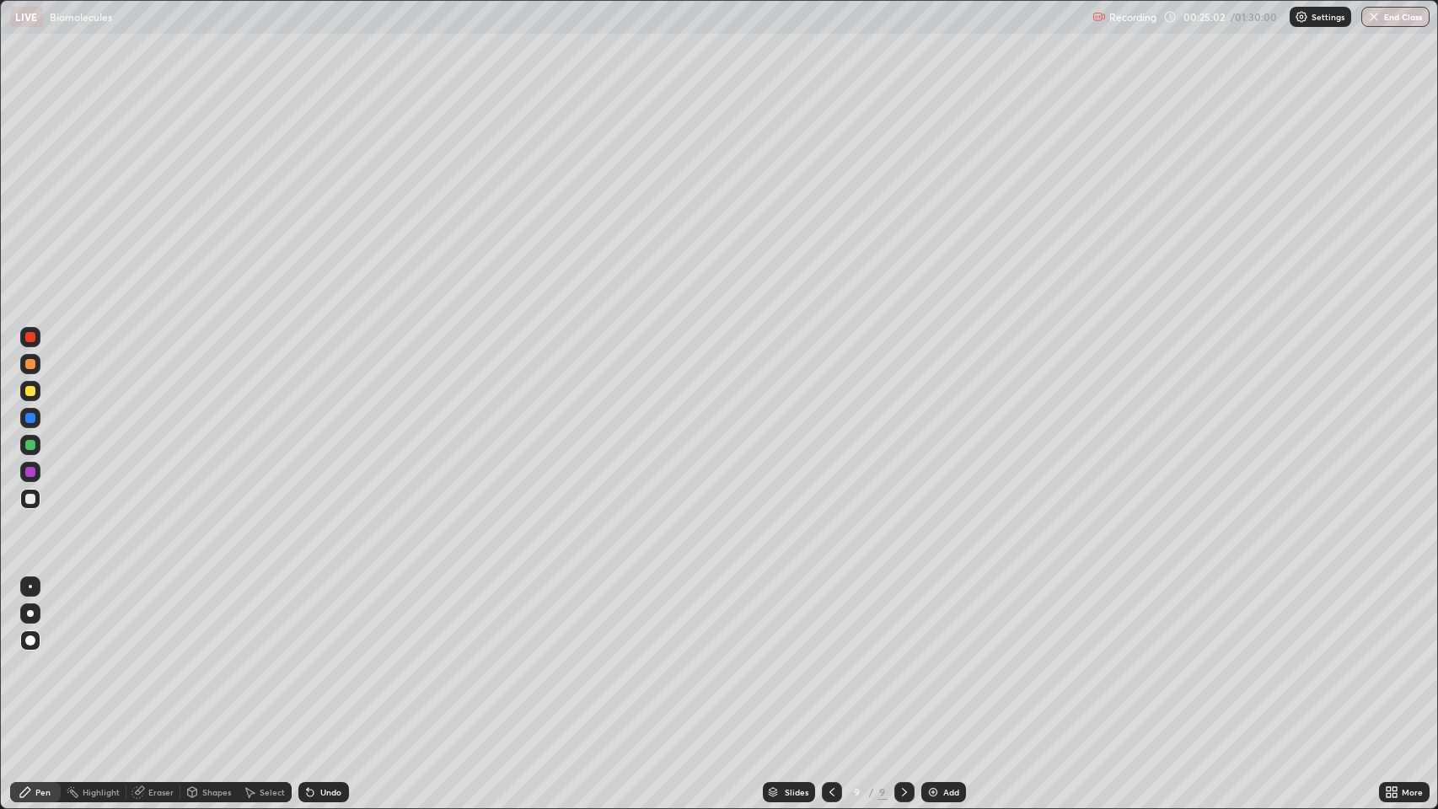
click at [212, 657] on div "Shapes" at bounding box center [216, 792] width 29 height 8
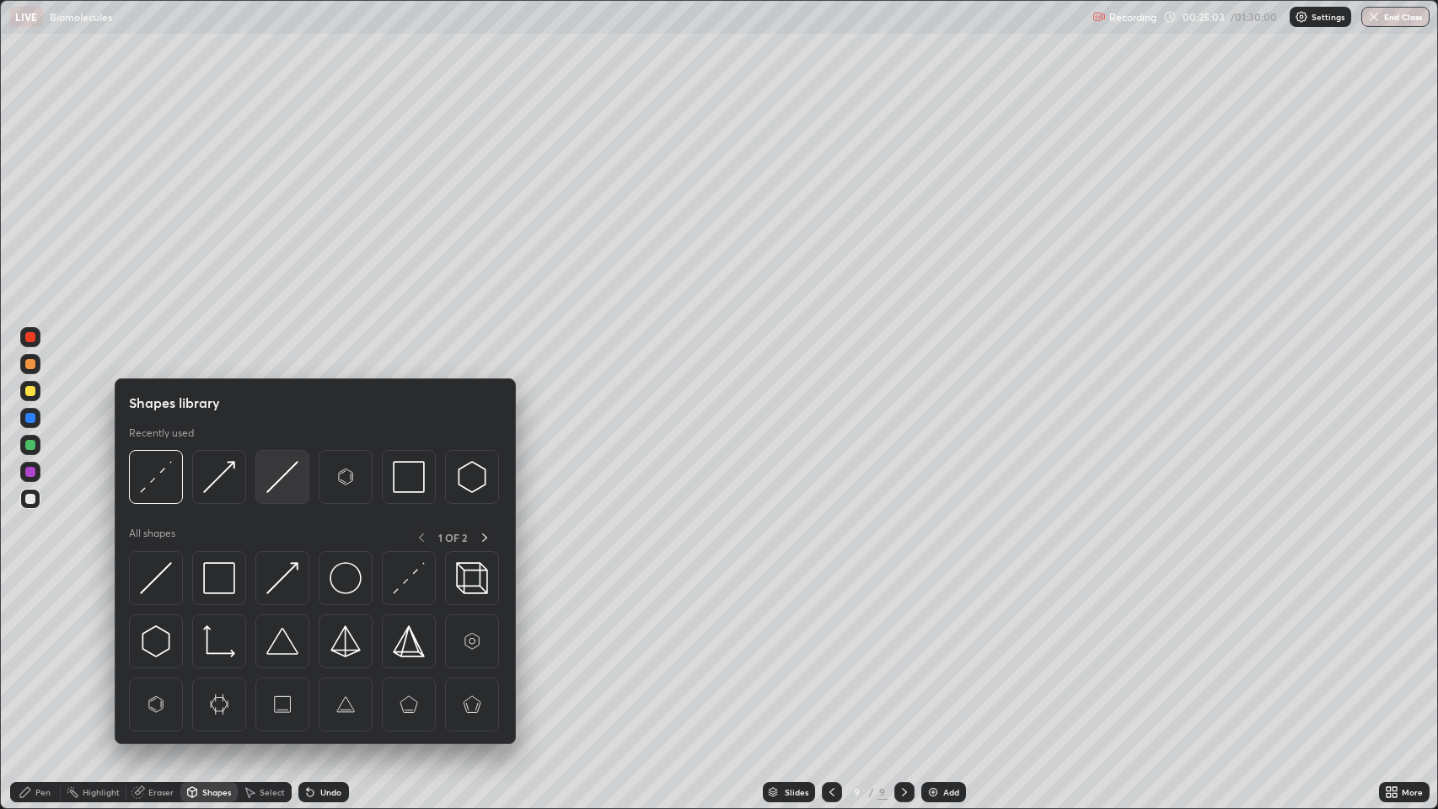
click at [287, 475] on img at bounding box center [282, 477] width 32 height 32
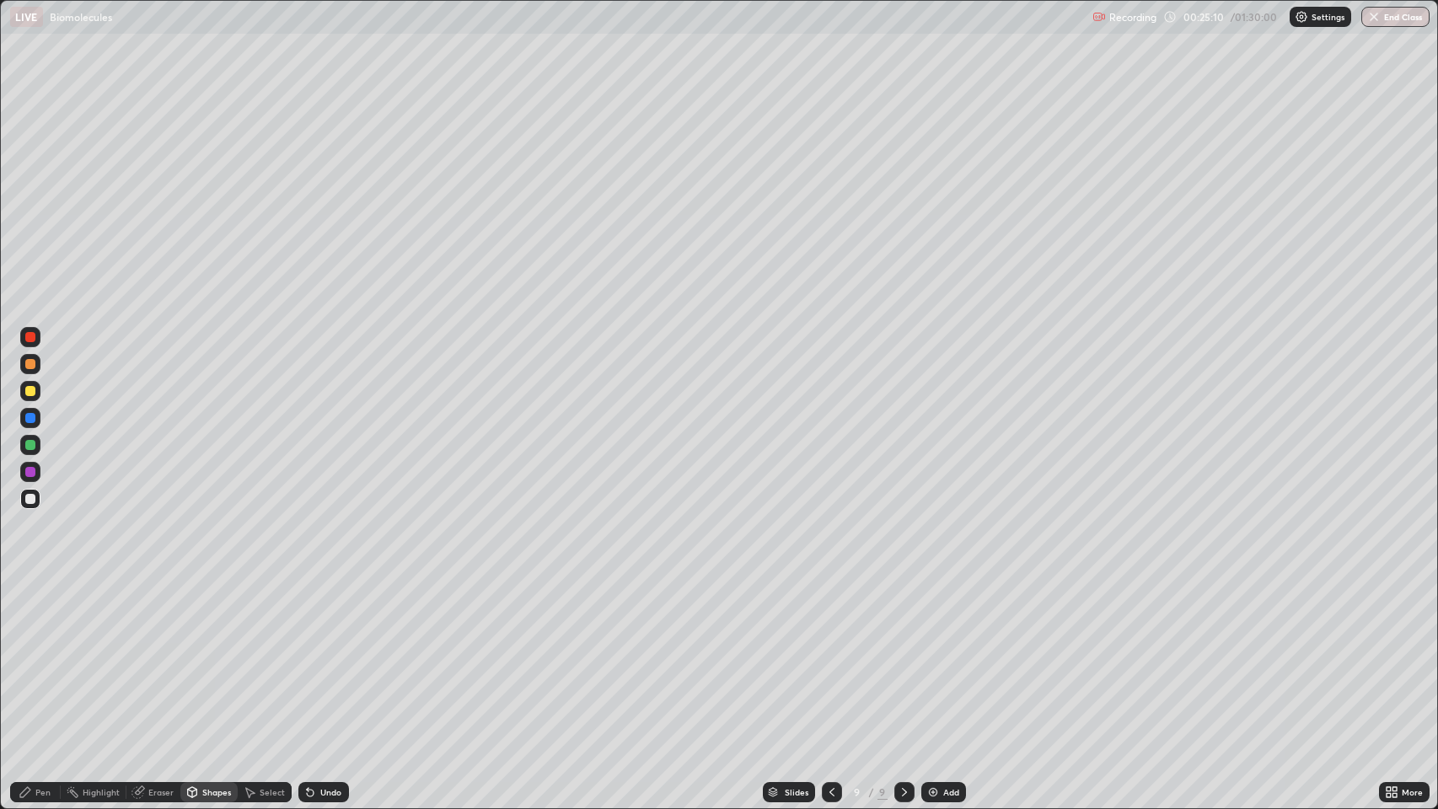
click at [49, 657] on div "Pen" at bounding box center [42, 792] width 15 height 8
click at [30, 335] on div at bounding box center [30, 337] width 10 height 10
click at [30, 497] on div at bounding box center [30, 499] width 10 height 10
click at [30, 498] on div at bounding box center [30, 499] width 10 height 10
click at [214, 657] on div "Shapes" at bounding box center [216, 792] width 29 height 8
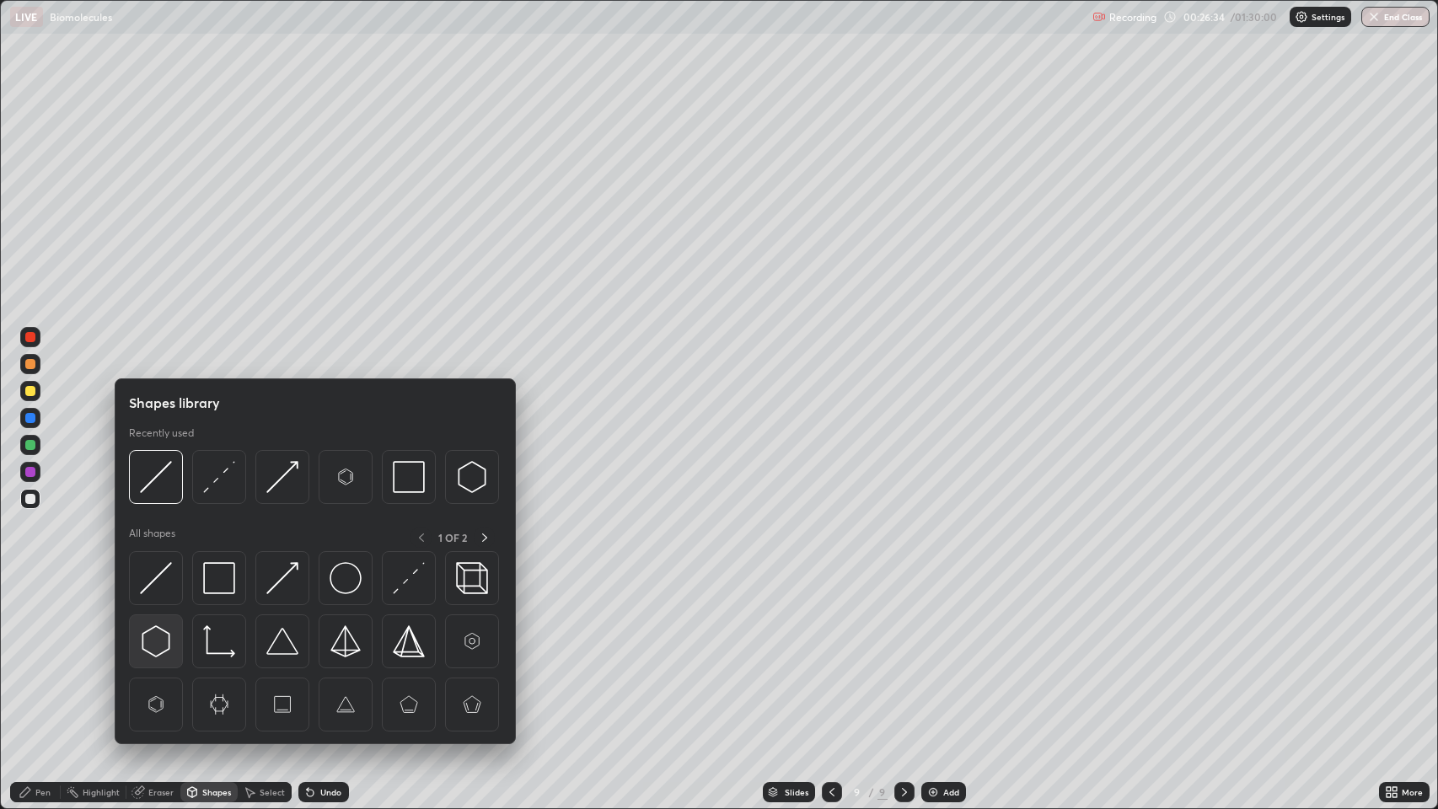
click at [159, 642] on img at bounding box center [156, 641] width 32 height 32
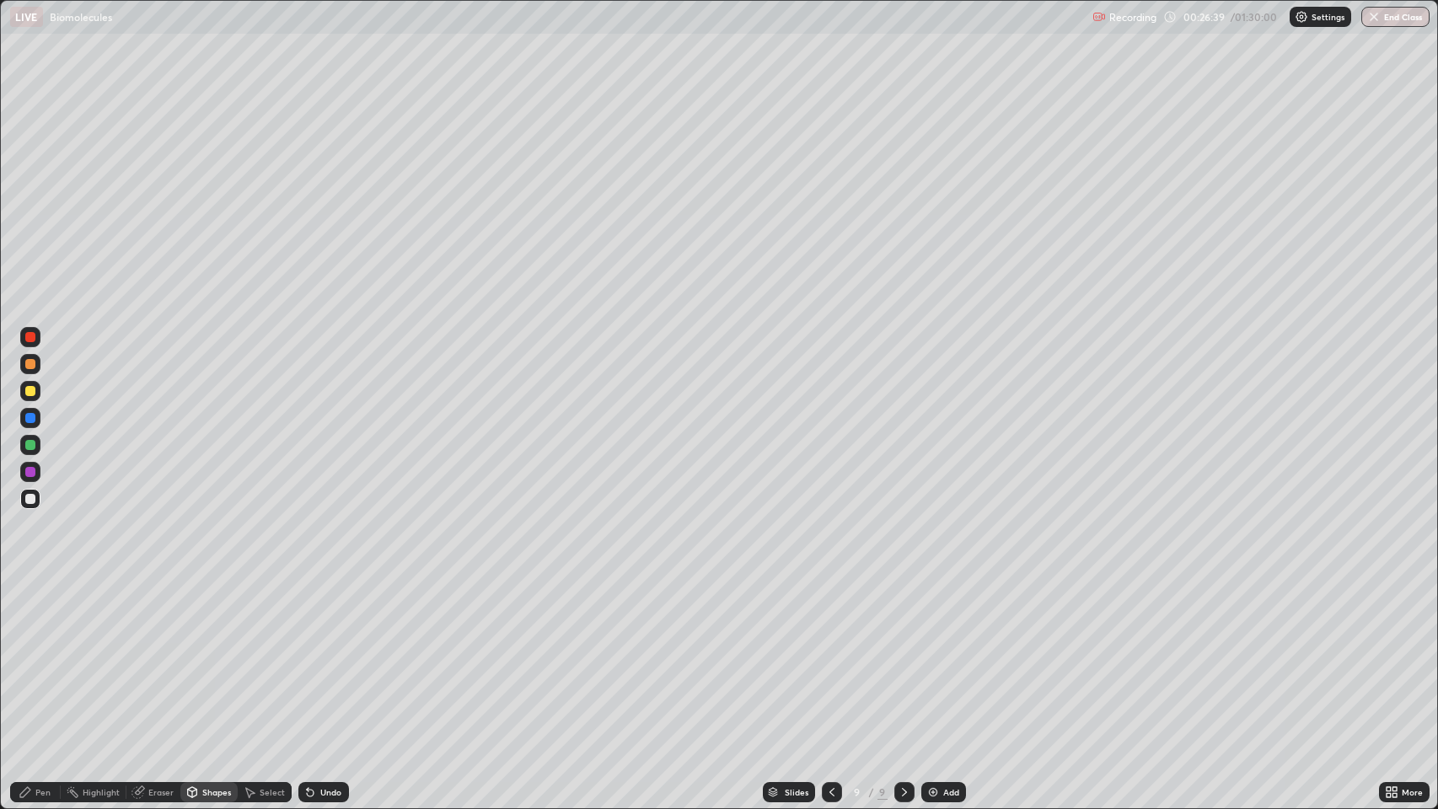
click at [162, 657] on div "Eraser" at bounding box center [160, 792] width 25 height 8
click at [44, 657] on div "Pen" at bounding box center [42, 792] width 15 height 8
click at [164, 657] on div "Eraser" at bounding box center [160, 792] width 25 height 8
click at [49, 657] on div "Pen" at bounding box center [42, 792] width 15 height 8
click at [33, 367] on div at bounding box center [30, 364] width 10 height 10
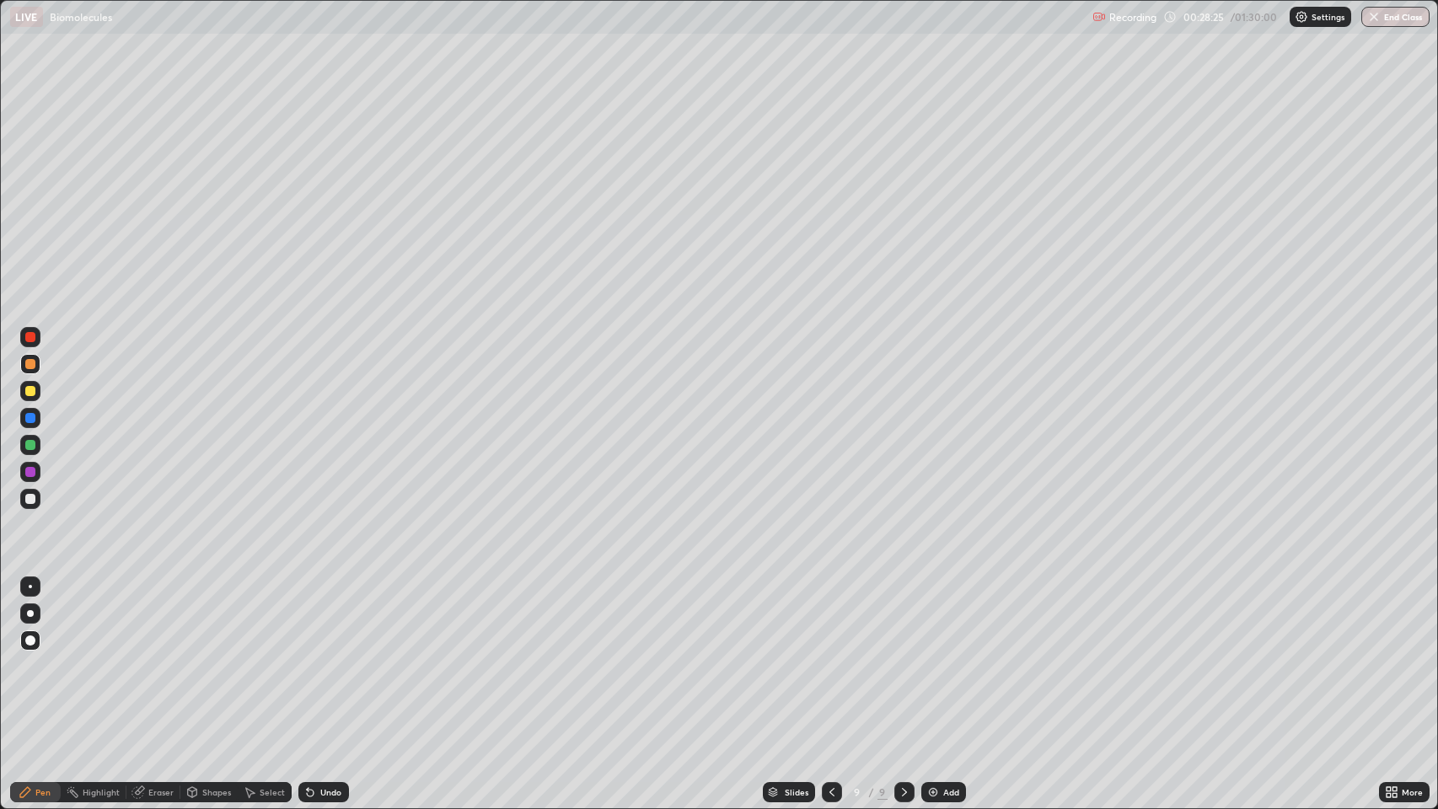
click at [25, 448] on div at bounding box center [30, 445] width 10 height 10
click at [27, 364] on div at bounding box center [30, 364] width 10 height 10
click at [28, 337] on div at bounding box center [30, 337] width 10 height 10
click at [31, 418] on div at bounding box center [30, 418] width 10 height 10
click at [30, 364] on div at bounding box center [30, 364] width 10 height 10
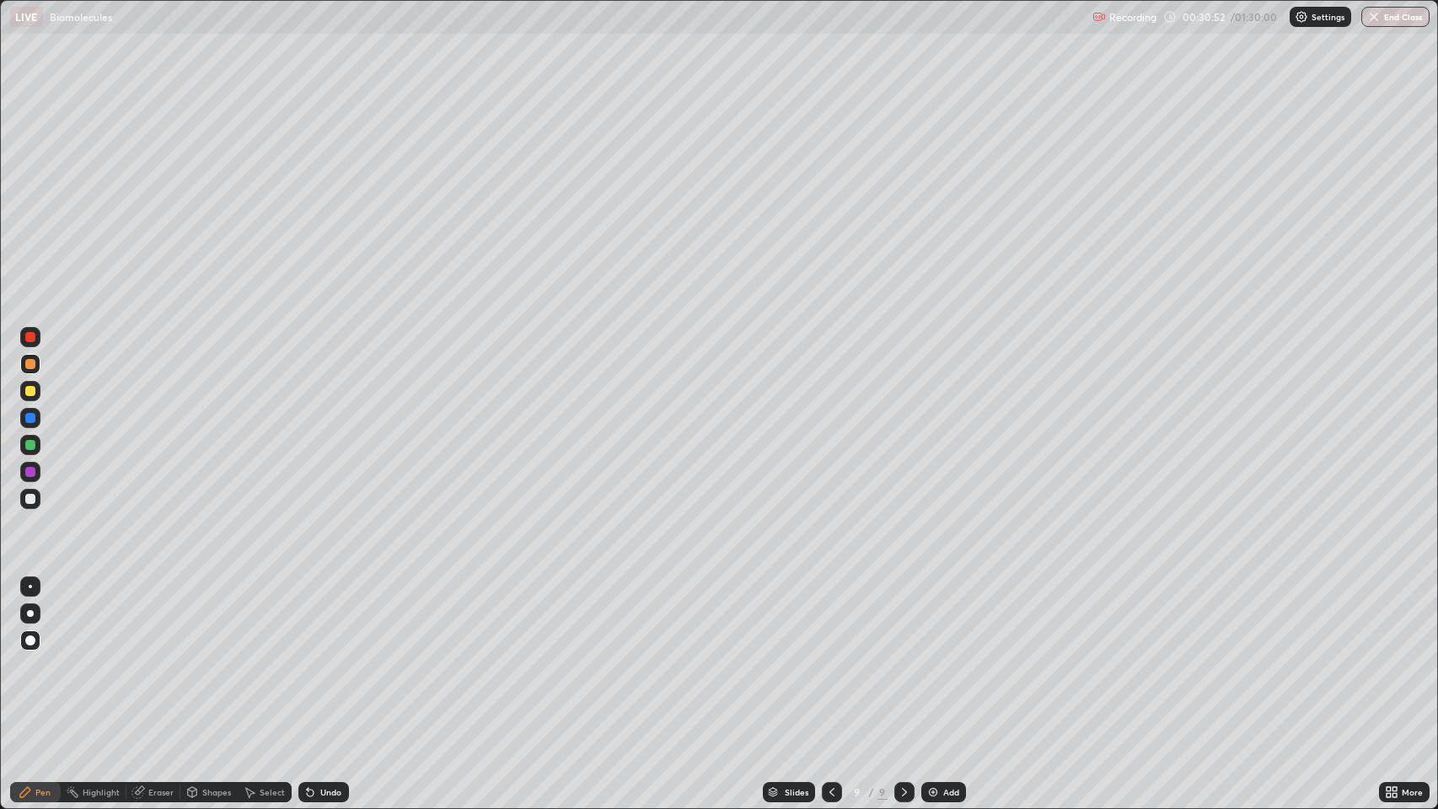
click at [33, 418] on div at bounding box center [30, 418] width 10 height 10
click at [30, 447] on div at bounding box center [30, 445] width 10 height 10
click at [28, 362] on div at bounding box center [30, 364] width 10 height 10
click at [29, 416] on div at bounding box center [30, 418] width 10 height 10
click at [30, 365] on div at bounding box center [30, 364] width 10 height 10
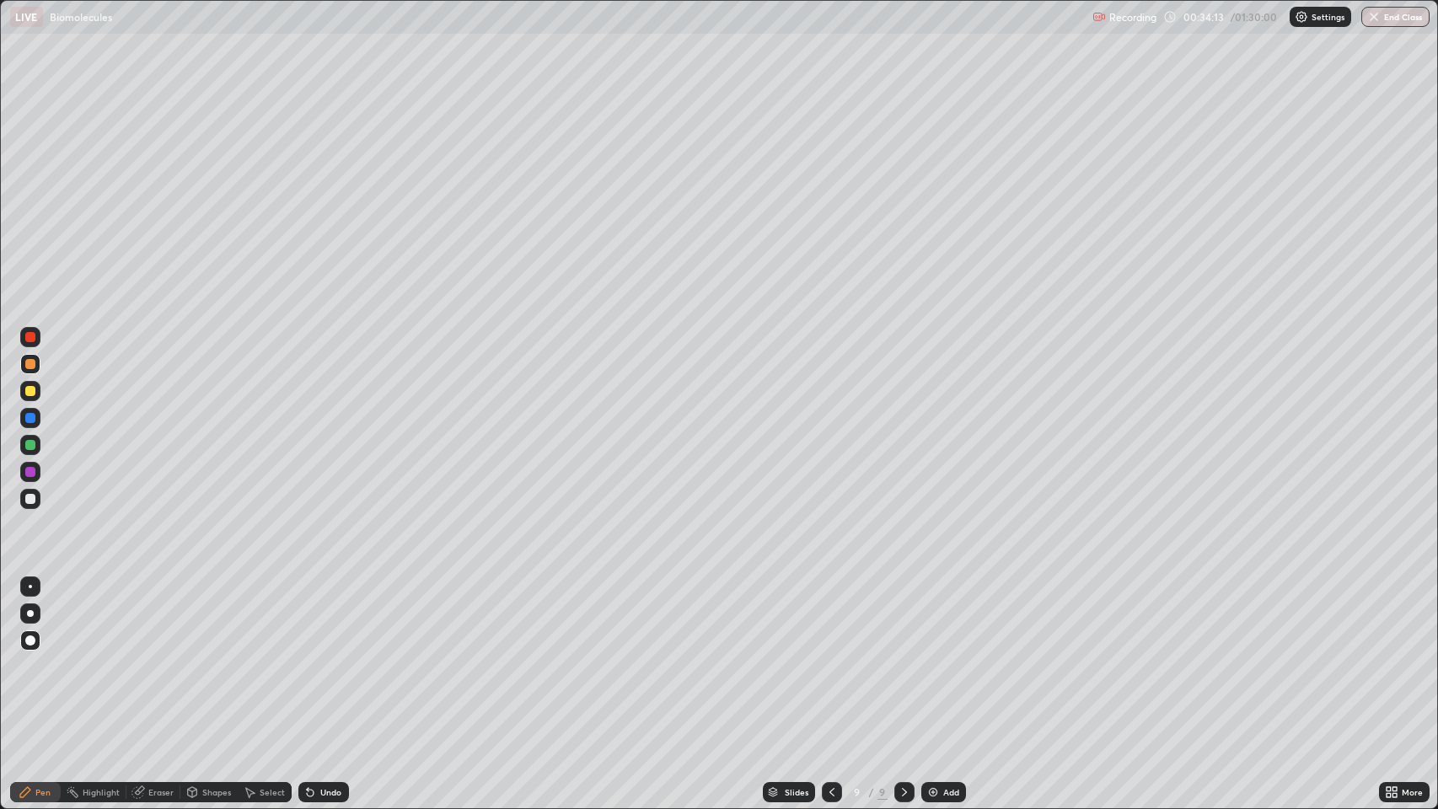
click at [30, 445] on div at bounding box center [30, 445] width 10 height 10
click at [30, 416] on div at bounding box center [30, 418] width 10 height 10
click at [28, 445] on div at bounding box center [30, 445] width 10 height 10
click at [30, 472] on div at bounding box center [30, 472] width 10 height 10
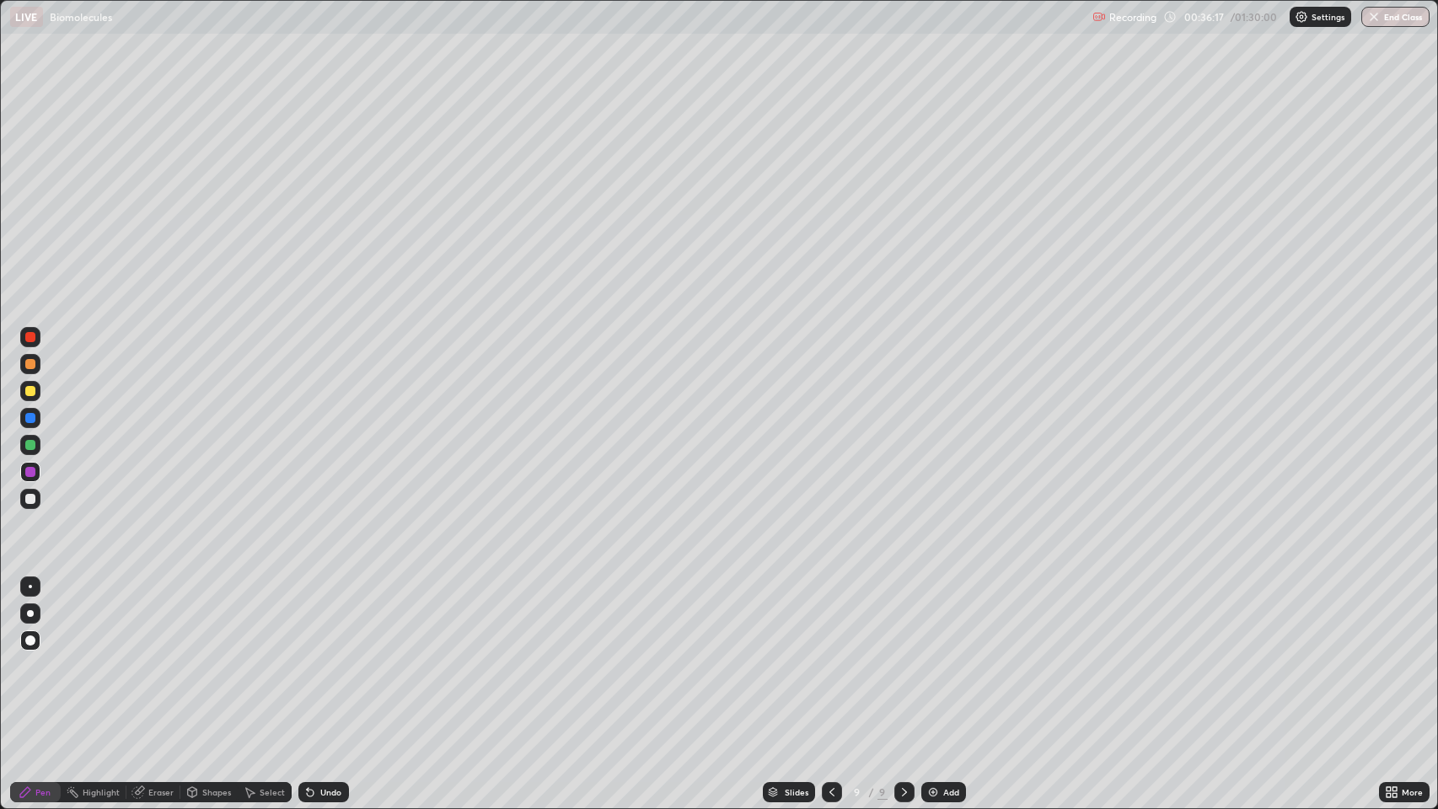
click at [34, 335] on div at bounding box center [30, 337] width 10 height 10
click at [30, 474] on div at bounding box center [30, 472] width 10 height 10
click at [318, 657] on div "Undo" at bounding box center [323, 792] width 51 height 20
click at [320, 657] on div "Undo" at bounding box center [330, 792] width 21 height 8
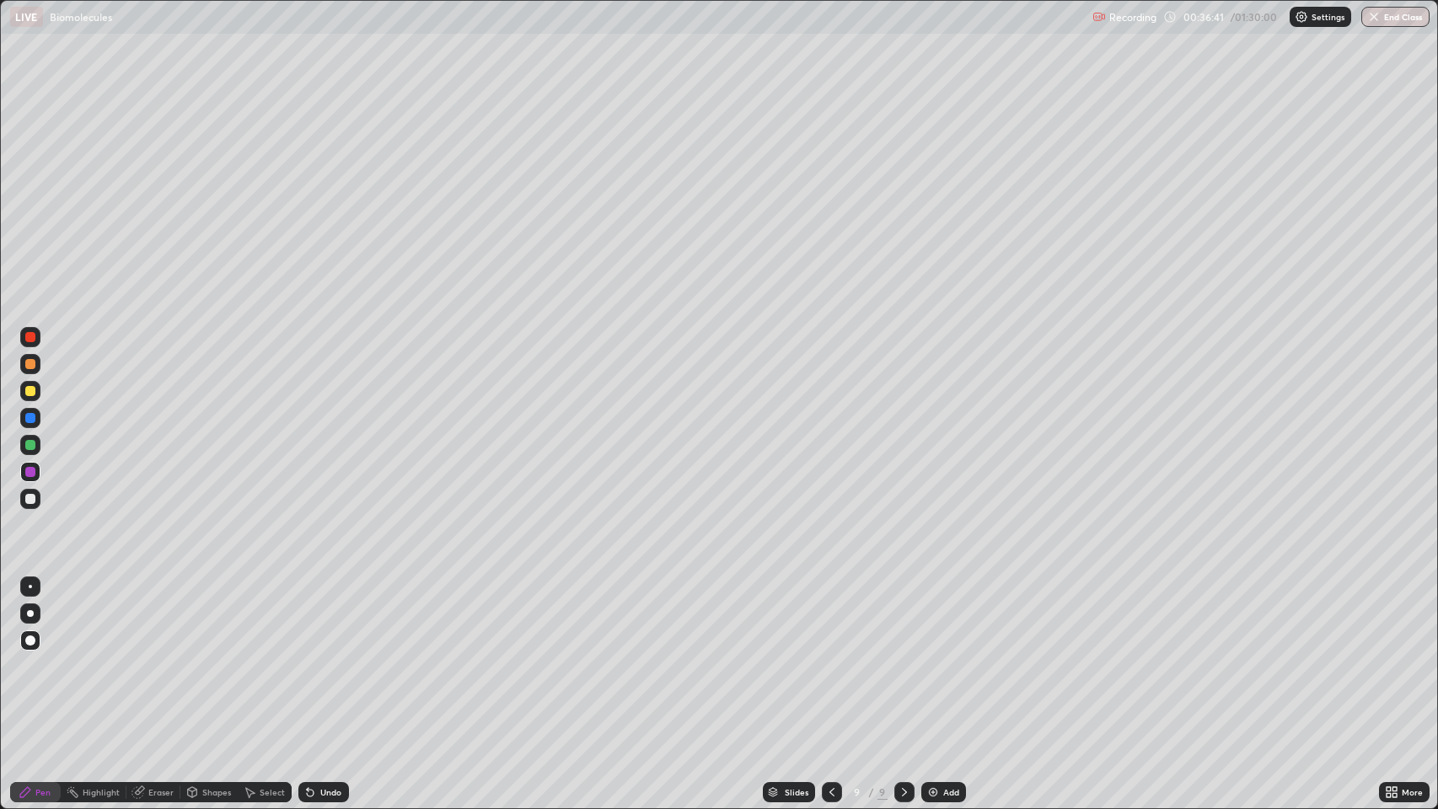
click at [324, 657] on div "Undo" at bounding box center [330, 792] width 21 height 8
click at [30, 498] on div at bounding box center [30, 499] width 10 height 10
click at [25, 444] on div at bounding box center [30, 445] width 10 height 10
click at [28, 418] on div at bounding box center [30, 418] width 10 height 10
click at [830, 657] on icon at bounding box center [831, 792] width 13 height 13
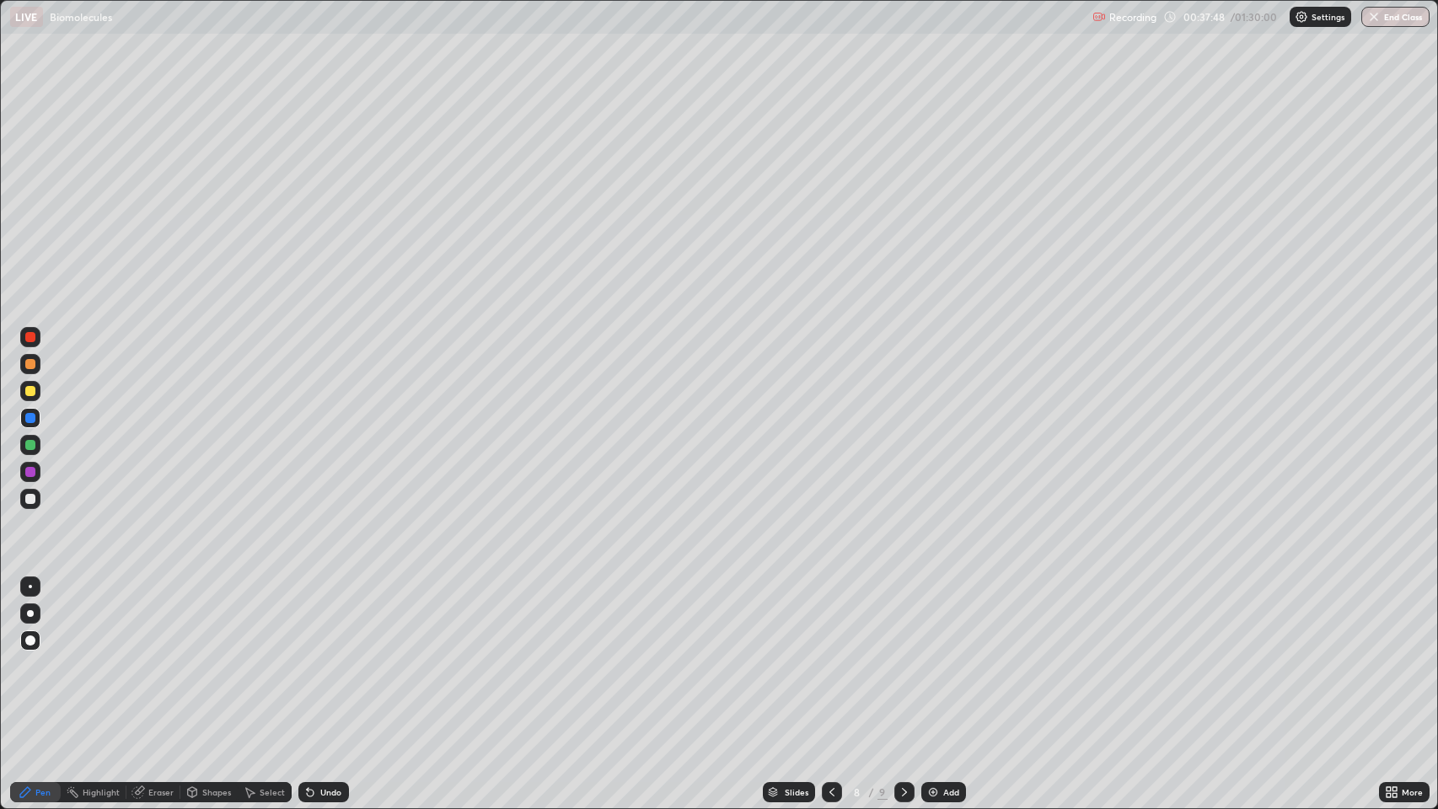
click at [826, 657] on icon at bounding box center [831, 792] width 13 height 13
click at [825, 657] on icon at bounding box center [831, 792] width 13 height 13
click at [826, 657] on icon at bounding box center [831, 792] width 13 height 13
click at [829, 657] on icon at bounding box center [831, 792] width 13 height 13
click at [832, 657] on icon at bounding box center [831, 792] width 13 height 13
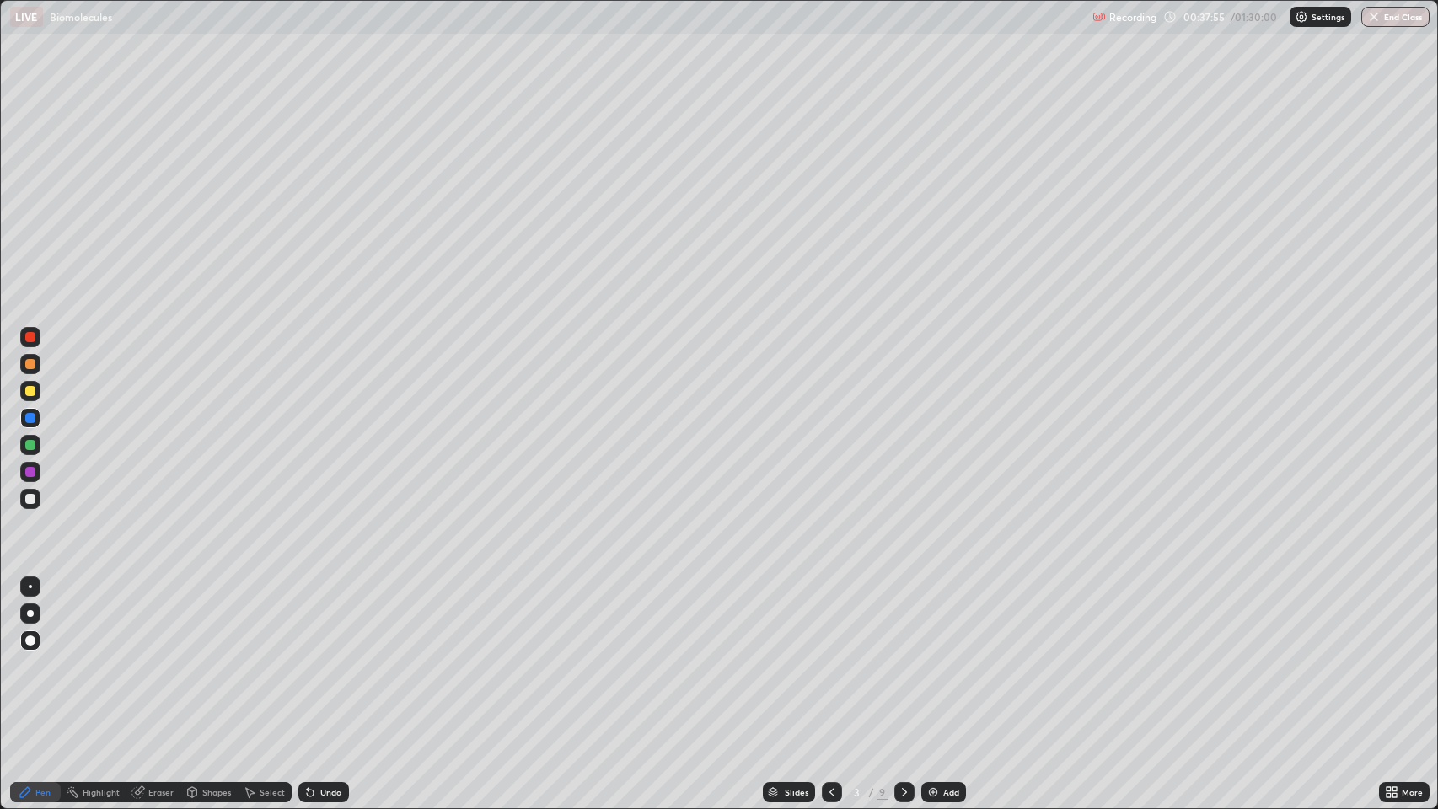
click at [901, 657] on icon at bounding box center [904, 792] width 13 height 13
click at [903, 657] on icon at bounding box center [904, 792] width 13 height 13
click at [904, 657] on icon at bounding box center [904, 792] width 13 height 13
click at [900, 657] on icon at bounding box center [904, 792] width 13 height 13
click at [903, 657] on icon at bounding box center [904, 792] width 13 height 13
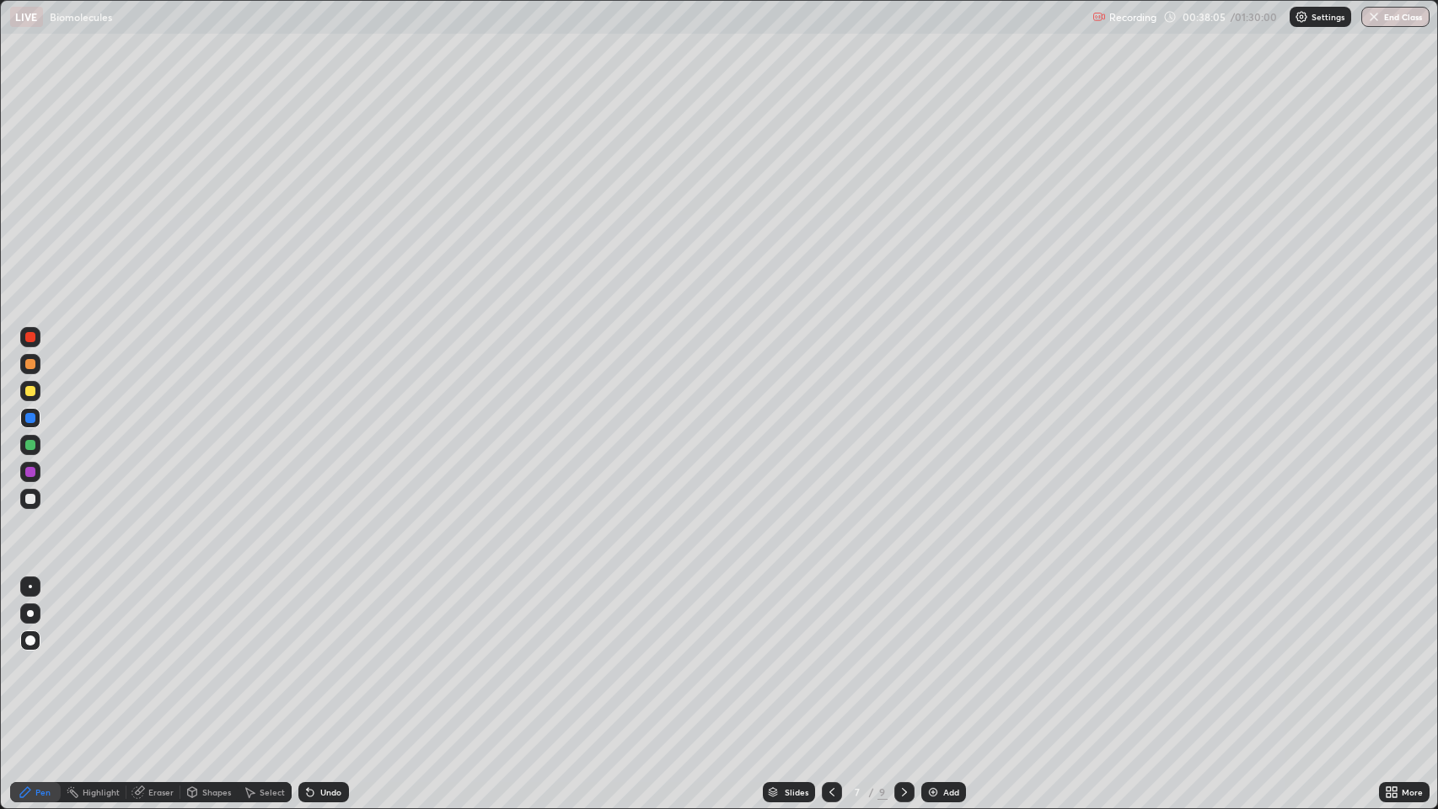
click at [900, 657] on icon at bounding box center [904, 792] width 13 height 13
click at [899, 657] on icon at bounding box center [904, 792] width 13 height 13
click at [31, 467] on div at bounding box center [30, 472] width 10 height 10
click at [30, 364] on div at bounding box center [30, 364] width 10 height 10
click at [156, 657] on div "Eraser" at bounding box center [160, 792] width 25 height 8
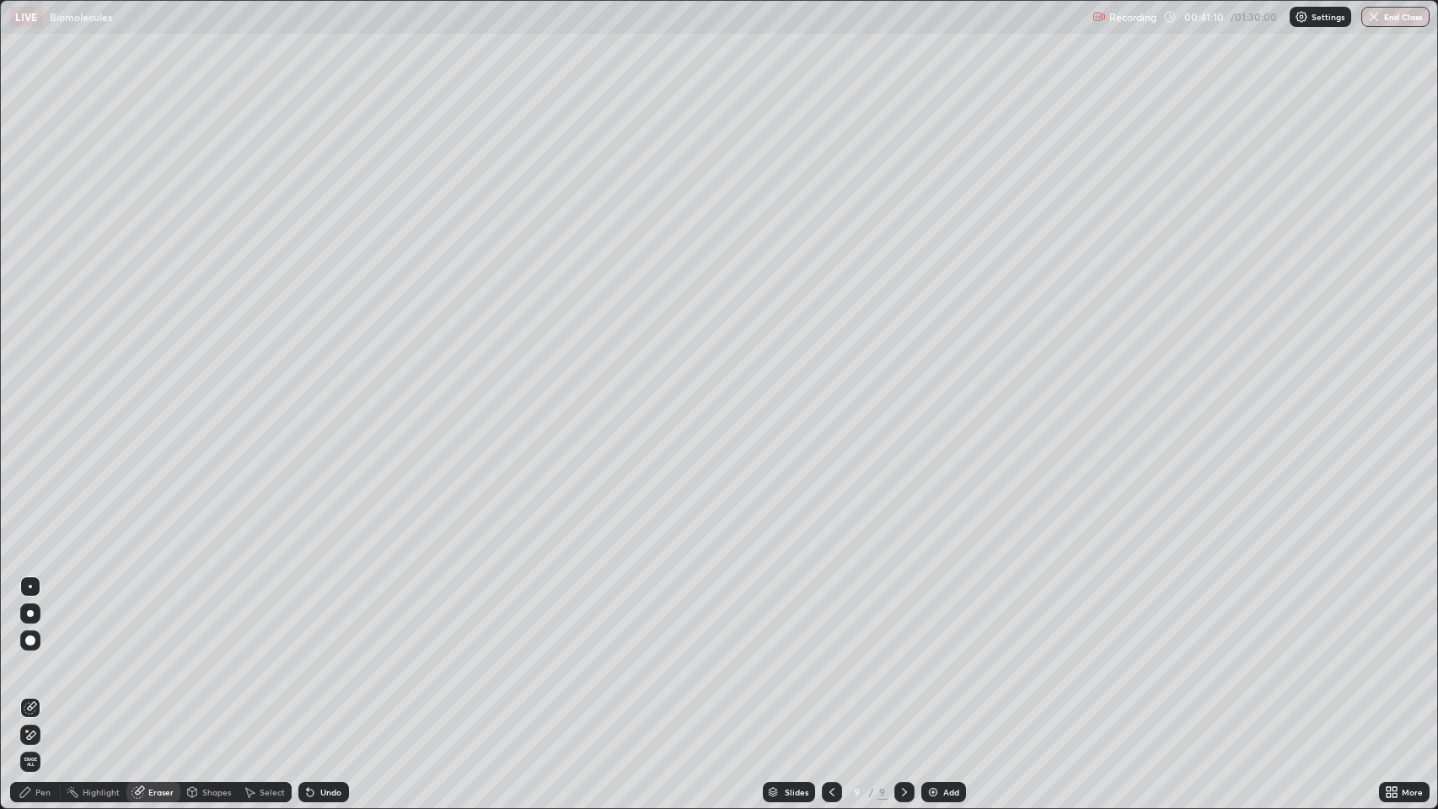
click at [37, 657] on div "Pen" at bounding box center [42, 792] width 15 height 8
click at [139, 657] on icon at bounding box center [137, 792] width 11 height 11
click at [40, 657] on div "Pen" at bounding box center [42, 792] width 15 height 8
click at [30, 498] on div at bounding box center [30, 499] width 10 height 10
click at [934, 657] on img at bounding box center [932, 792] width 13 height 13
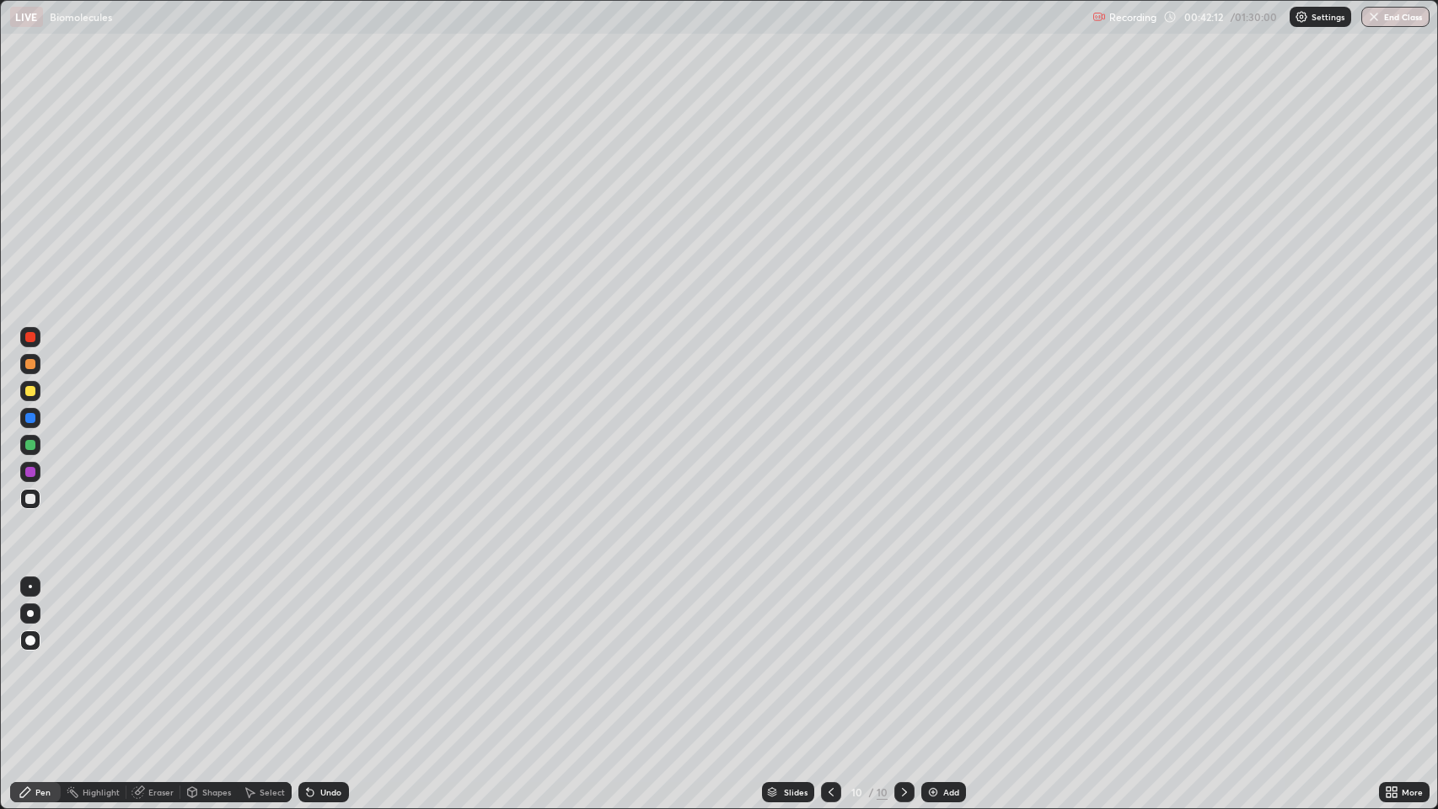
click at [30, 334] on div at bounding box center [30, 337] width 10 height 10
click at [33, 499] on div at bounding box center [30, 499] width 10 height 10
click at [26, 421] on div at bounding box center [30, 418] width 10 height 10
click at [31, 359] on div at bounding box center [30, 364] width 10 height 10
click at [29, 442] on div at bounding box center [30, 445] width 10 height 10
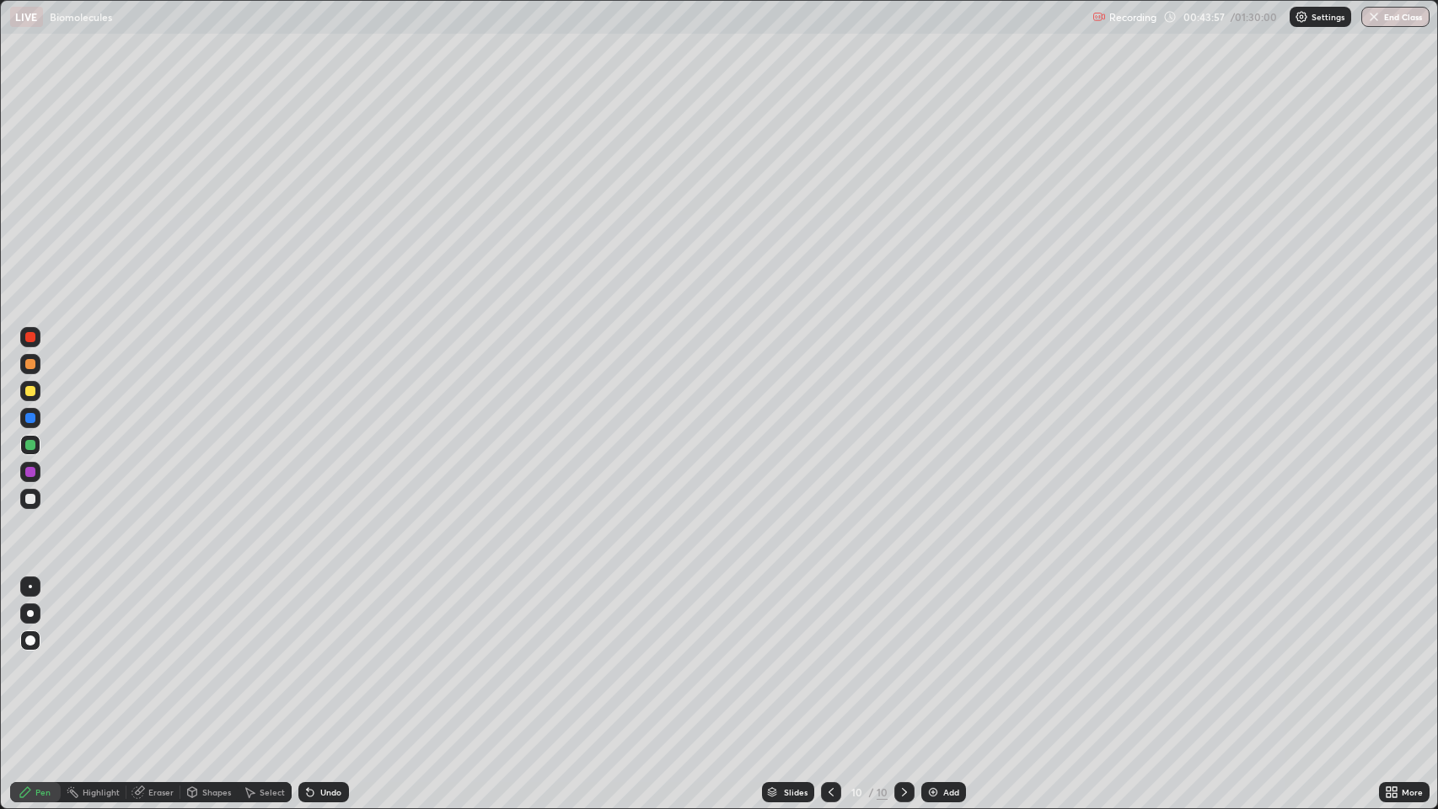
click at [25, 415] on div at bounding box center [30, 418] width 10 height 10
click at [27, 392] on div at bounding box center [30, 391] width 10 height 10
click at [26, 337] on div at bounding box center [30, 337] width 10 height 10
click at [31, 417] on div at bounding box center [30, 418] width 10 height 10
click at [29, 363] on div at bounding box center [30, 364] width 10 height 10
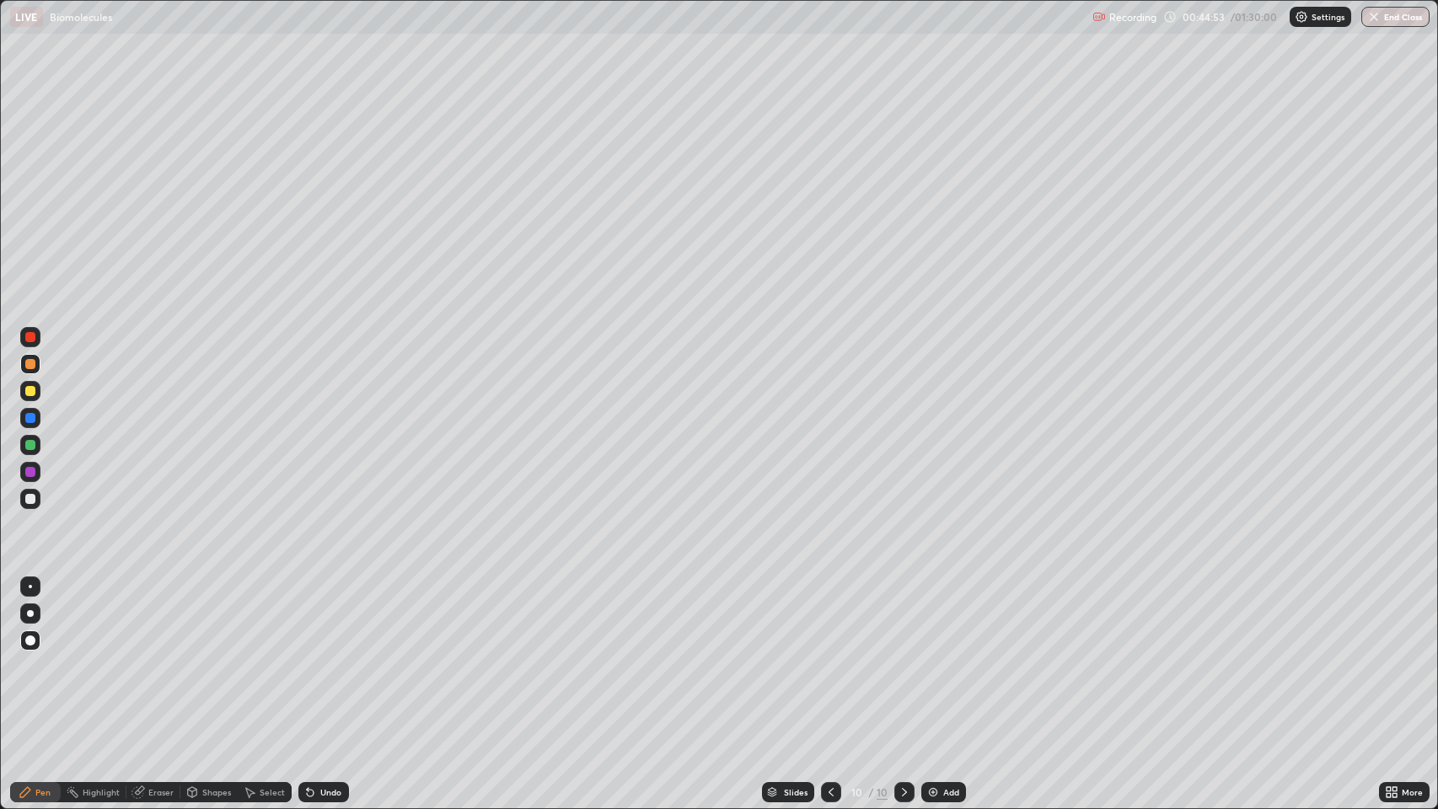
click at [33, 414] on div at bounding box center [30, 418] width 10 height 10
click at [319, 657] on div "Undo" at bounding box center [323, 792] width 51 height 20
click at [324, 657] on div "Undo" at bounding box center [330, 792] width 21 height 8
click at [330, 657] on div "Undo" at bounding box center [330, 792] width 21 height 8
click at [328, 657] on div "Undo" at bounding box center [330, 792] width 21 height 8
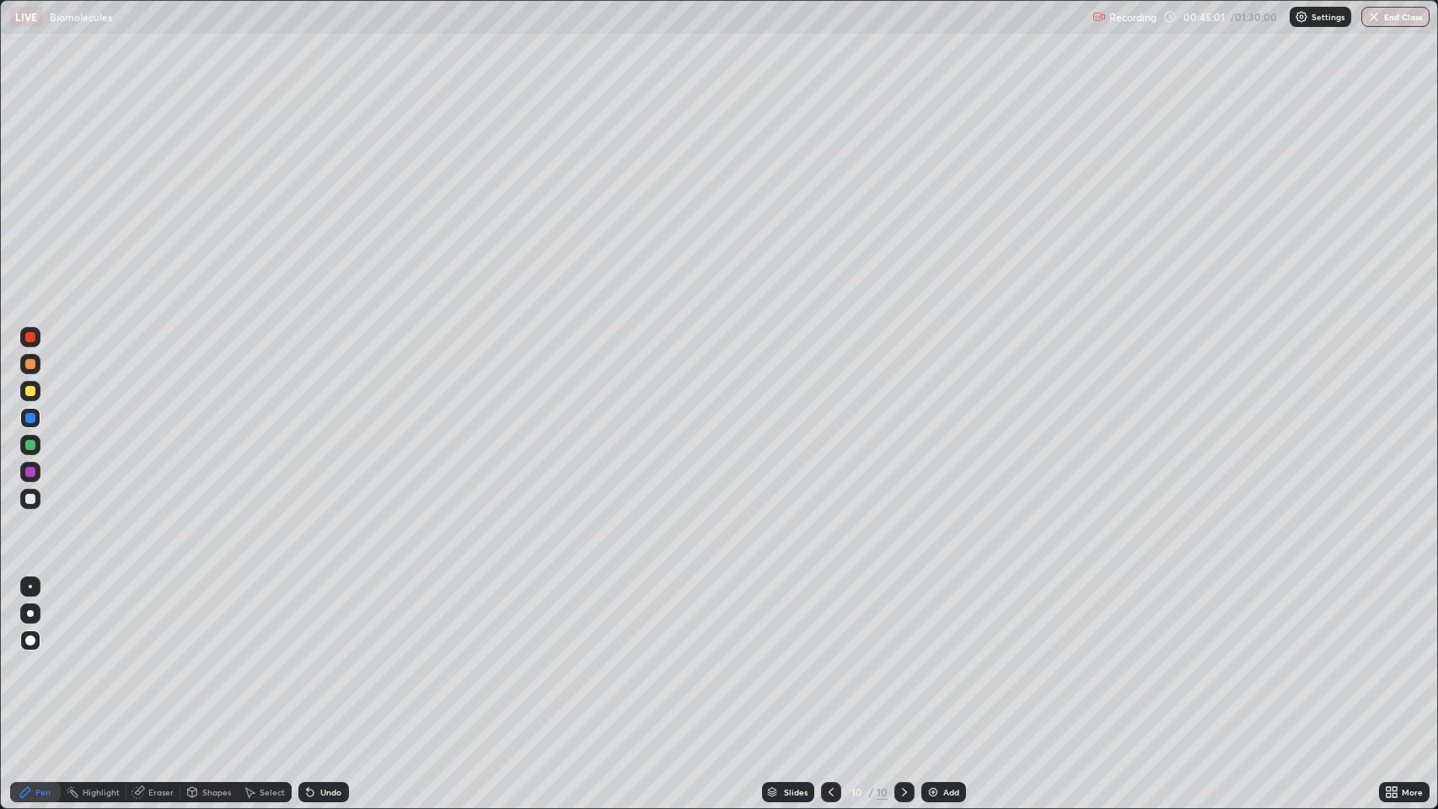
click at [324, 657] on div "Undo" at bounding box center [330, 792] width 21 height 8
click at [318, 657] on div "Undo" at bounding box center [323, 792] width 51 height 20
click at [319, 657] on div "Undo" at bounding box center [323, 792] width 51 height 20
click at [331, 657] on div "Undo" at bounding box center [330, 792] width 21 height 8
click at [328, 657] on div "Undo" at bounding box center [330, 792] width 21 height 8
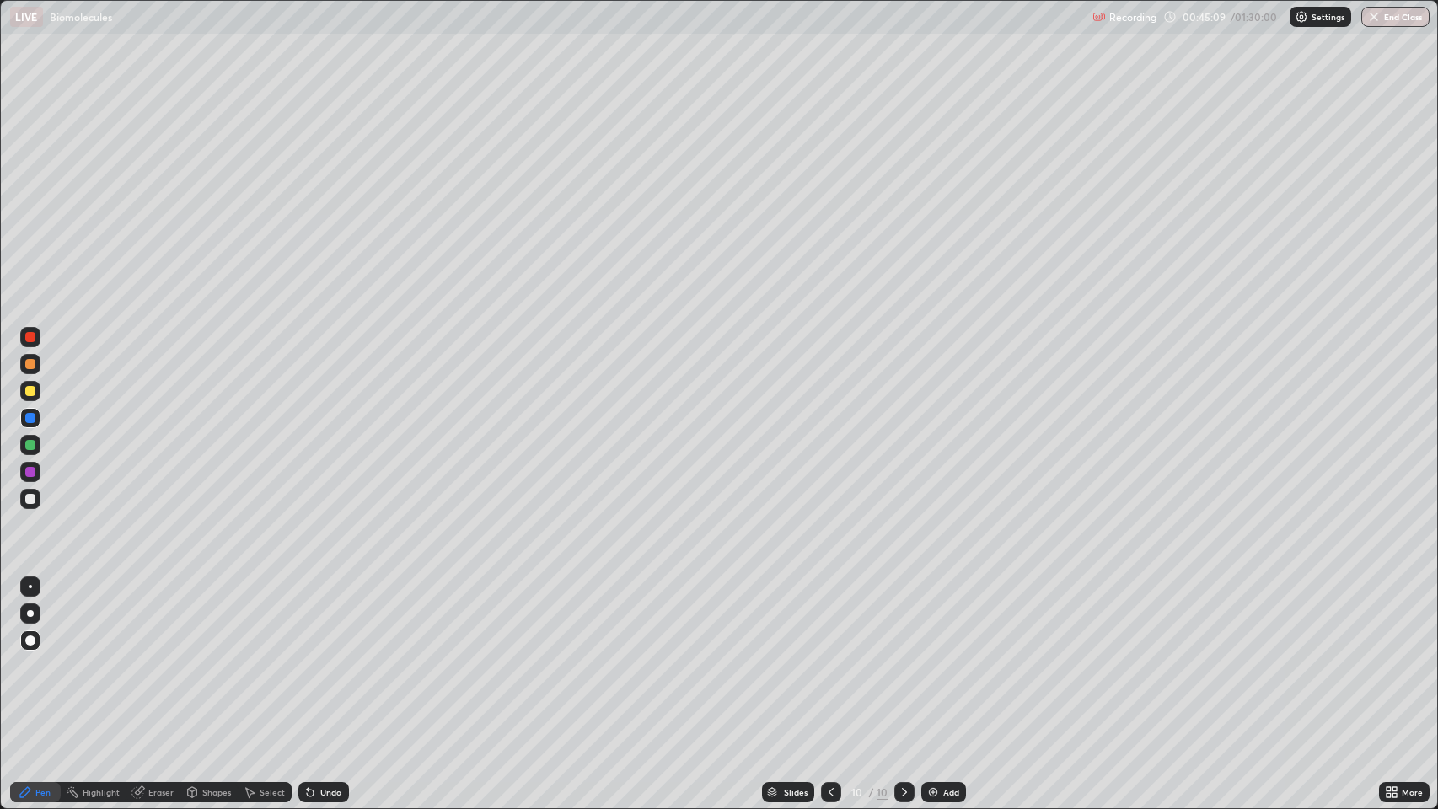
click at [332, 657] on div "Undo" at bounding box center [330, 792] width 21 height 8
click at [329, 657] on div "Undo" at bounding box center [330, 792] width 21 height 8
click at [151, 657] on div "Eraser" at bounding box center [160, 792] width 25 height 8
click at [48, 657] on div "Pen" at bounding box center [35, 792] width 51 height 20
click at [30, 472] on div at bounding box center [30, 472] width 10 height 10
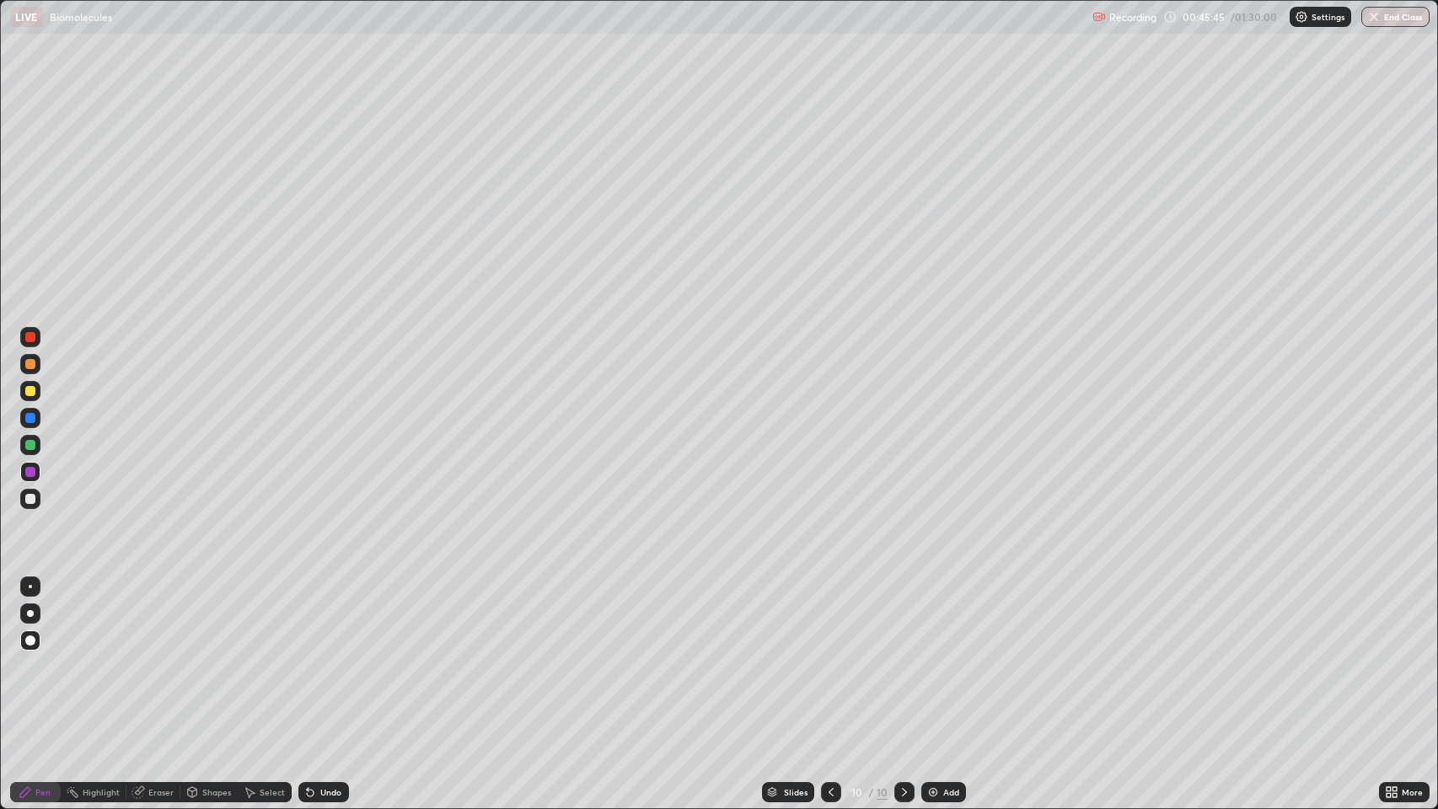
click at [30, 446] on div at bounding box center [30, 445] width 10 height 10
click at [26, 394] on div at bounding box center [30, 391] width 10 height 10
click at [25, 441] on div at bounding box center [30, 445] width 10 height 10
click at [32, 496] on div at bounding box center [30, 499] width 10 height 10
click at [34, 657] on div "Pen" at bounding box center [35, 792] width 51 height 20
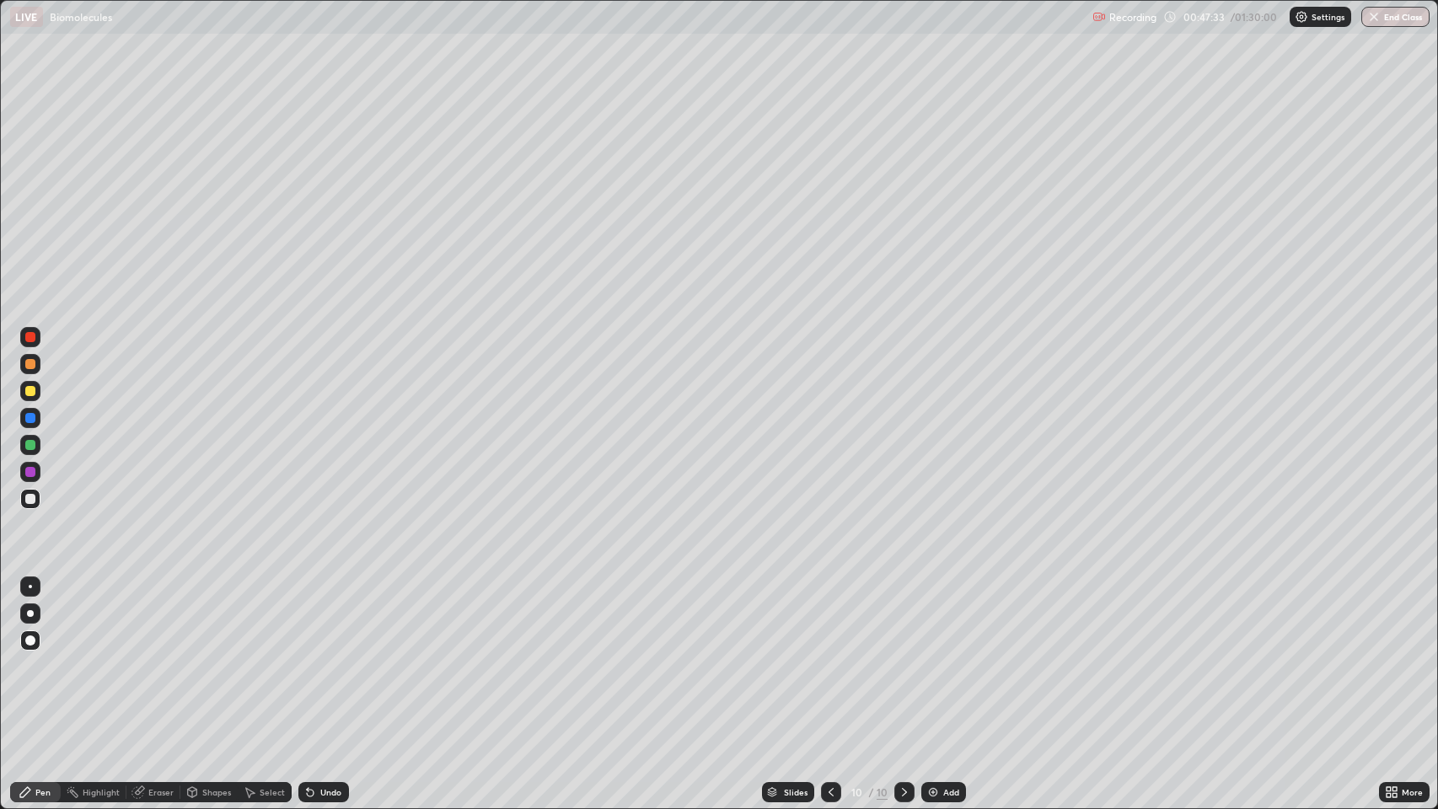
click at [30, 499] on div at bounding box center [30, 499] width 10 height 10
click at [35, 657] on div "Pen" at bounding box center [42, 792] width 15 height 8
click at [44, 657] on div "Pen" at bounding box center [42, 792] width 15 height 8
click at [30, 497] on div at bounding box center [30, 499] width 10 height 10
click at [25, 498] on div at bounding box center [30, 499] width 10 height 10
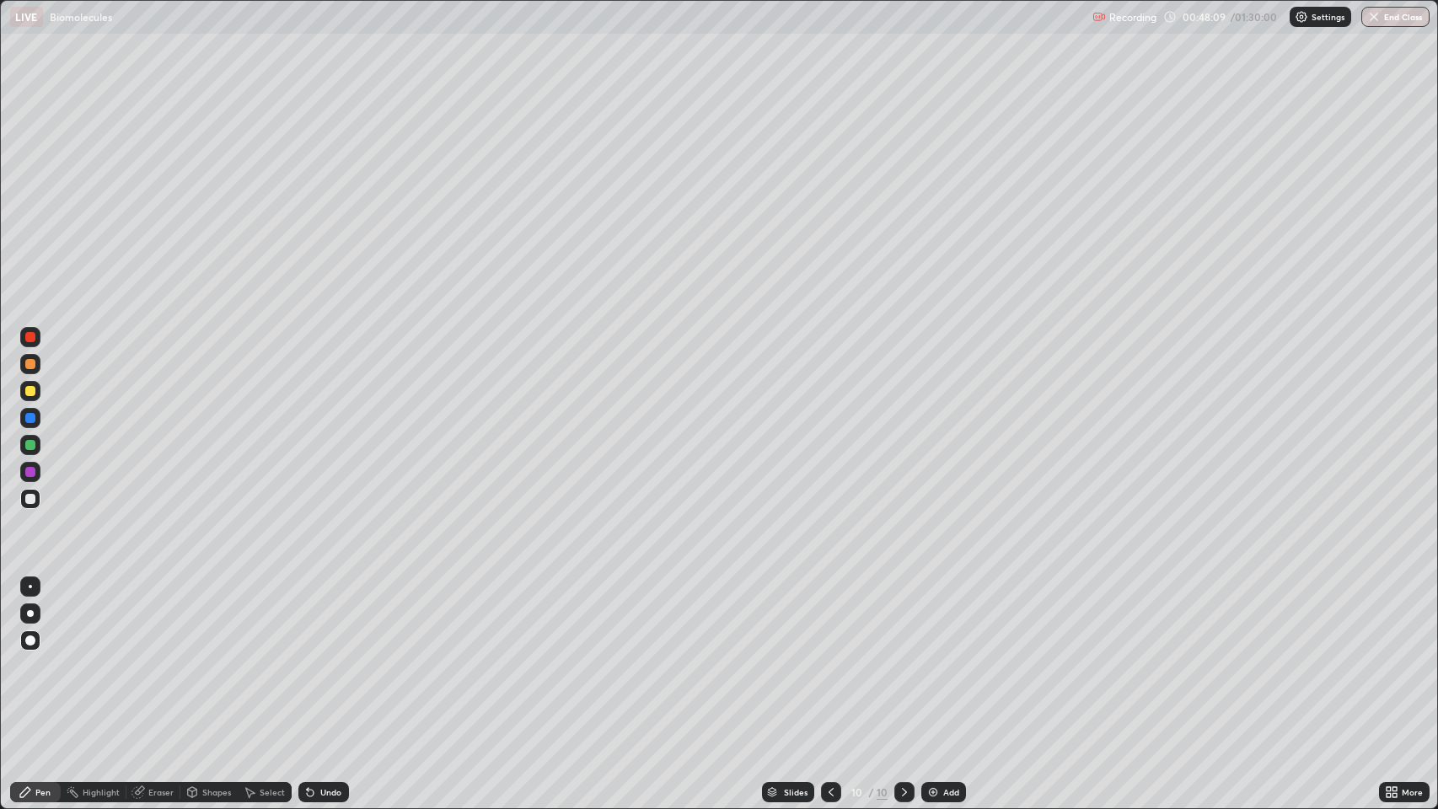
click at [47, 657] on div "Pen" at bounding box center [35, 792] width 51 height 20
click at [899, 657] on icon at bounding box center [904, 792] width 13 height 13
click at [937, 657] on img at bounding box center [932, 792] width 13 height 13
click at [30, 391] on div at bounding box center [30, 391] width 10 height 10
click at [28, 499] on div at bounding box center [30, 499] width 10 height 10
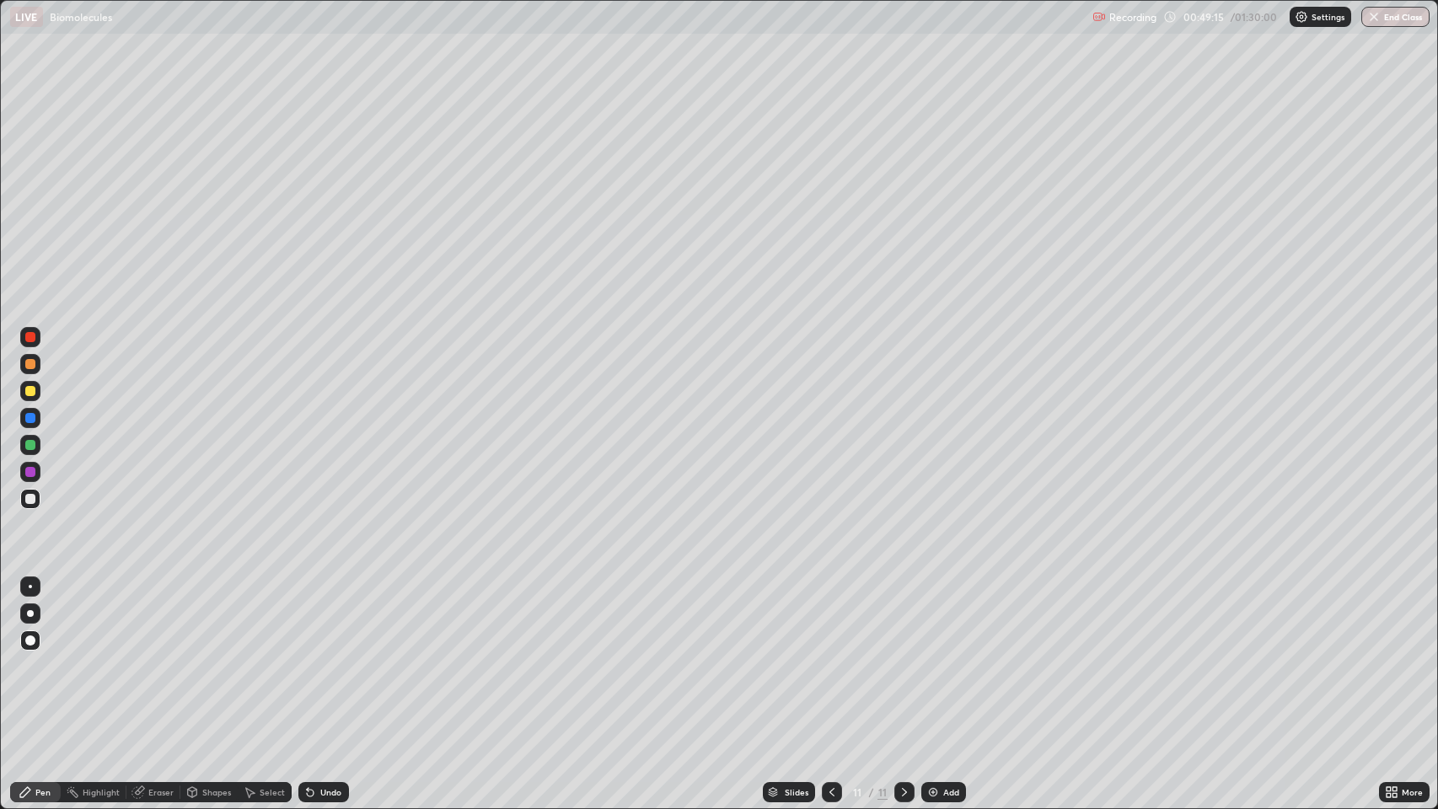
click at [56, 657] on div "Pen" at bounding box center [35, 792] width 51 height 20
click at [158, 657] on div "Eraser" at bounding box center [160, 792] width 25 height 8
click at [42, 657] on div "Pen" at bounding box center [42, 792] width 15 height 8
click at [34, 500] on div at bounding box center [30, 499] width 10 height 10
click at [27, 389] on div at bounding box center [30, 391] width 10 height 10
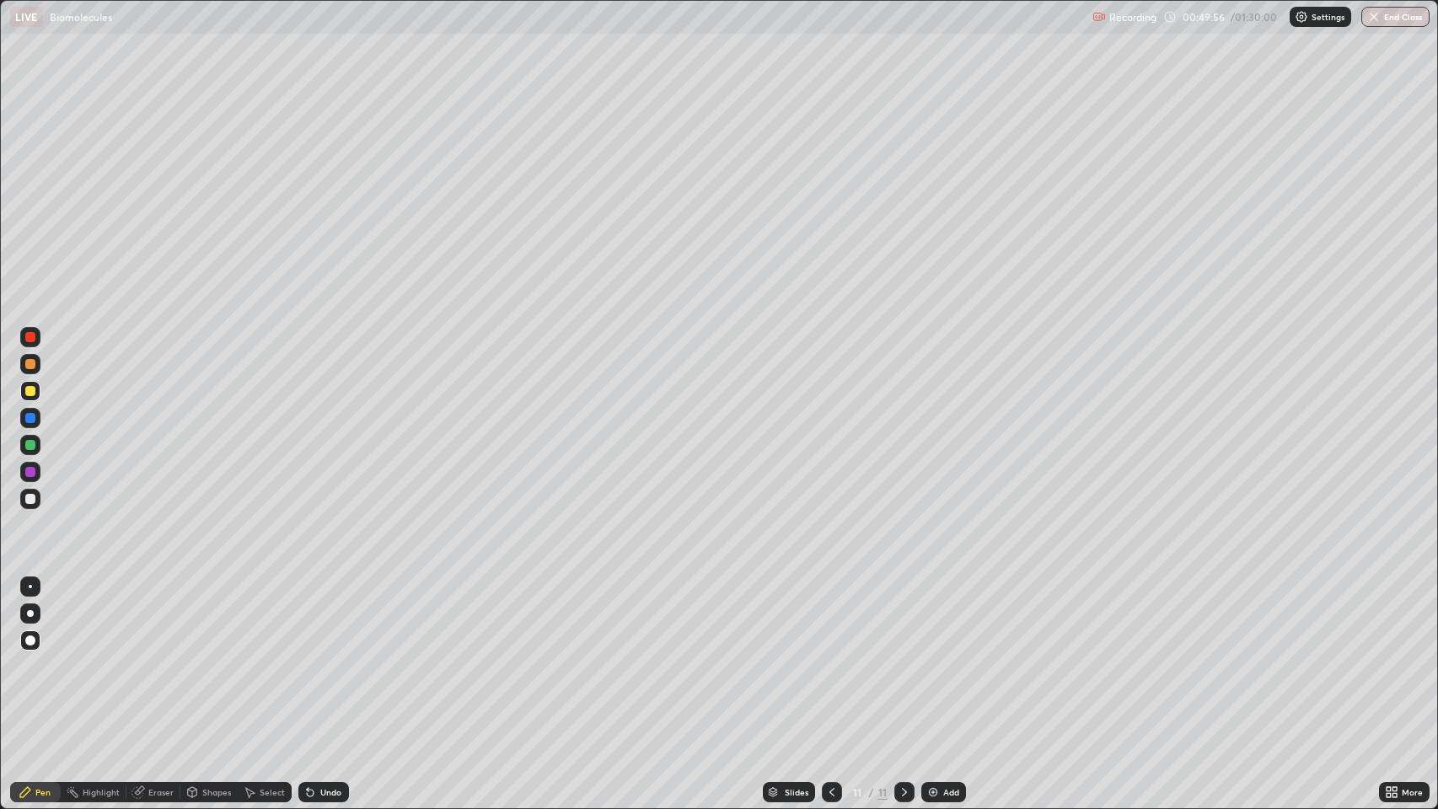
click at [26, 413] on div at bounding box center [30, 418] width 20 height 20
click at [30, 418] on div at bounding box center [30, 418] width 10 height 10
click at [30, 416] on div at bounding box center [30, 418] width 10 height 10
click at [29, 445] on div at bounding box center [30, 445] width 10 height 10
click at [29, 469] on div at bounding box center [30, 472] width 10 height 10
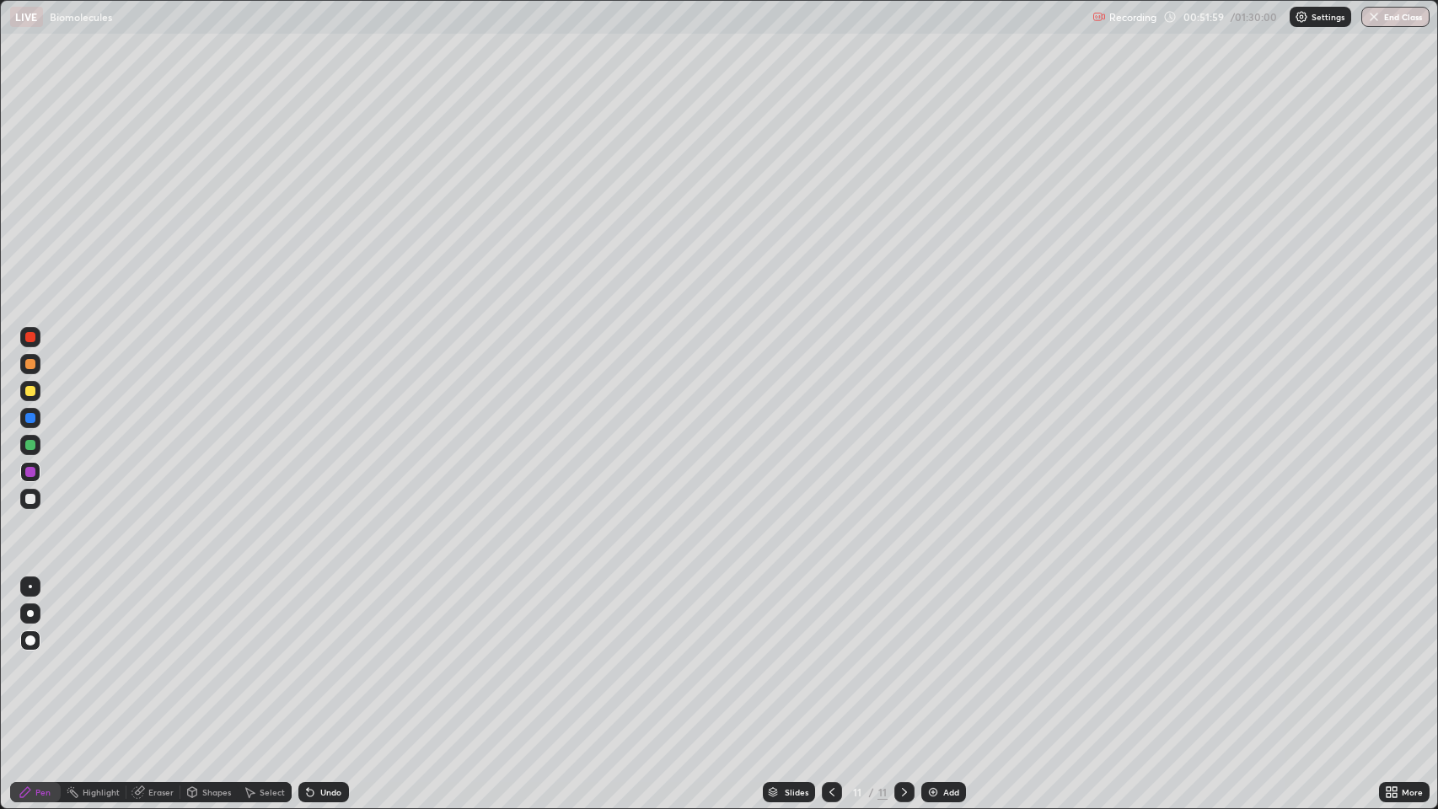
click at [27, 442] on div at bounding box center [30, 445] width 10 height 10
click at [32, 335] on div at bounding box center [30, 337] width 10 height 10
click at [152, 657] on div "Eraser" at bounding box center [160, 792] width 25 height 8
click at [47, 657] on div "Pen" at bounding box center [42, 792] width 15 height 8
click at [25, 502] on div at bounding box center [30, 499] width 10 height 10
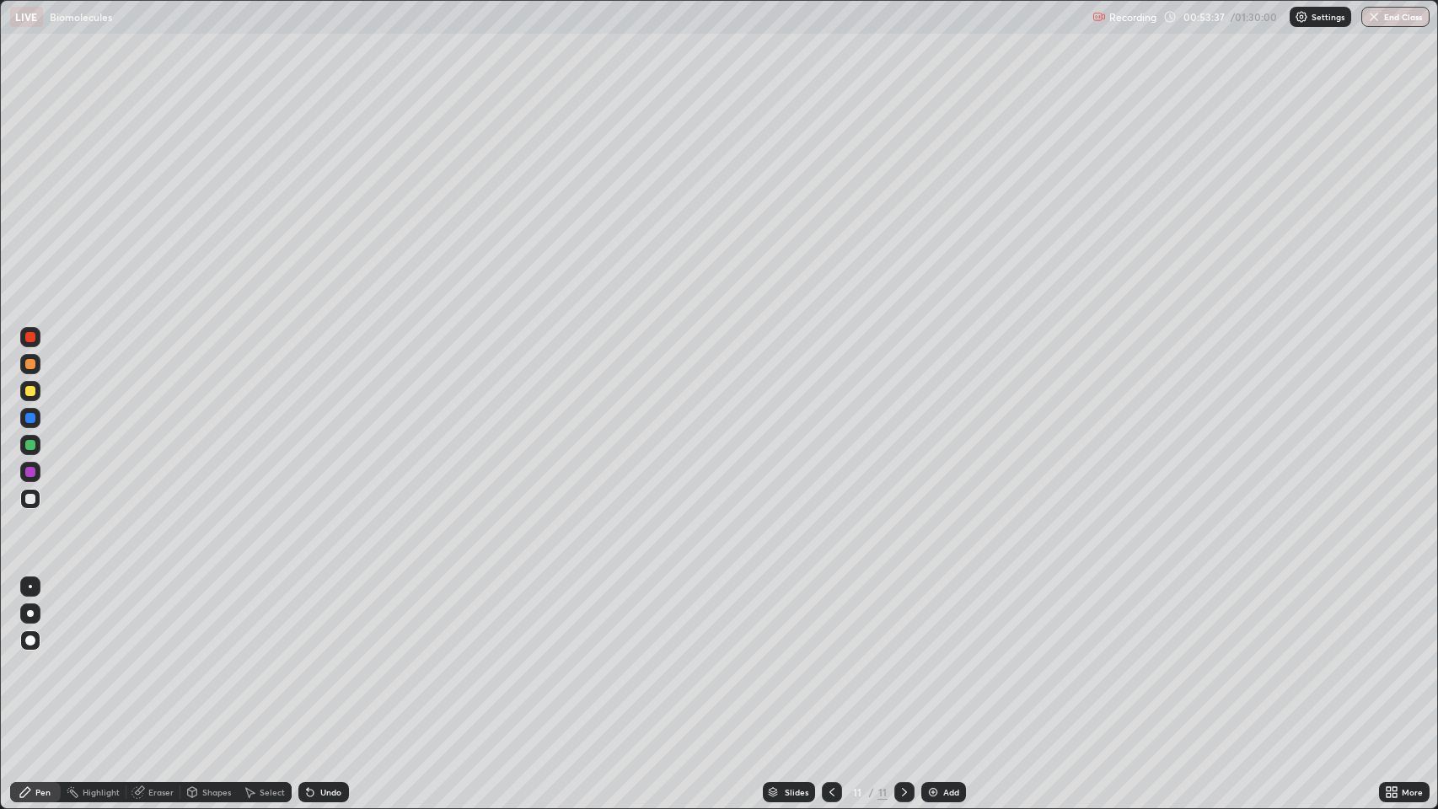
click at [30, 449] on div at bounding box center [30, 445] width 10 height 10
click at [30, 469] on div at bounding box center [30, 472] width 10 height 10
click at [48, 657] on div "Pen" at bounding box center [42, 792] width 15 height 8
click at [30, 496] on div at bounding box center [30, 499] width 10 height 10
click at [31, 338] on div at bounding box center [30, 337] width 10 height 10
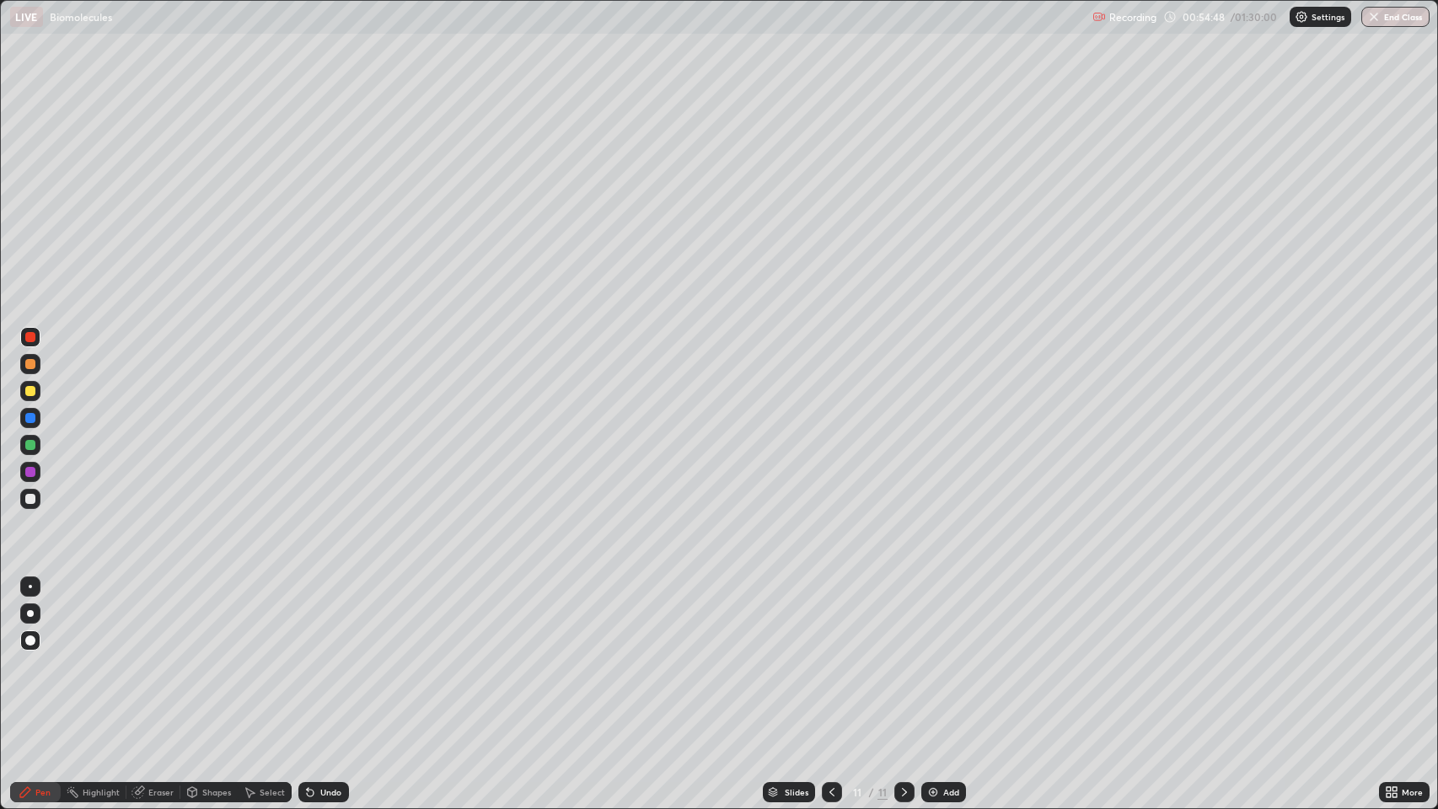
click at [30, 494] on div at bounding box center [30, 499] width 10 height 10
click at [34, 657] on div "Pen" at bounding box center [35, 792] width 51 height 20
click at [944, 657] on div "Add" at bounding box center [943, 792] width 45 height 20
click at [30, 500] on div at bounding box center [30, 499] width 10 height 10
click at [825, 657] on icon at bounding box center [831, 792] width 13 height 13
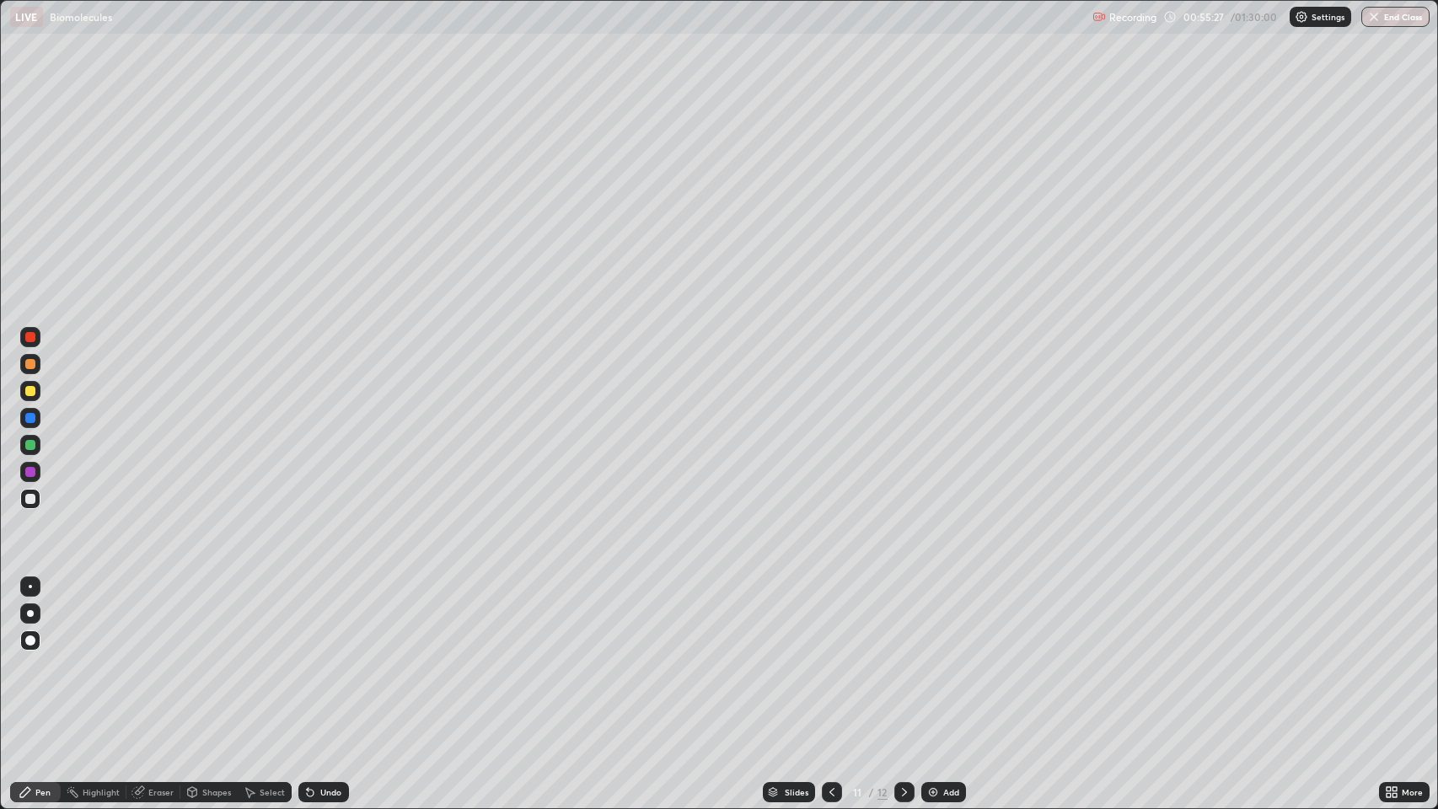
click at [901, 657] on icon at bounding box center [904, 792] width 13 height 13
click at [337, 657] on div "Undo" at bounding box center [330, 792] width 21 height 8
click at [341, 657] on div "Undo" at bounding box center [323, 792] width 51 height 20
click at [338, 657] on div "Undo" at bounding box center [323, 792] width 51 height 20
click at [30, 340] on div at bounding box center [30, 337] width 10 height 10
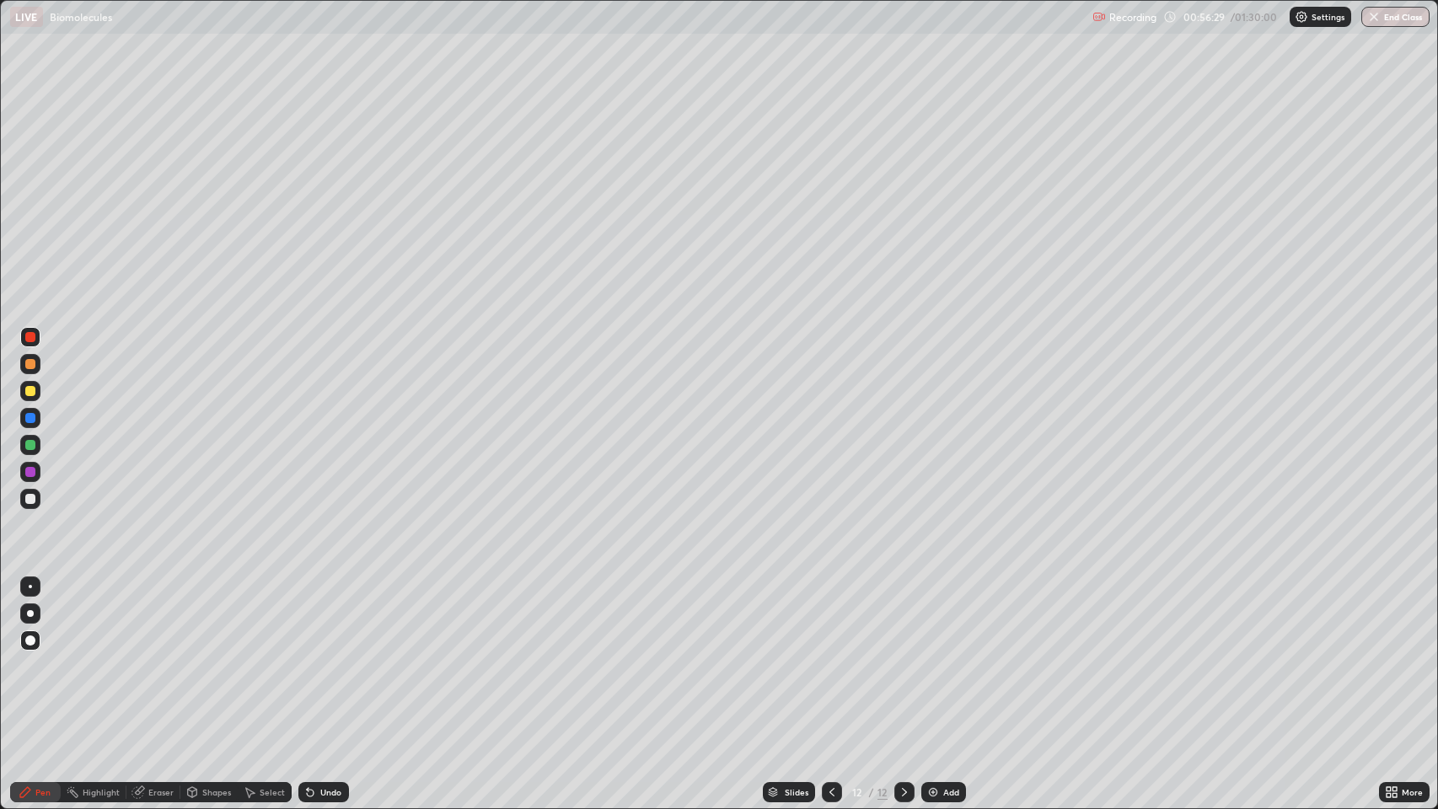
click at [30, 363] on div at bounding box center [30, 364] width 10 height 10
click at [30, 418] on div at bounding box center [30, 418] width 10 height 10
click at [327, 657] on div "Undo" at bounding box center [330, 792] width 21 height 8
click at [328, 657] on div "Undo" at bounding box center [330, 792] width 21 height 8
click at [327, 657] on div "Undo" at bounding box center [323, 792] width 51 height 20
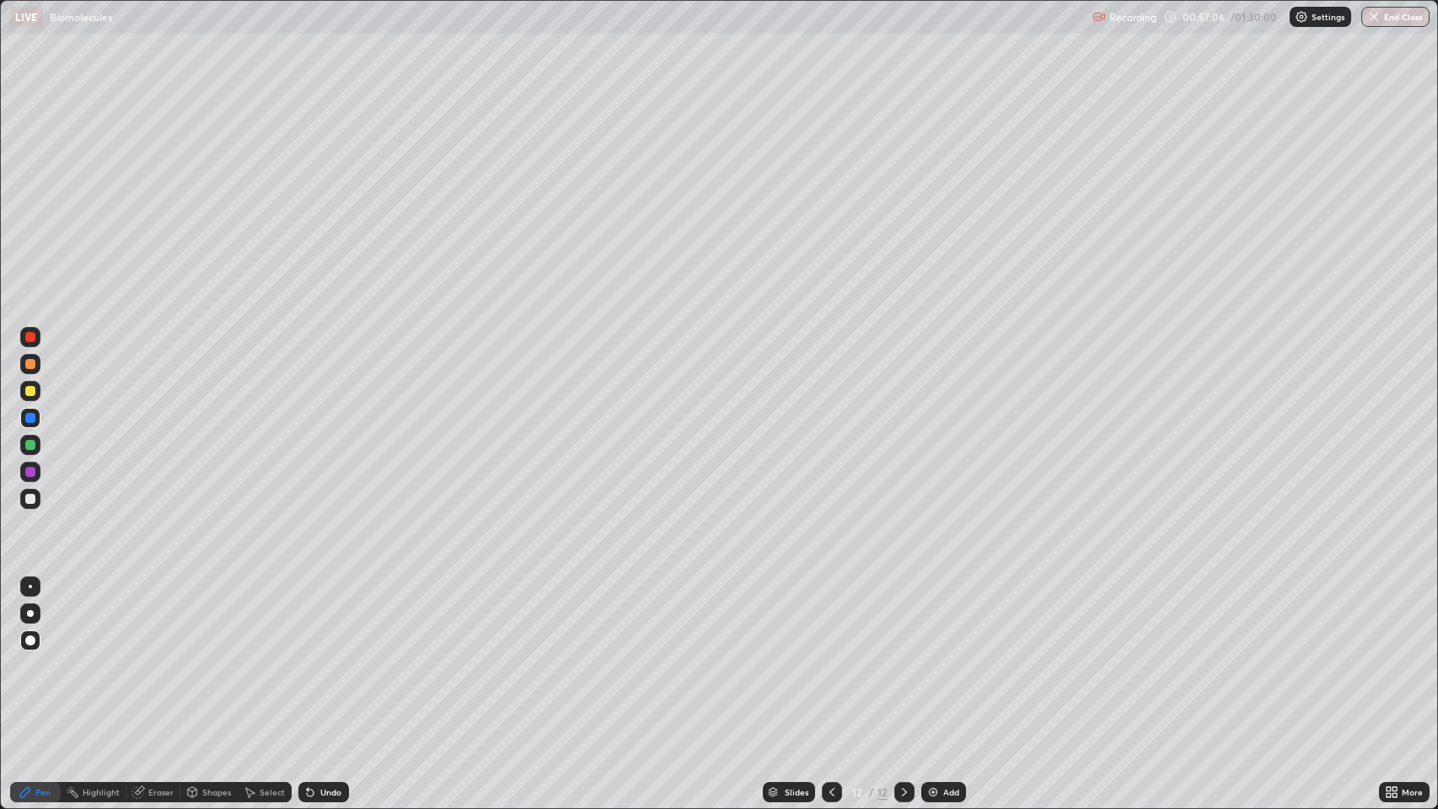
click at [331, 657] on div "Undo" at bounding box center [330, 792] width 21 height 8
click at [28, 393] on div at bounding box center [30, 391] width 10 height 10
click at [31, 445] on div at bounding box center [30, 445] width 10 height 10
click at [30, 418] on div at bounding box center [30, 418] width 10 height 10
click at [30, 442] on div at bounding box center [30, 445] width 10 height 10
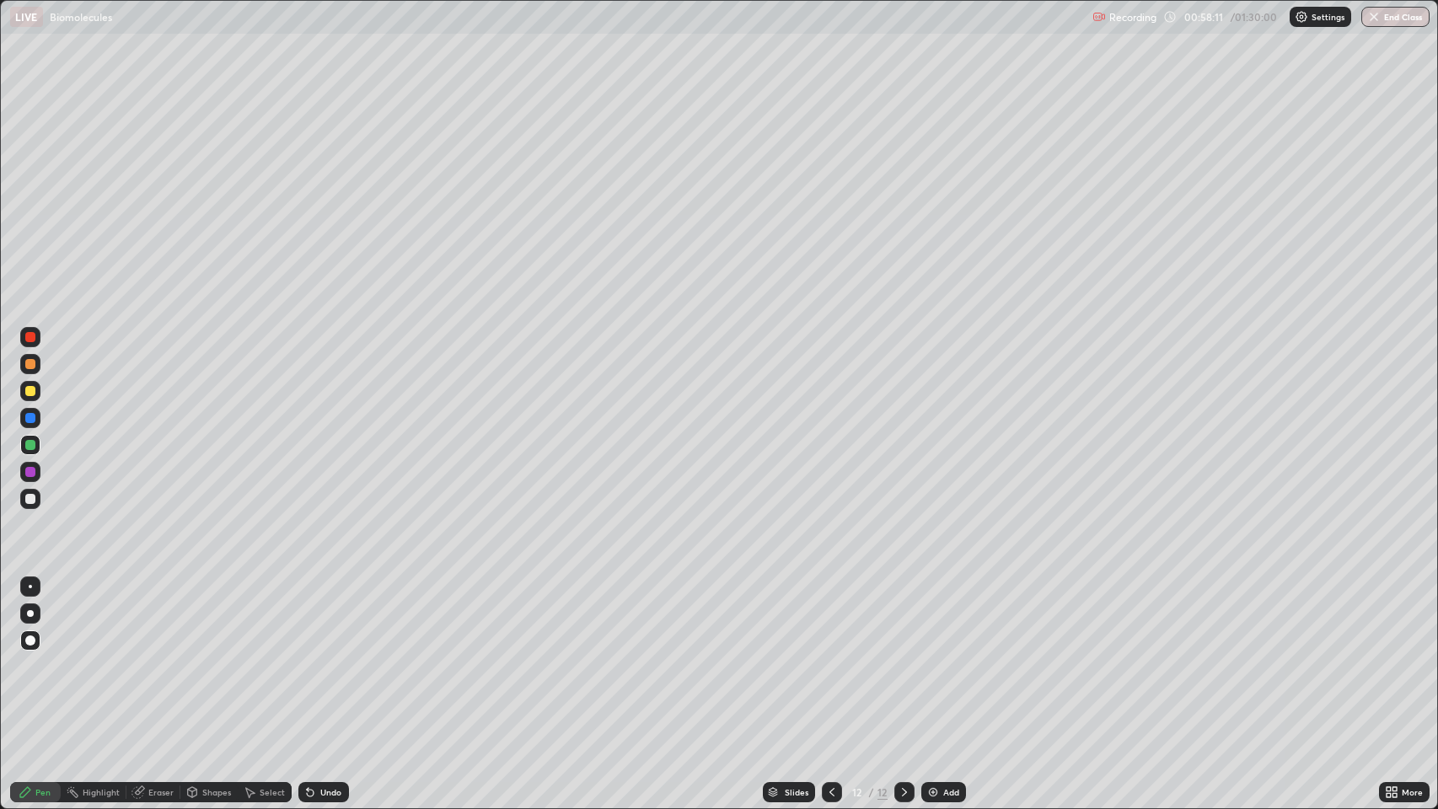
click at [37, 657] on div "Pen" at bounding box center [42, 792] width 15 height 8
click at [30, 496] on div at bounding box center [30, 499] width 10 height 10
click at [208, 657] on div "Shapes" at bounding box center [216, 792] width 29 height 8
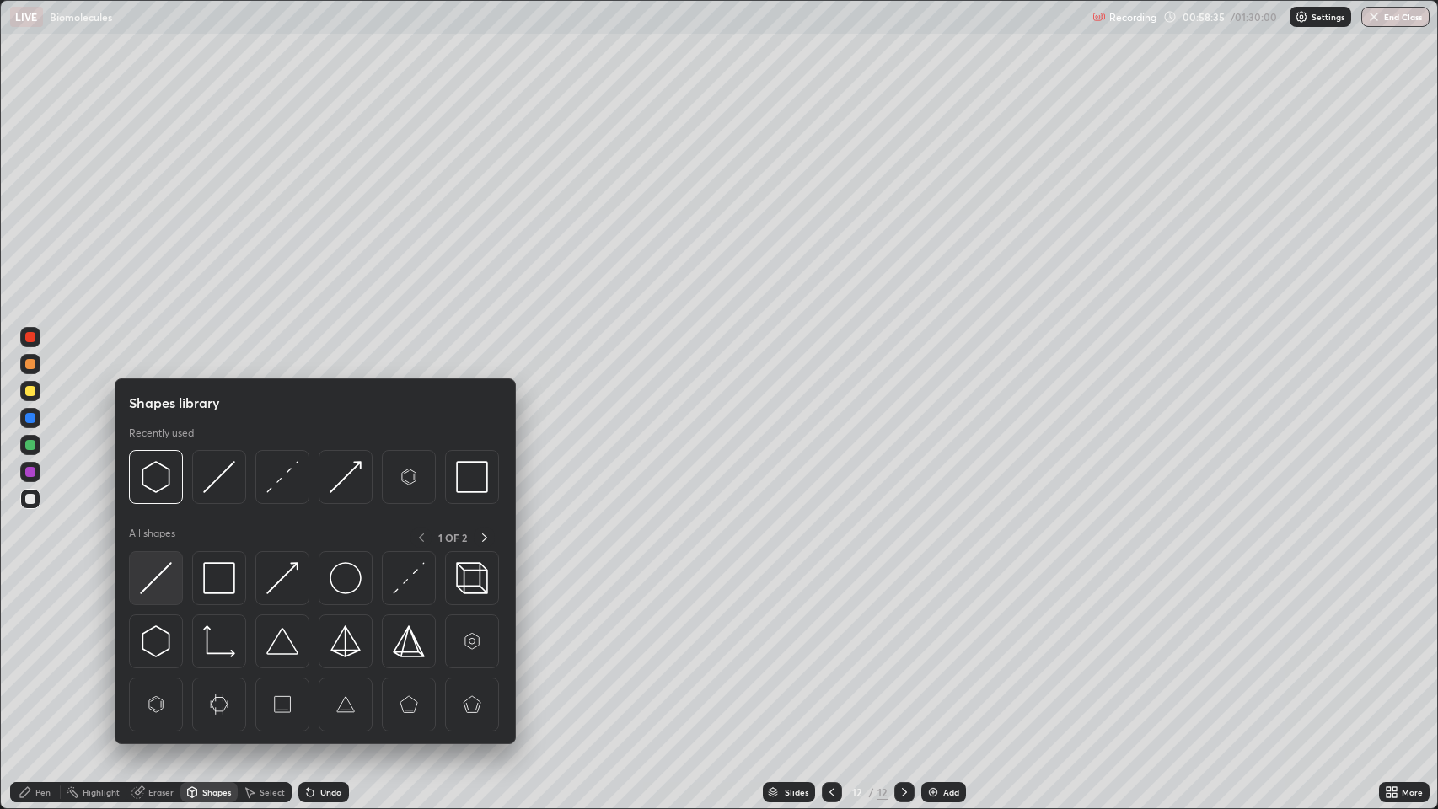
click at [171, 595] on div at bounding box center [156, 578] width 54 height 54
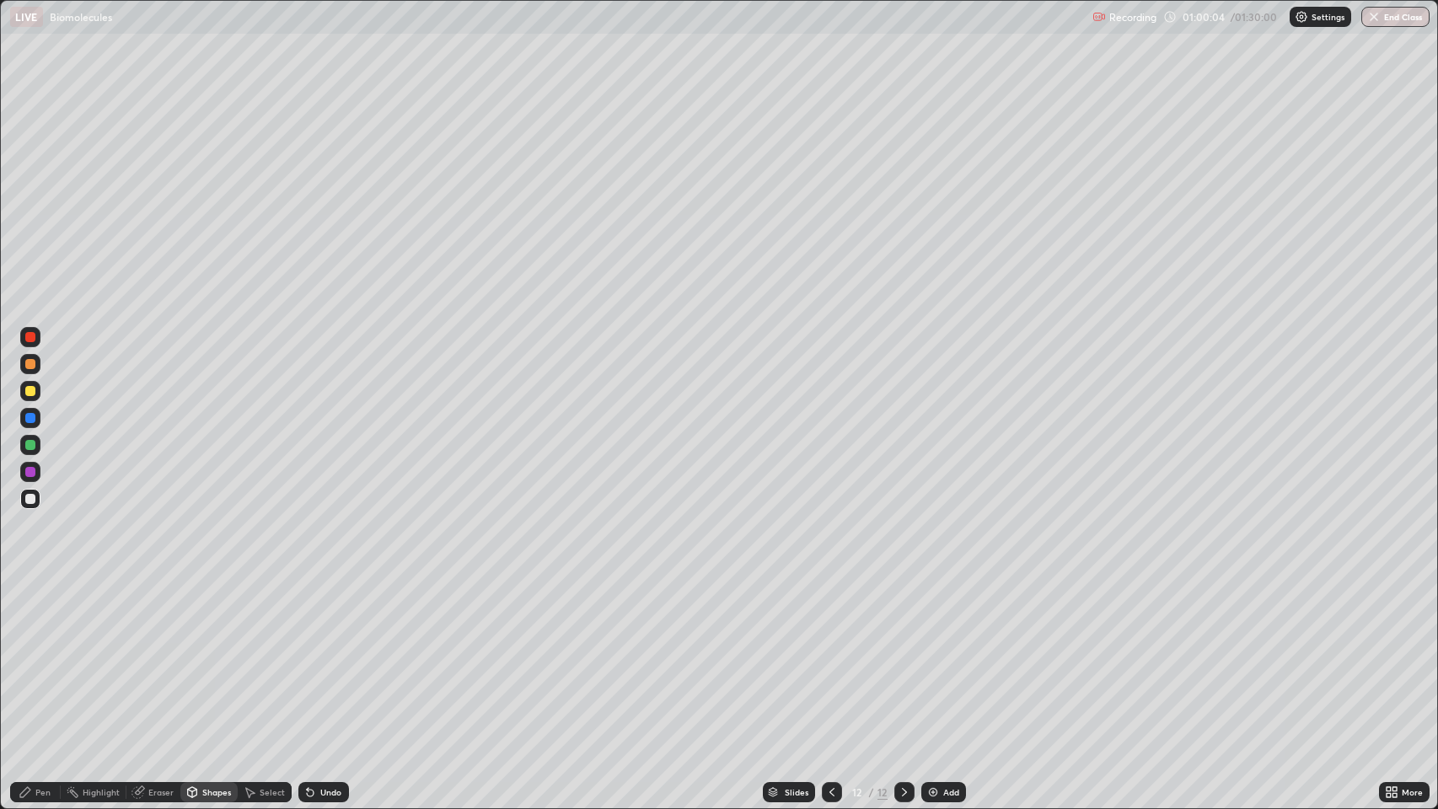
click at [35, 657] on div "Pen" at bounding box center [35, 792] width 51 height 20
click at [27, 500] on div at bounding box center [30, 499] width 10 height 10
click at [939, 657] on div "Add" at bounding box center [943, 792] width 45 height 20
click at [211, 657] on div "Shapes" at bounding box center [216, 792] width 29 height 8
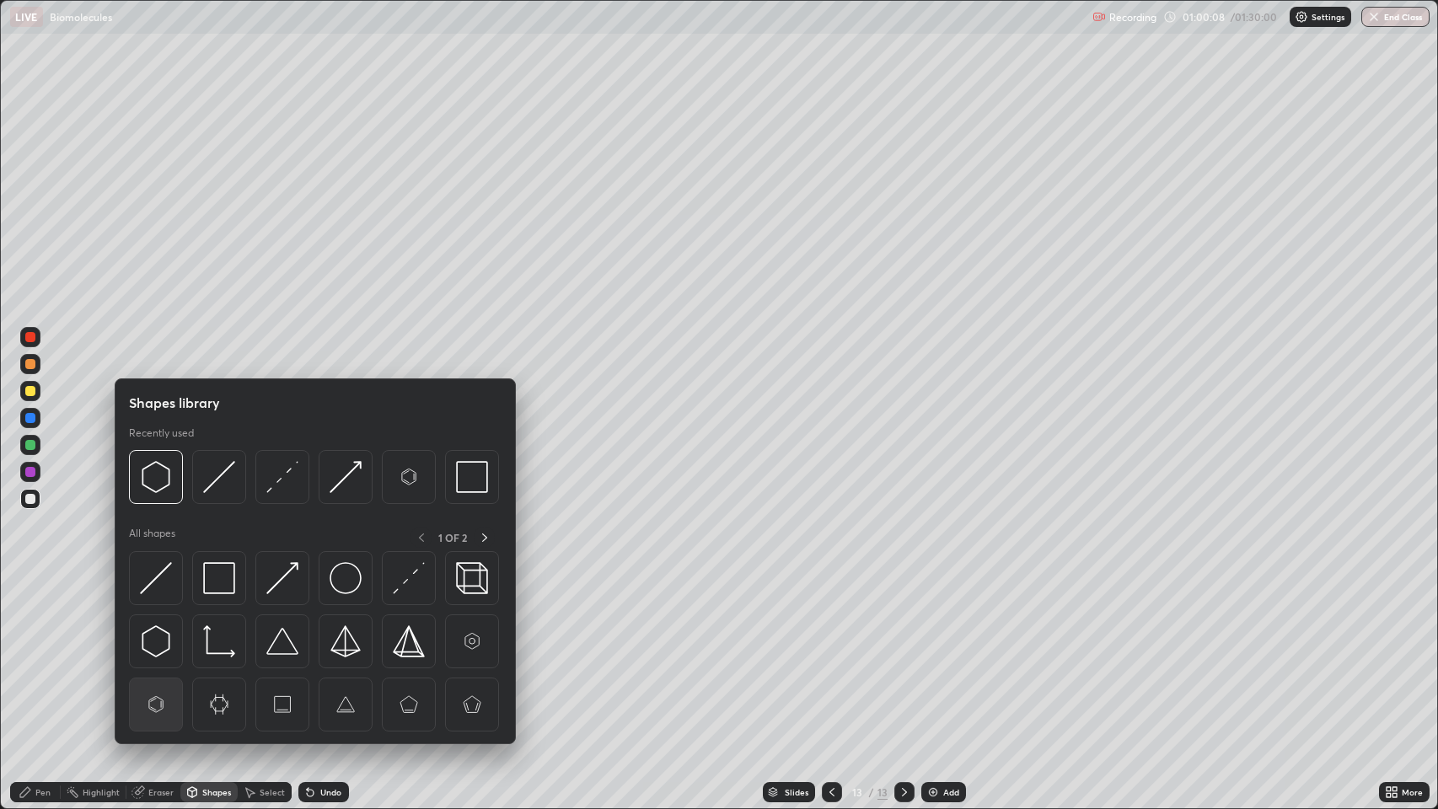
click at [163, 657] on img at bounding box center [156, 705] width 32 height 32
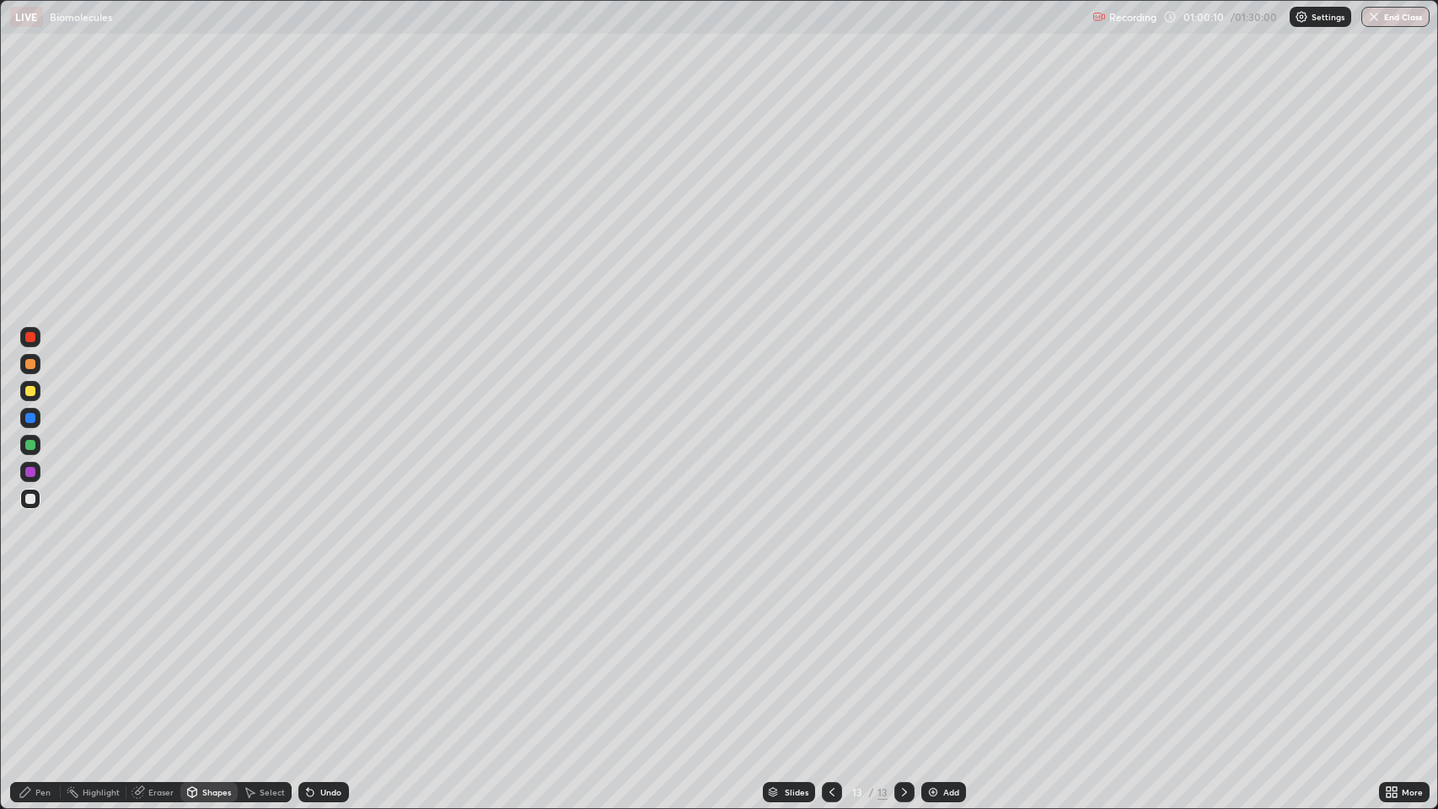
click at [335, 657] on div "Undo" at bounding box center [323, 792] width 51 height 20
click at [37, 657] on div "Pen" at bounding box center [42, 792] width 15 height 8
click at [333, 657] on div "Undo" at bounding box center [330, 792] width 21 height 8
click at [334, 657] on div "Undo" at bounding box center [330, 792] width 21 height 8
click at [330, 657] on div "Undo" at bounding box center [330, 792] width 21 height 8
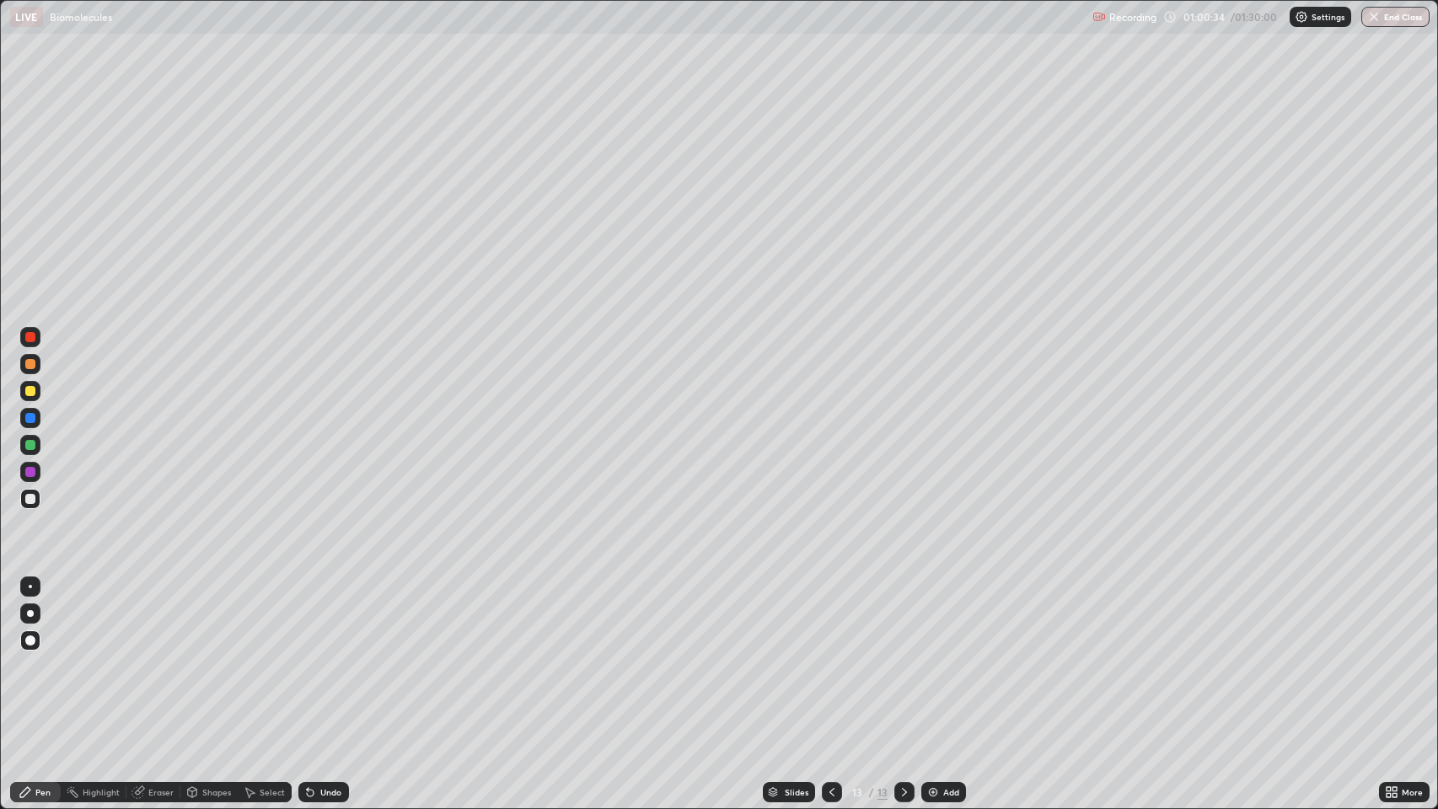
click at [334, 657] on div "Undo" at bounding box center [323, 792] width 51 height 20
click at [325, 657] on div "Undo" at bounding box center [330, 792] width 21 height 8
click at [30, 499] on div at bounding box center [30, 499] width 10 height 10
click at [30, 363] on div at bounding box center [30, 364] width 10 height 10
click at [27, 416] on div at bounding box center [30, 418] width 10 height 10
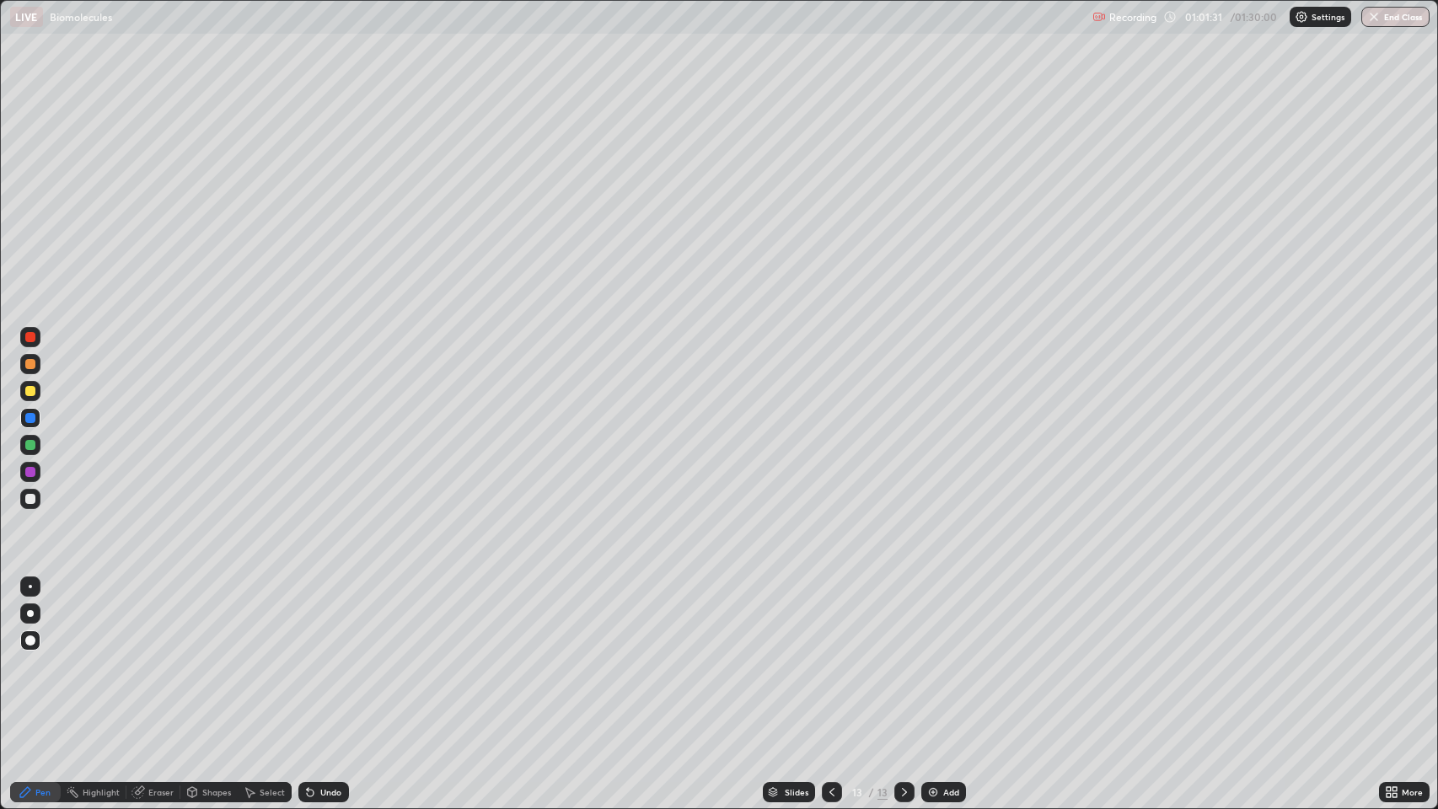
click at [30, 340] on div at bounding box center [30, 337] width 10 height 10
click at [29, 414] on div at bounding box center [30, 418] width 10 height 10
click at [34, 365] on div at bounding box center [30, 364] width 10 height 10
click at [33, 445] on div at bounding box center [30, 445] width 10 height 10
click at [35, 657] on div "Pen" at bounding box center [35, 792] width 51 height 20
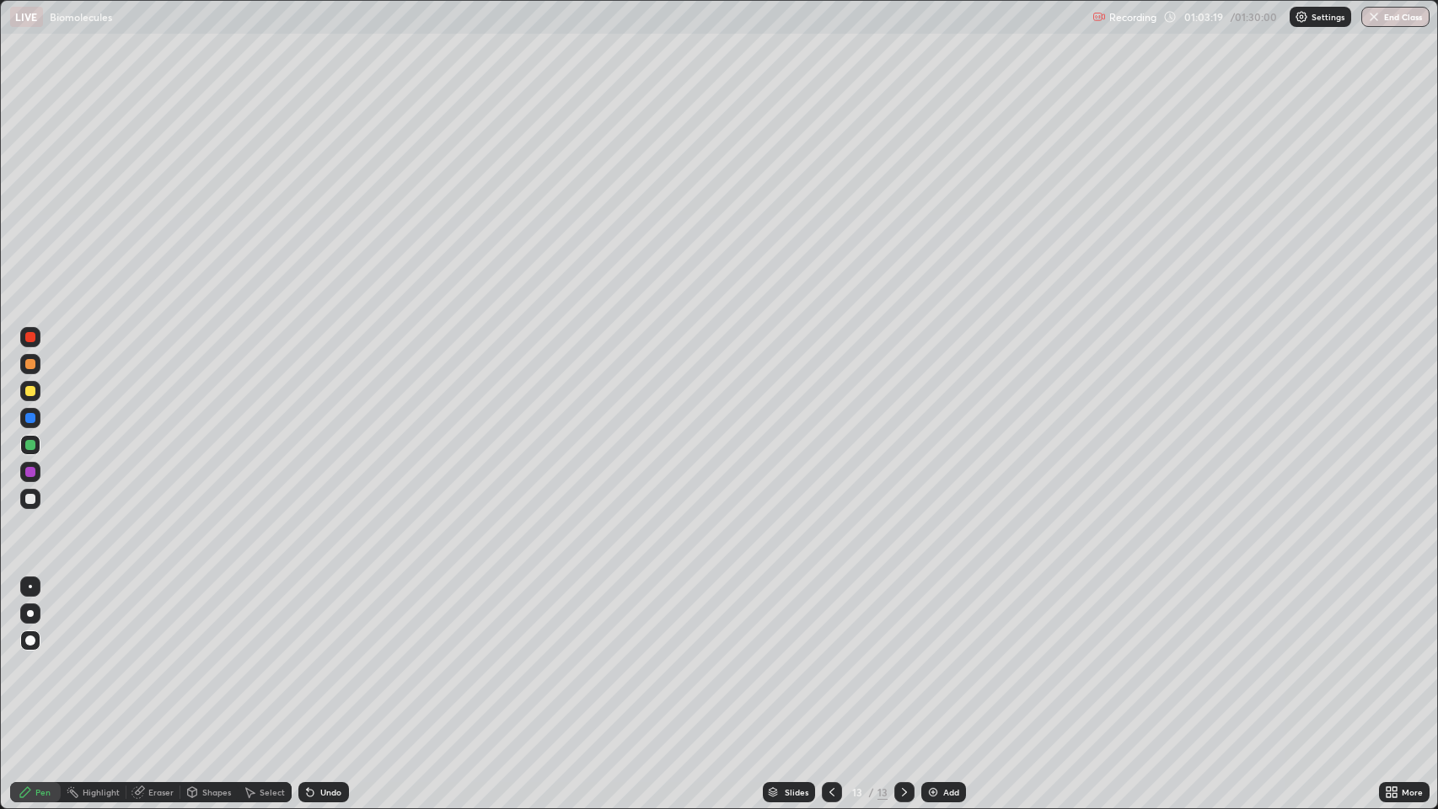
click at [28, 501] on div at bounding box center [30, 499] width 10 height 10
click at [943, 657] on div "Add" at bounding box center [951, 792] width 16 height 8
click at [34, 496] on div at bounding box center [30, 499] width 10 height 10
click at [30, 499] on div at bounding box center [30, 499] width 10 height 10
click at [26, 496] on div at bounding box center [30, 499] width 10 height 10
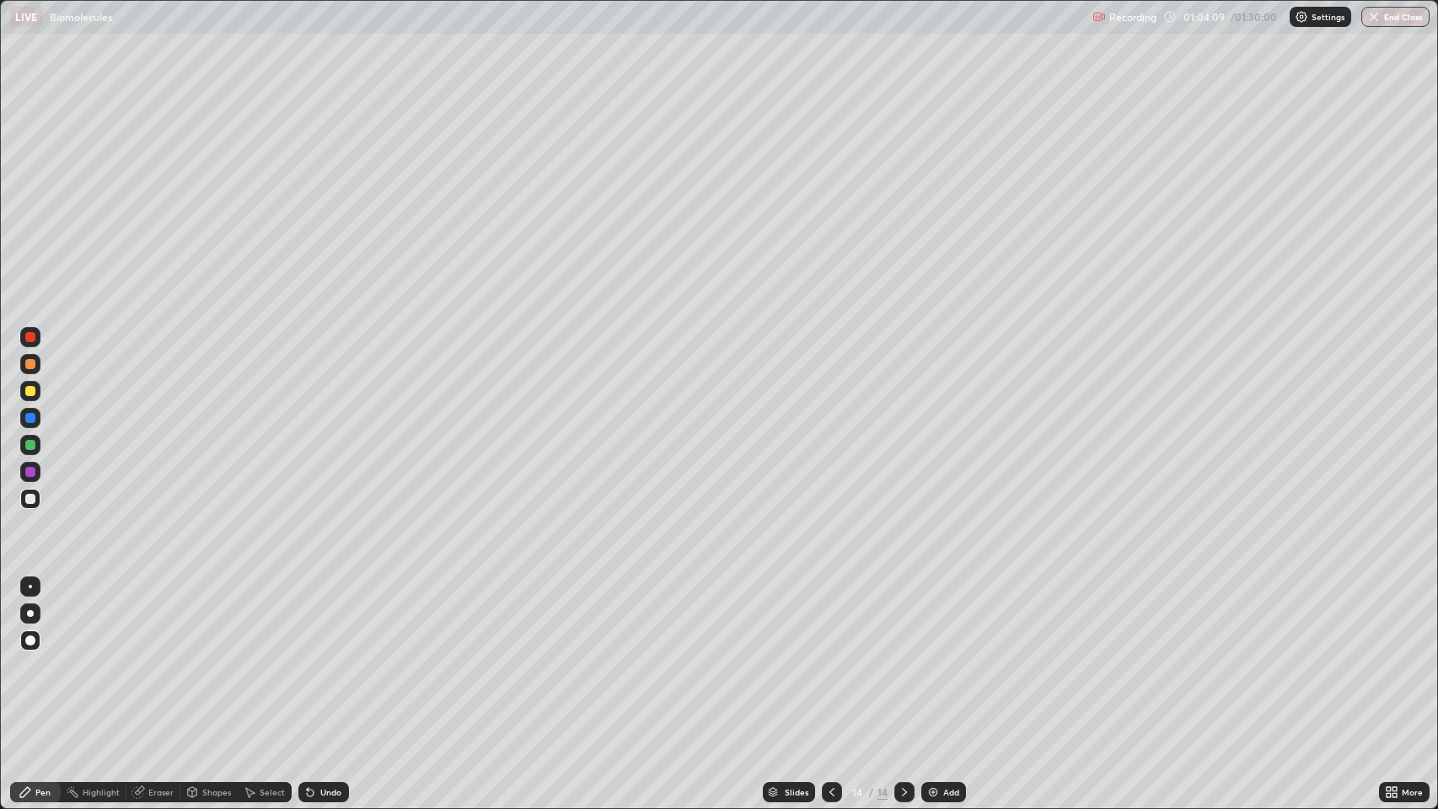
click at [37, 657] on div "Pen" at bounding box center [42, 792] width 15 height 8
click at [27, 389] on div at bounding box center [30, 391] width 10 height 10
click at [28, 498] on div at bounding box center [30, 499] width 10 height 10
click at [33, 657] on div "Pen" at bounding box center [35, 792] width 51 height 20
click at [29, 657] on icon at bounding box center [25, 792] width 13 height 13
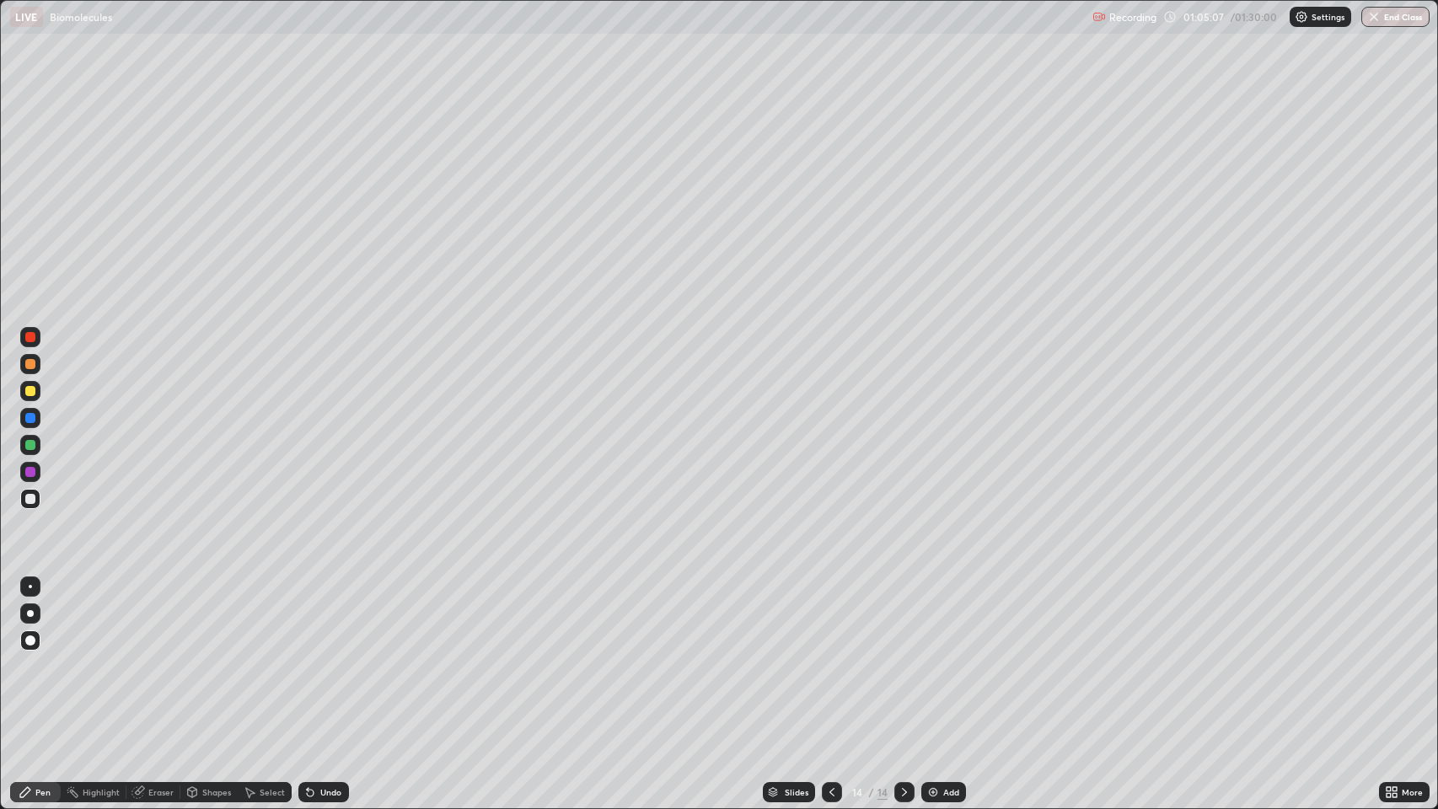
click at [29, 657] on div "Pen" at bounding box center [35, 793] width 51 height 34
click at [301, 657] on div "Undo" at bounding box center [323, 792] width 51 height 20
click at [320, 657] on div "Undo" at bounding box center [323, 792] width 51 height 20
click at [35, 657] on div "Pen" at bounding box center [35, 792] width 51 height 20
click at [32, 332] on div at bounding box center [30, 337] width 10 height 10
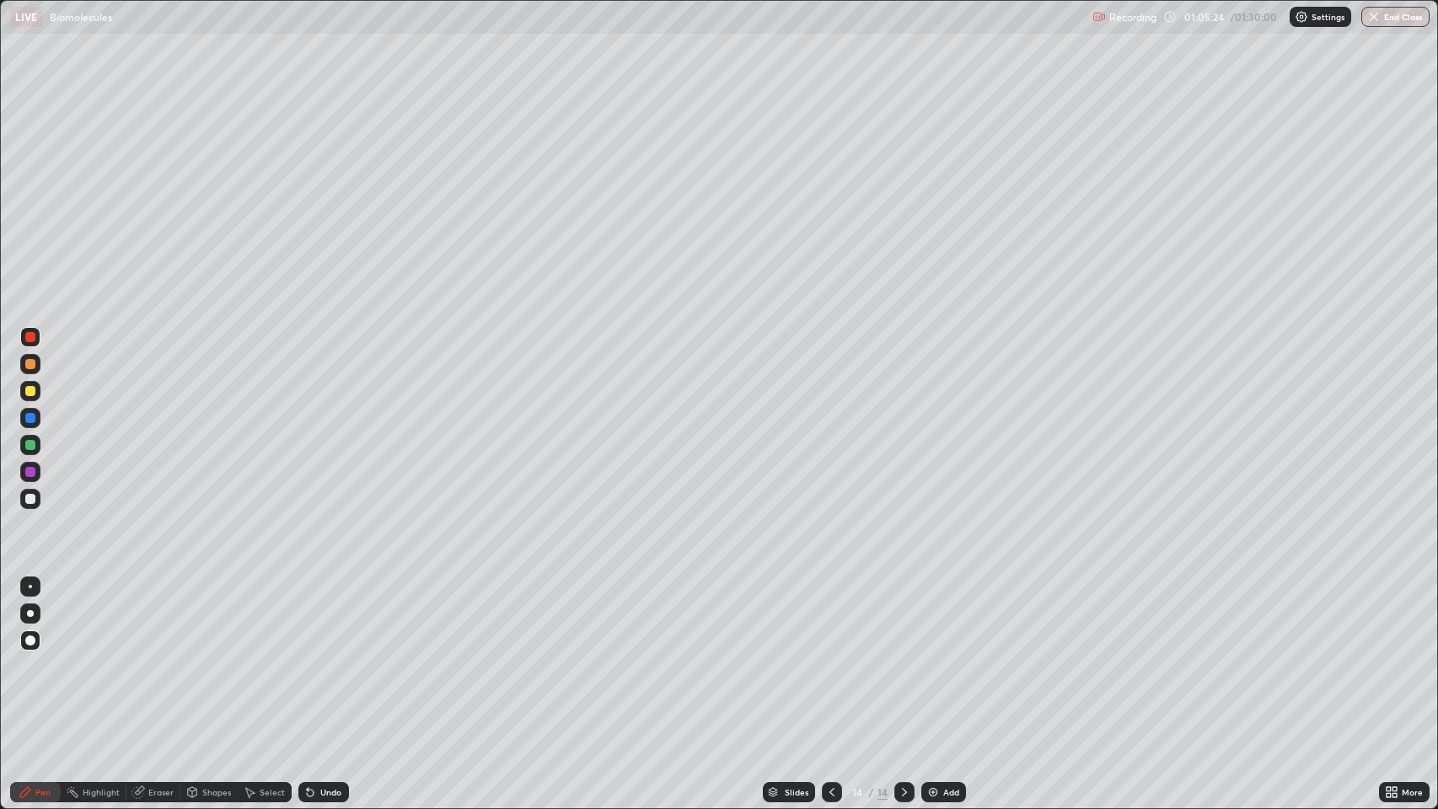
click at [30, 499] on div at bounding box center [30, 499] width 10 height 10
click at [25, 657] on icon at bounding box center [25, 792] width 10 height 10
click at [207, 657] on div "Shapes" at bounding box center [216, 792] width 29 height 8
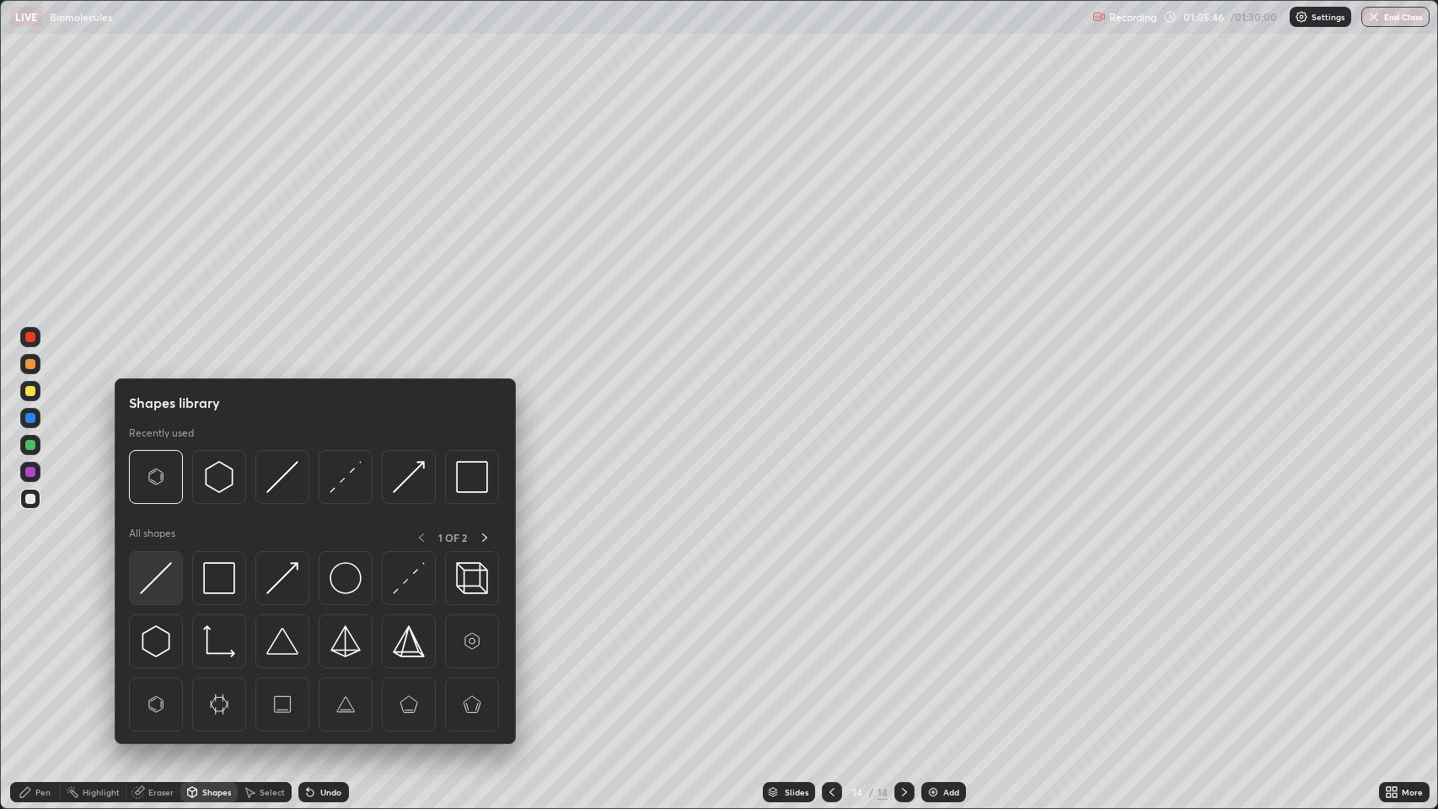
click at [157, 566] on img at bounding box center [156, 578] width 32 height 32
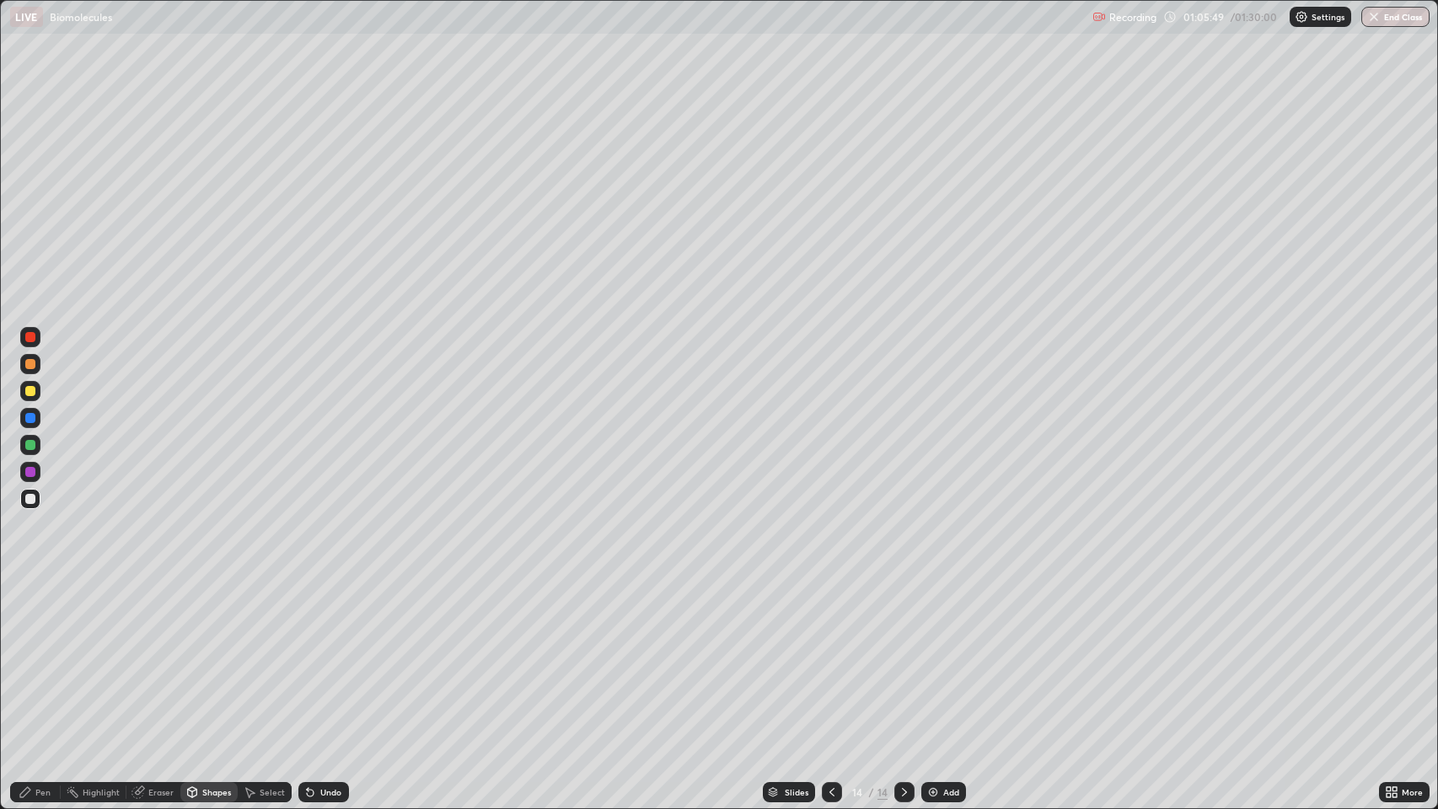
click at [43, 657] on div "Pen" at bounding box center [42, 792] width 15 height 8
click at [30, 420] on div at bounding box center [30, 418] width 10 height 10
click at [30, 499] on div at bounding box center [30, 499] width 10 height 10
click at [25, 421] on div at bounding box center [30, 418] width 10 height 10
click at [25, 471] on div at bounding box center [30, 472] width 10 height 10
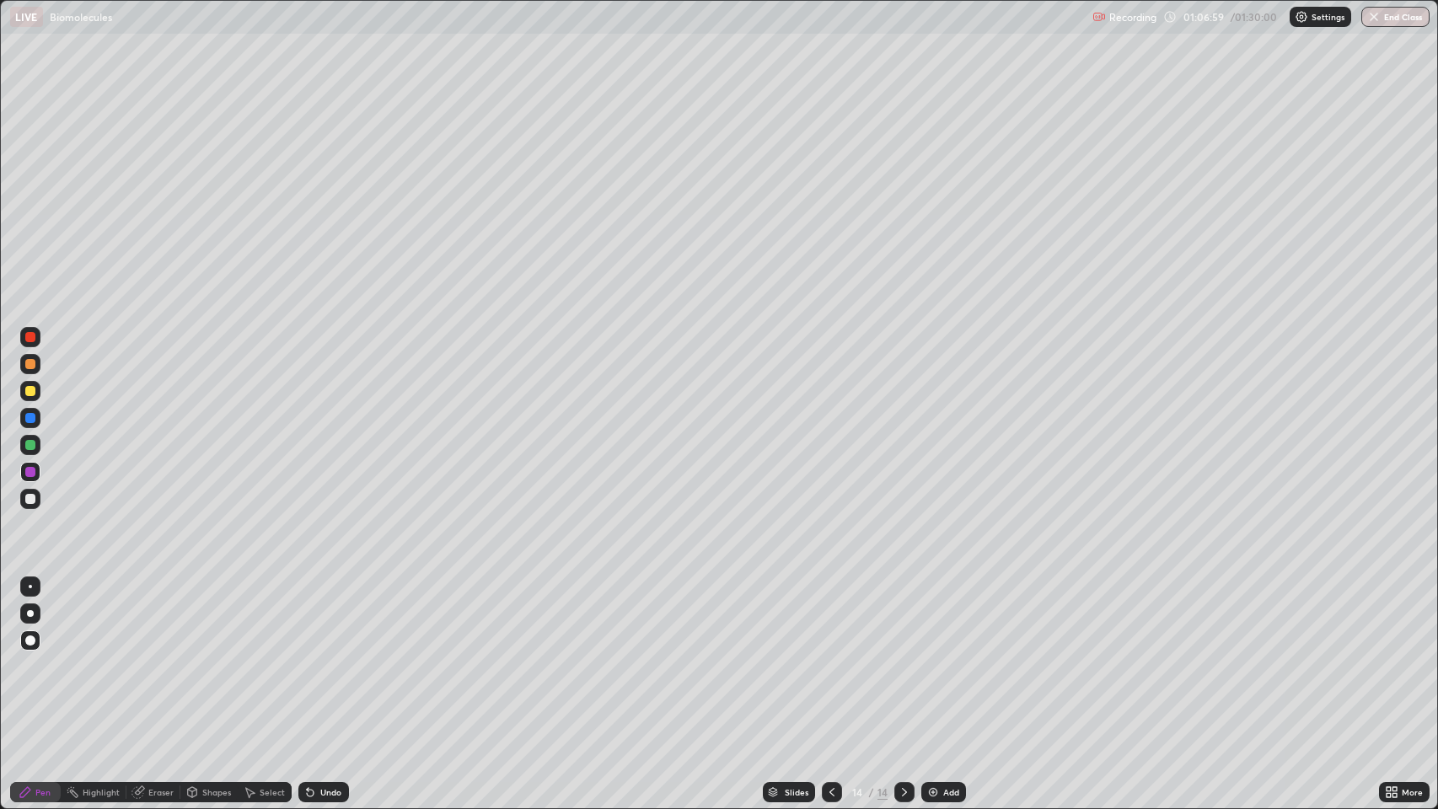
click at [25, 499] on div at bounding box center [30, 499] width 10 height 10
click at [31, 368] on div at bounding box center [30, 364] width 10 height 10
click at [30, 445] on div at bounding box center [30, 445] width 10 height 10
click at [30, 337] on div at bounding box center [30, 337] width 10 height 10
click at [42, 657] on div "Pen" at bounding box center [42, 792] width 15 height 8
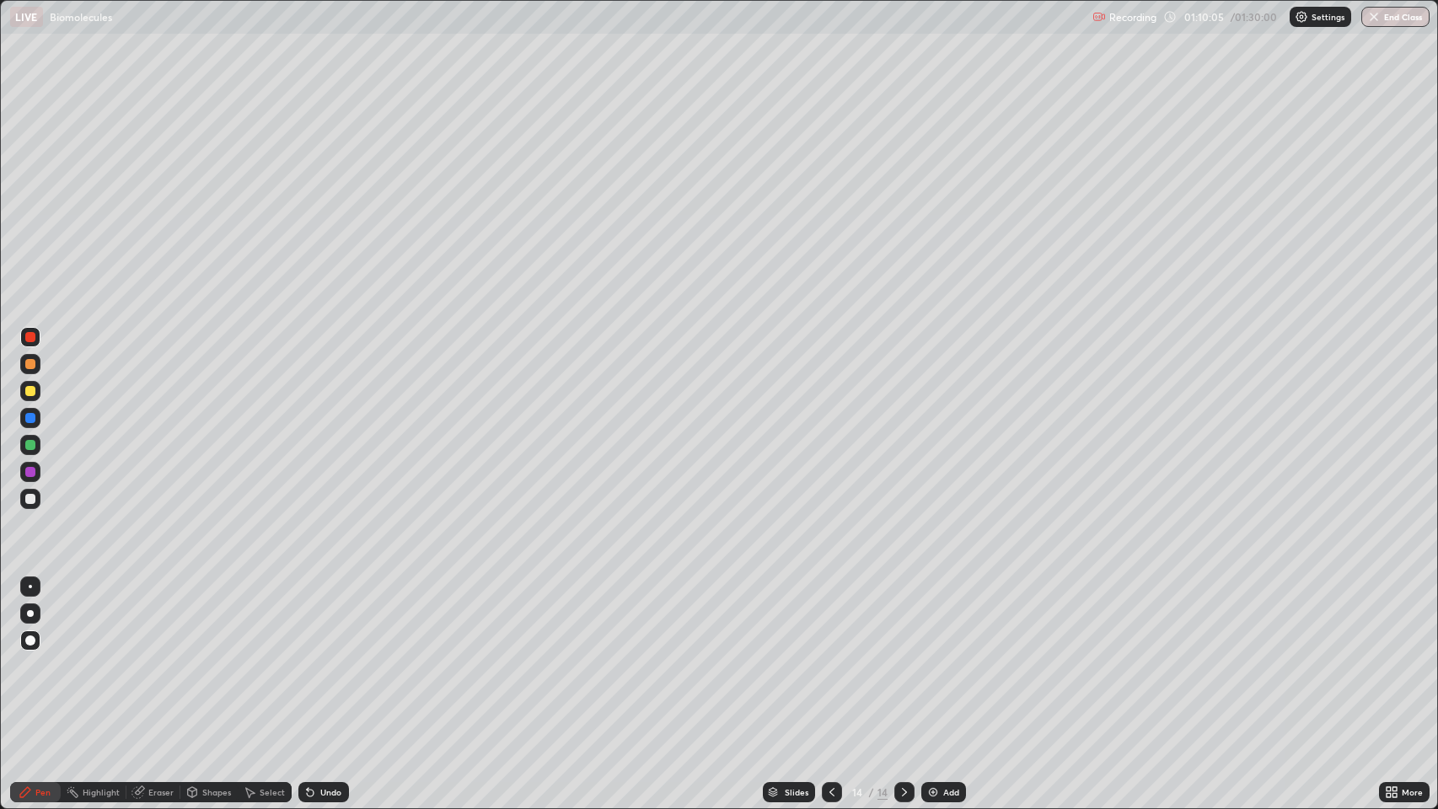
click at [30, 499] on div at bounding box center [30, 499] width 10 height 10
click at [45, 657] on div "Pen" at bounding box center [42, 792] width 15 height 8
click at [31, 502] on div at bounding box center [30, 499] width 10 height 10
click at [947, 657] on div "Add" at bounding box center [951, 792] width 16 height 8
click at [30, 501] on div at bounding box center [30, 499] width 10 height 10
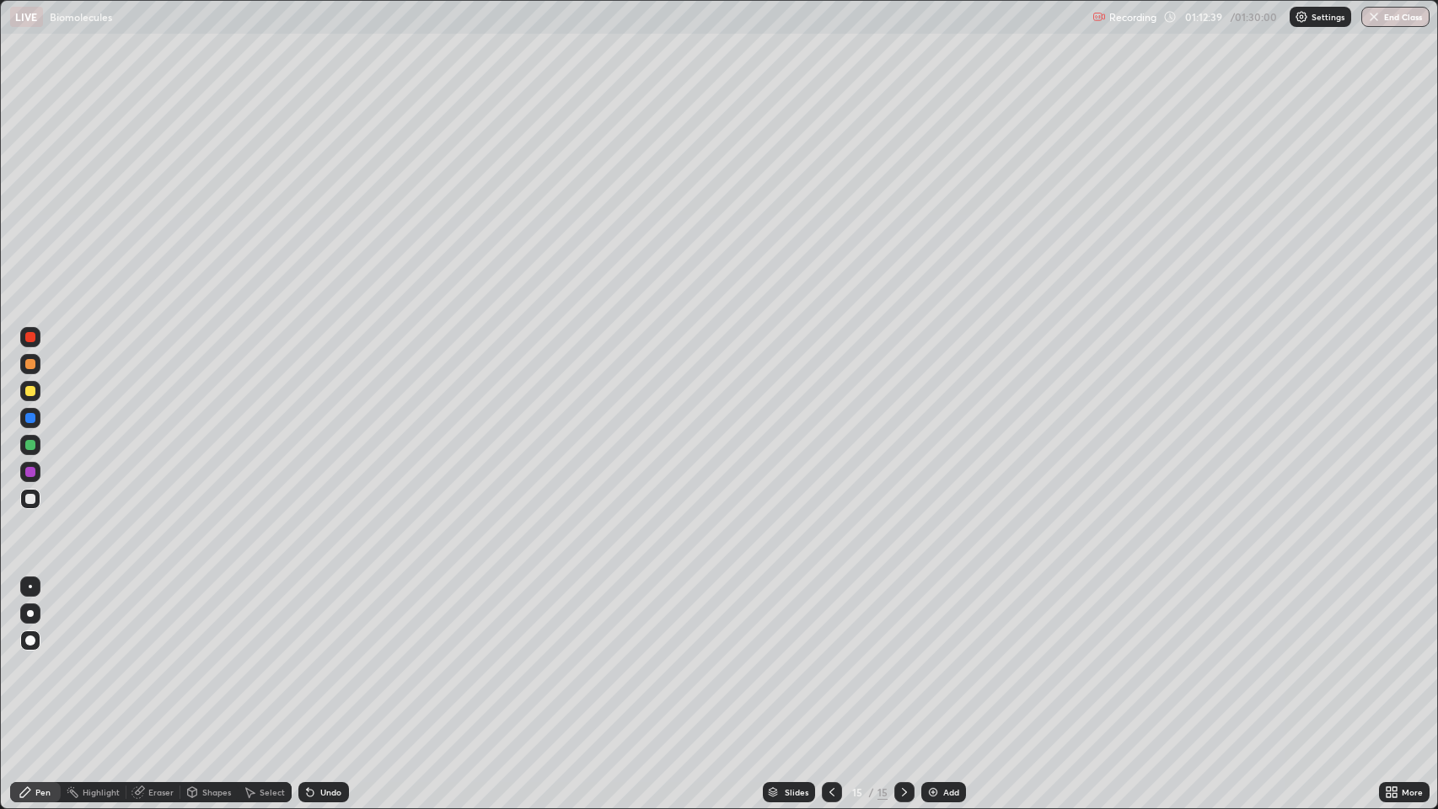
click at [211, 657] on div "Shapes" at bounding box center [216, 792] width 29 height 8
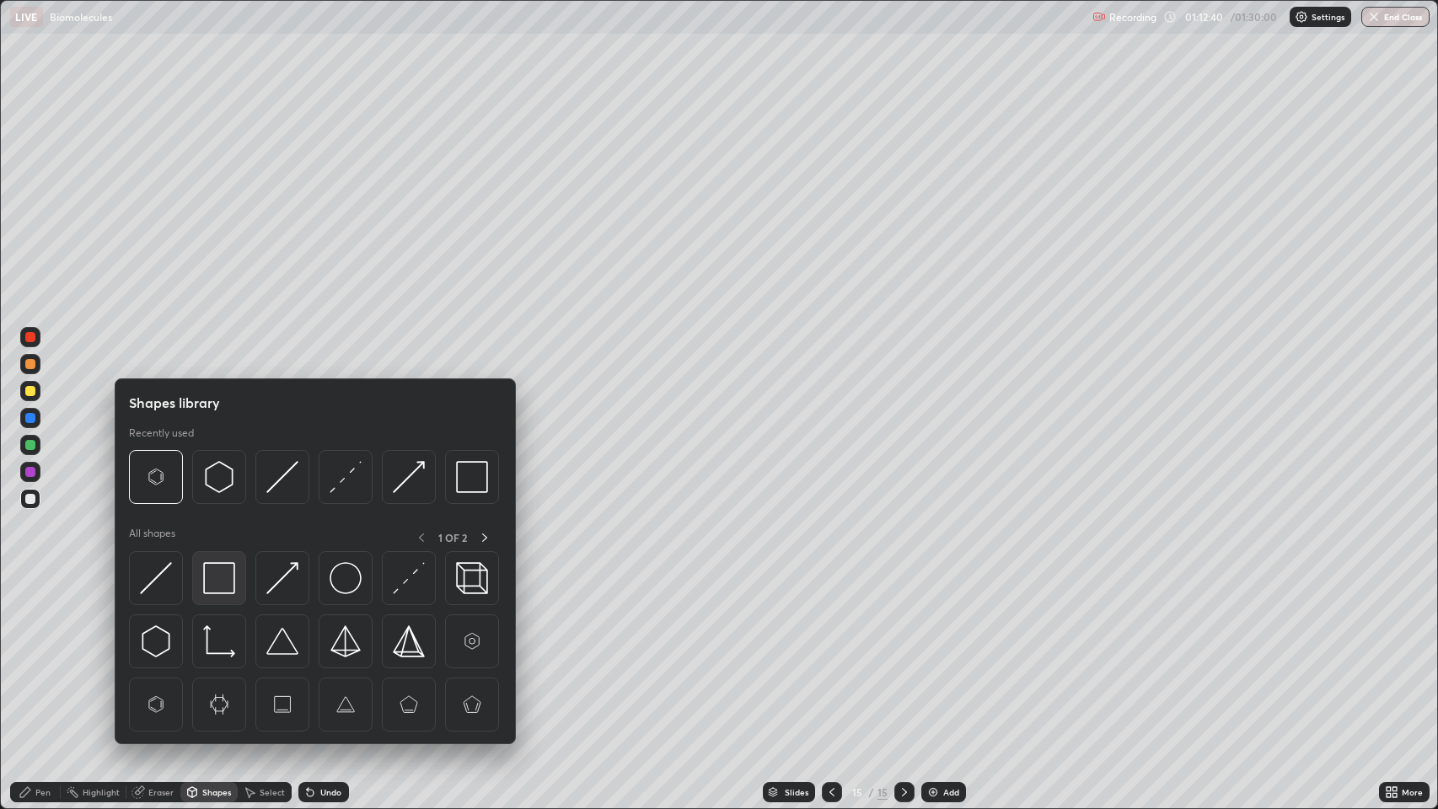
click at [227, 561] on div at bounding box center [219, 578] width 54 height 54
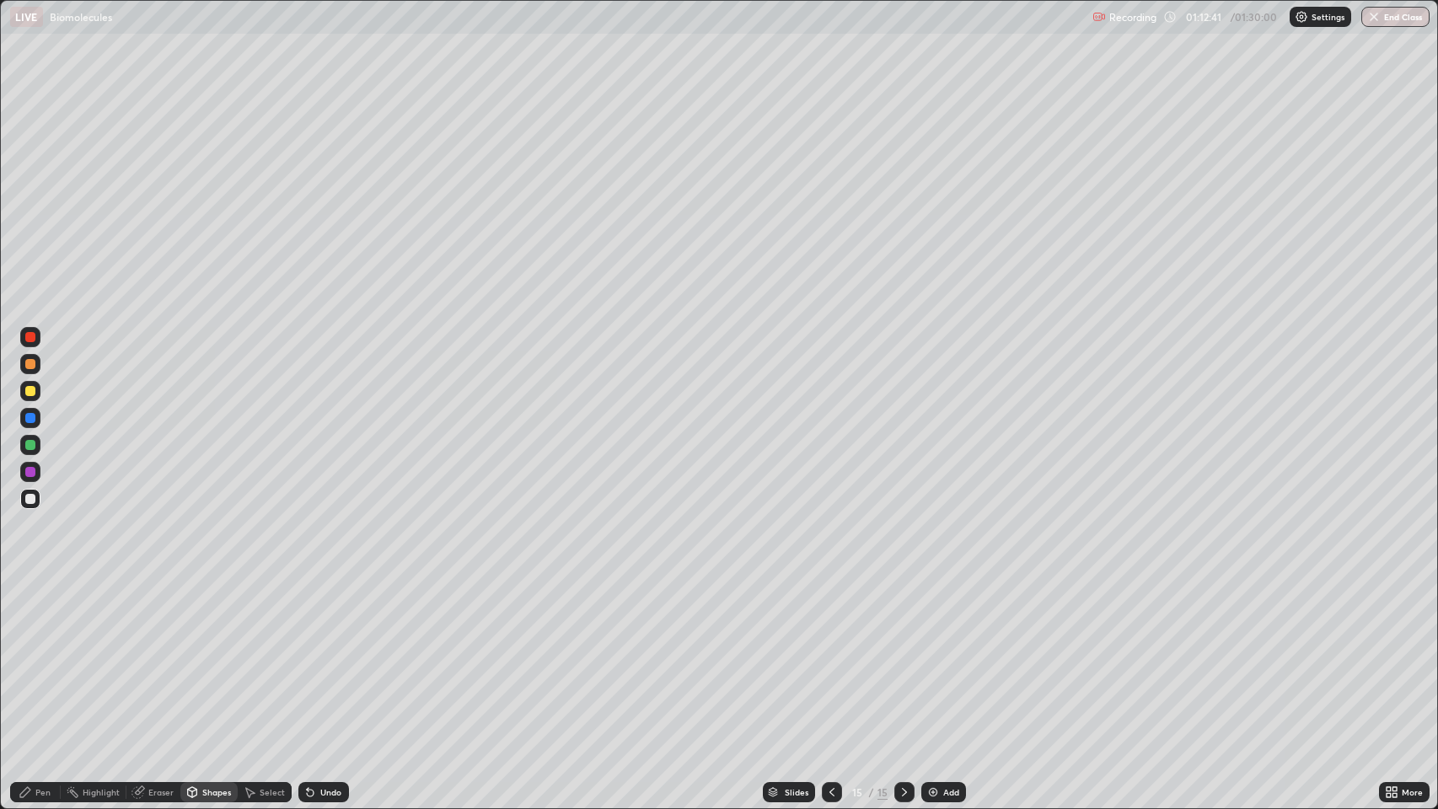
click at [29, 368] on div at bounding box center [30, 364] width 10 height 10
click at [34, 657] on div "Pen" at bounding box center [35, 792] width 51 height 20
click at [29, 496] on div at bounding box center [30, 499] width 10 height 10
click at [25, 390] on div at bounding box center [30, 391] width 10 height 10
click at [35, 496] on div at bounding box center [30, 499] width 10 height 10
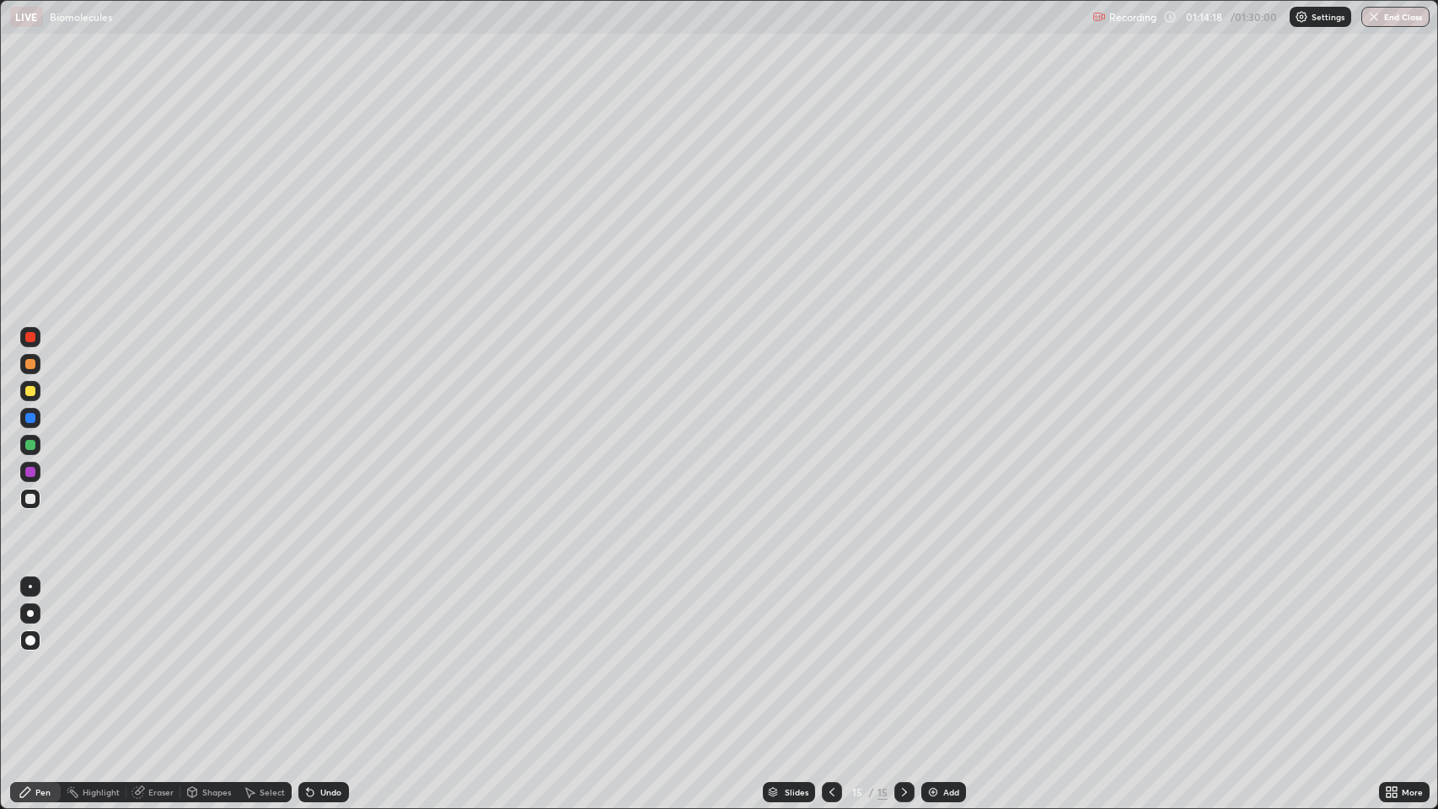
click at [29, 445] on div at bounding box center [30, 445] width 10 height 10
click at [30, 472] on div at bounding box center [30, 472] width 10 height 10
click at [30, 339] on div at bounding box center [30, 337] width 10 height 10
click at [34, 657] on div "Pen" at bounding box center [35, 792] width 51 height 20
click at [1386, 24] on button "End Class" at bounding box center [1396, 17] width 67 height 20
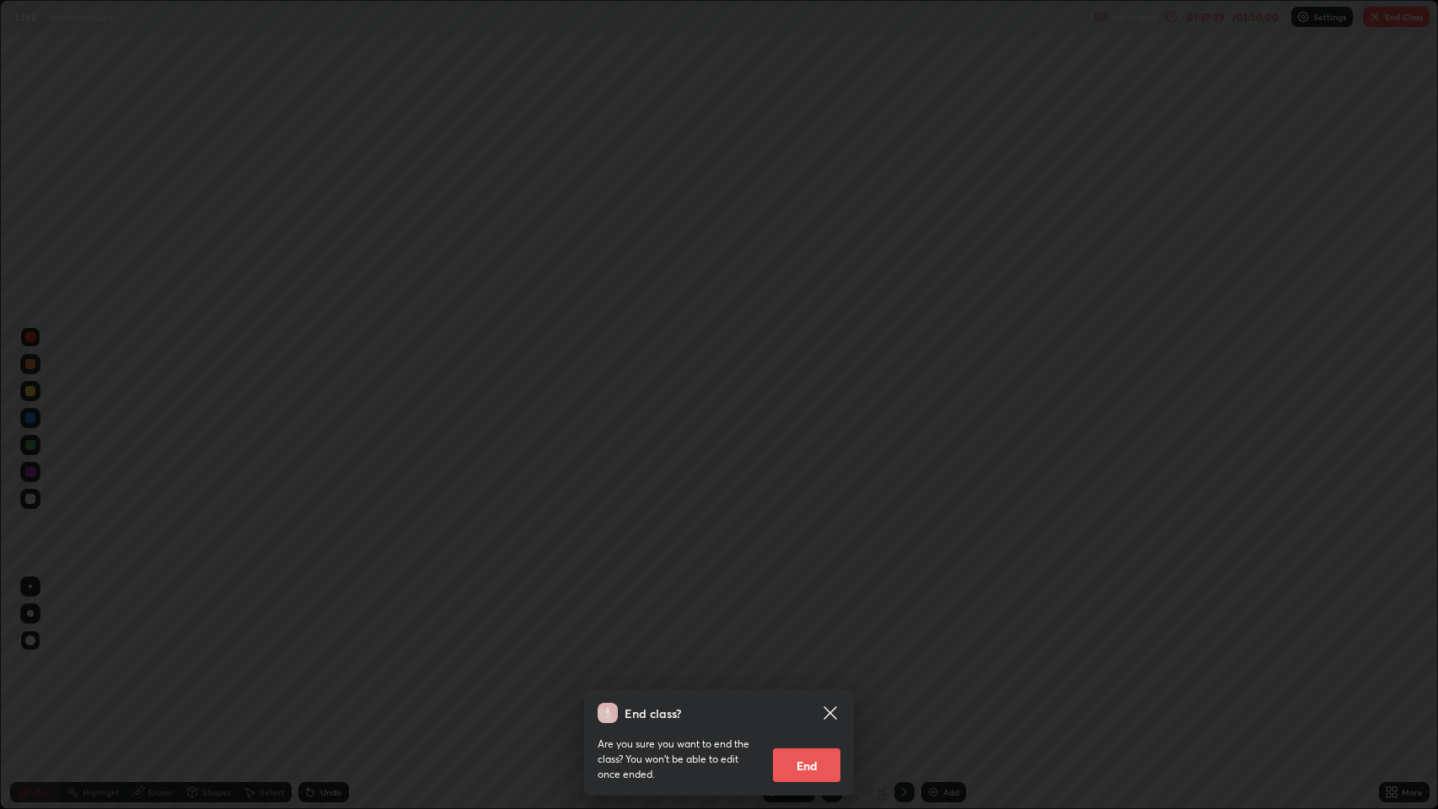
click at [797, 657] on button "End" at bounding box center [806, 766] width 67 height 34
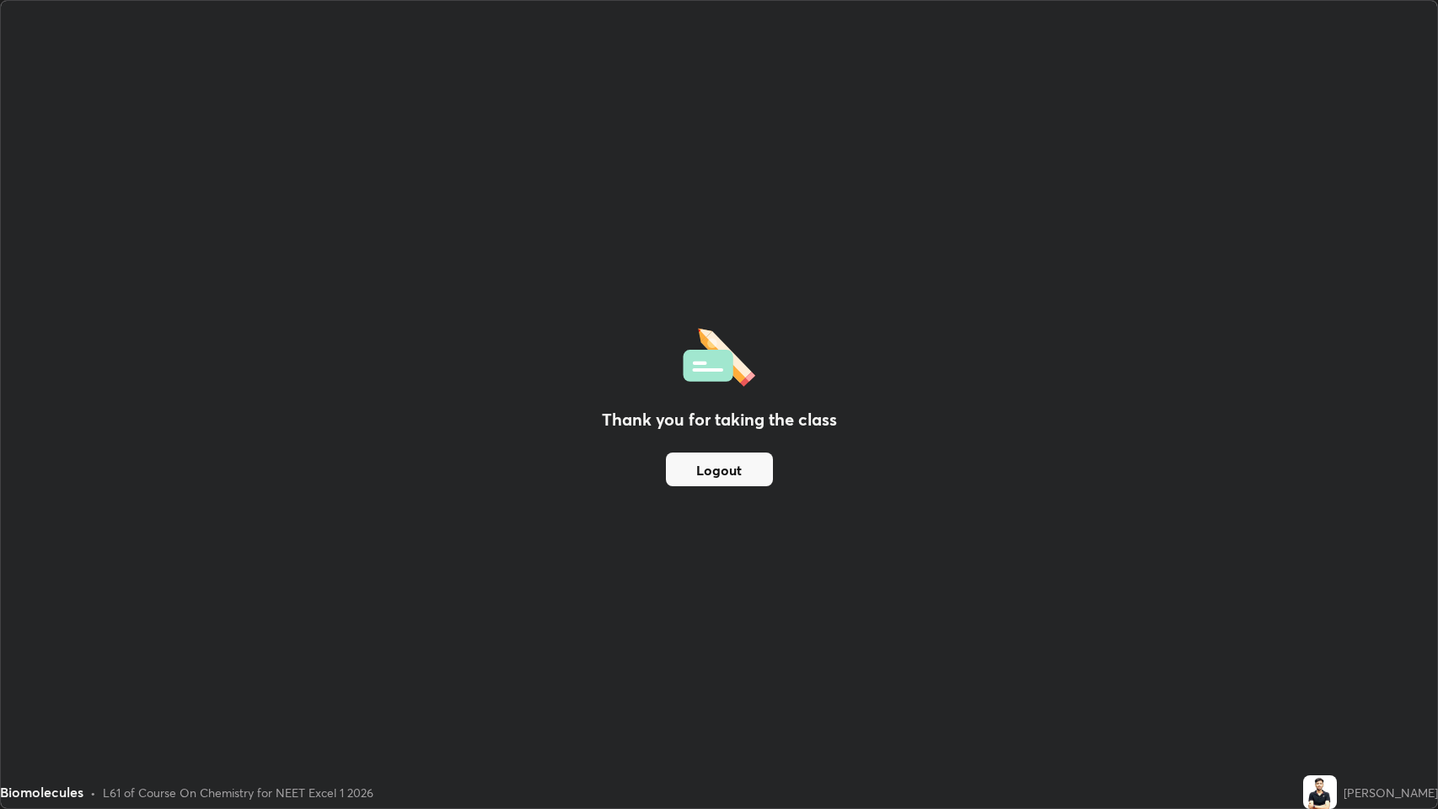
click at [735, 468] on button "Logout" at bounding box center [719, 470] width 107 height 34
click at [723, 469] on button "Logout" at bounding box center [719, 470] width 107 height 34
click at [730, 466] on button "Logout" at bounding box center [719, 470] width 107 height 34
click at [734, 475] on button "Logout" at bounding box center [719, 470] width 107 height 34
click at [736, 473] on button "Logout" at bounding box center [719, 470] width 107 height 34
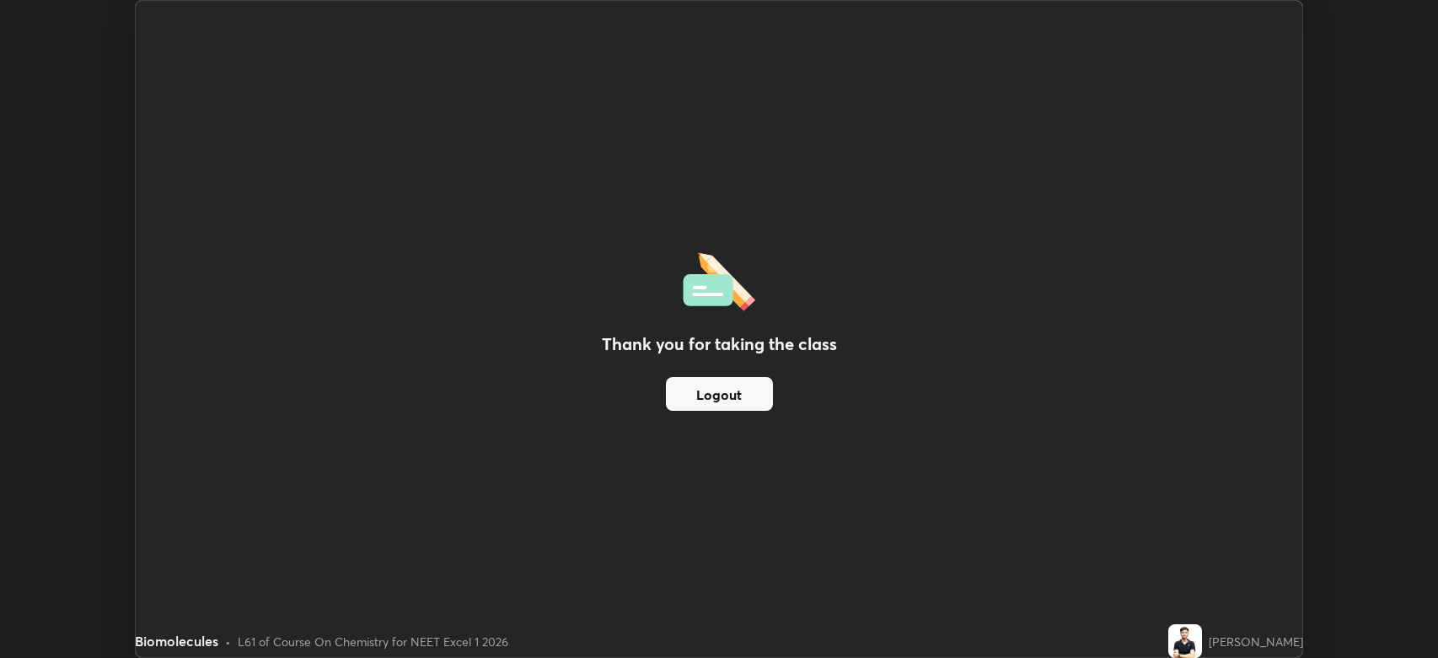
scroll to position [83637, 82856]
